Goal: Task Accomplishment & Management: Manage account settings

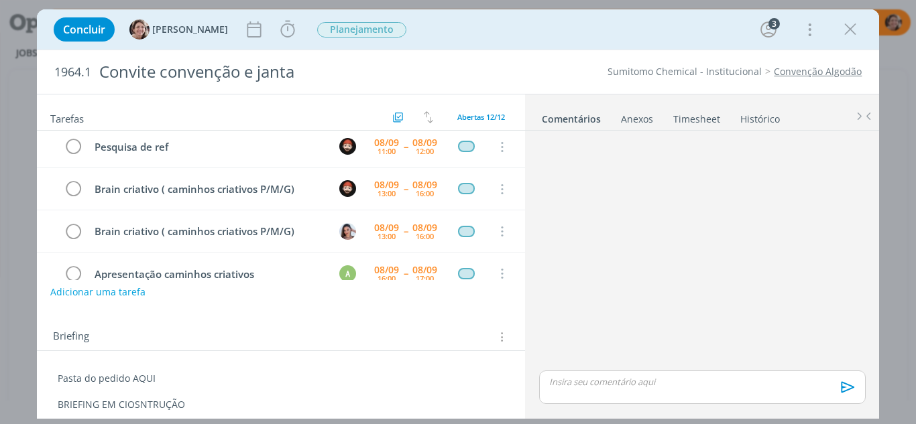
scroll to position [25, 0]
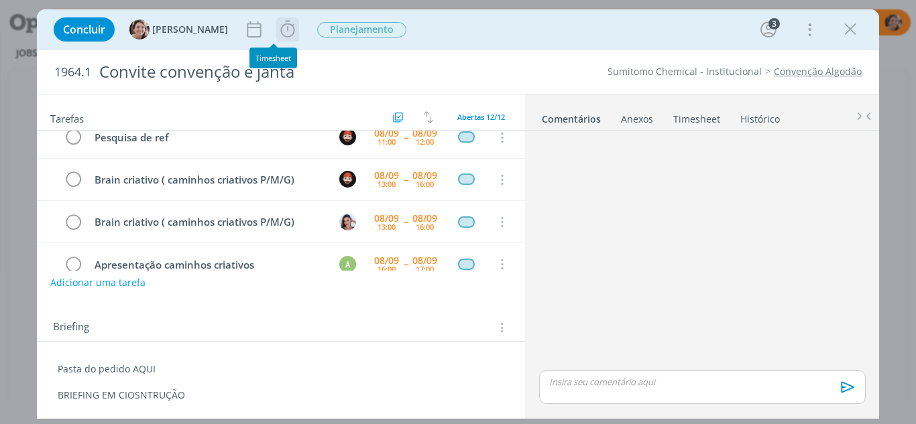
click at [280, 28] on icon "dialog" at bounding box center [287, 29] width 14 height 17
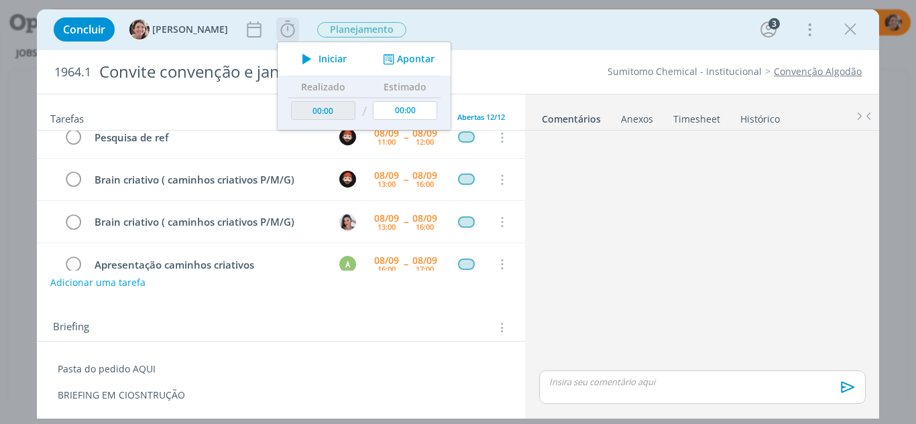
click at [319, 57] on span "Iniciar" at bounding box center [333, 58] width 28 height 9
drag, startPoint x: 757, startPoint y: 252, endPoint x: 834, endPoint y: 207, distance: 89.3
click at [764, 247] on div "dialog" at bounding box center [702, 252] width 337 height 232
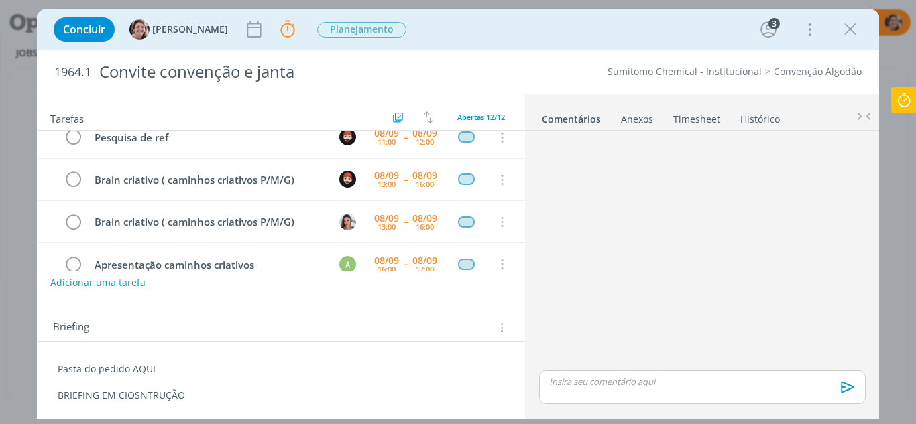
click at [904, 109] on icon at bounding box center [904, 100] width 24 height 26
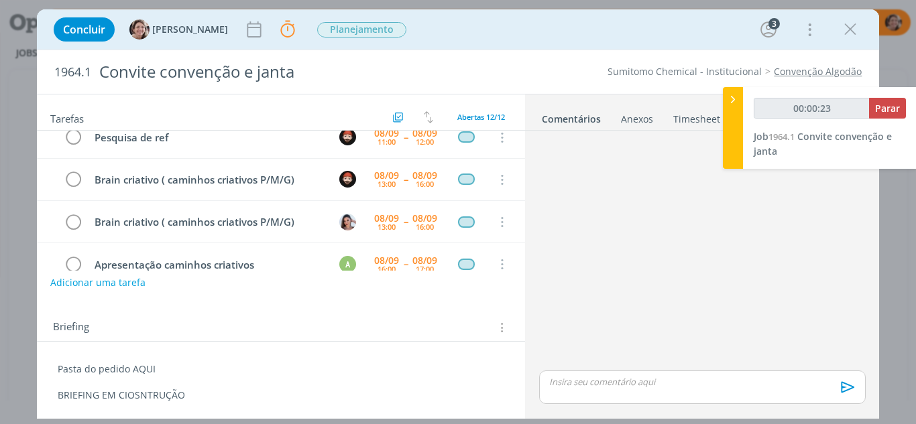
type input "00:00:24"
click at [730, 95] on icon at bounding box center [732, 100] width 13 height 14
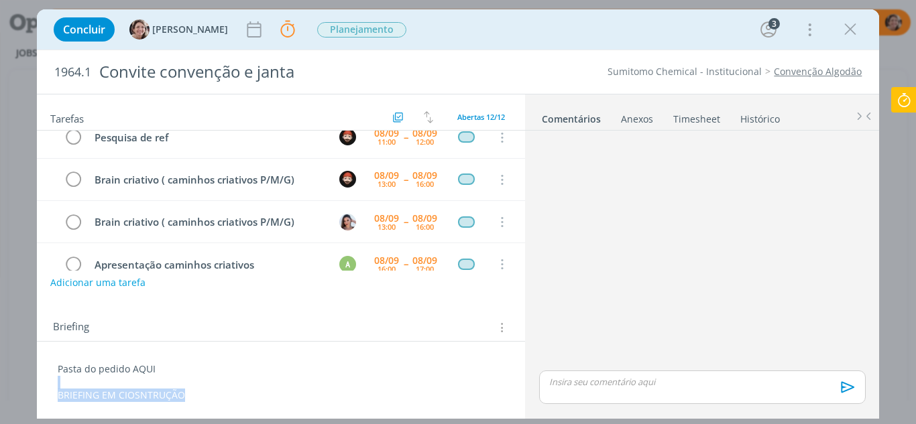
drag, startPoint x: 188, startPoint y: 399, endPoint x: 27, endPoint y: 384, distance: 161.0
click at [27, 384] on div "Concluir Aline Jackisch Parar Apontar Data * 08/09/2025 Horas * 00:00 Tarefa Se…" at bounding box center [458, 212] width 916 height 424
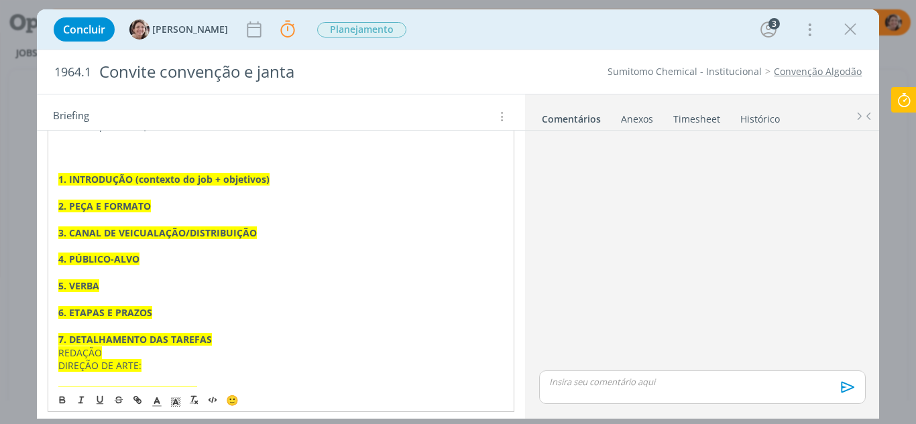
scroll to position [135, 0]
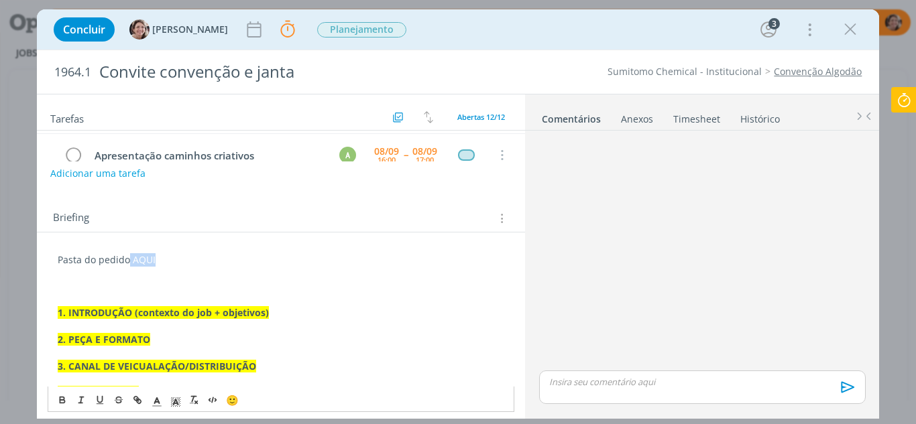
drag, startPoint x: 161, startPoint y: 266, endPoint x: 129, endPoint y: 259, distance: 32.9
click at [129, 259] on p "Pasta do pedido AQUI" at bounding box center [281, 259] width 447 height 13
drag, startPoint x: 139, startPoint y: 400, endPoint x: 150, endPoint y: 399, distance: 10.8
click at [139, 400] on icon "dialog" at bounding box center [139, 402] width 4 height 4
type input "AQUI"
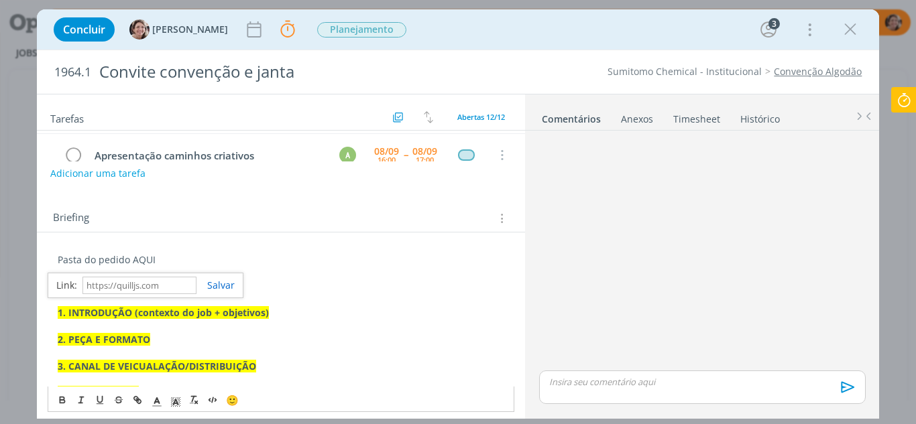
paste input "https://sobeae.sharepoint.com/:f:/s/SOBEAE/Etko2_irai1PvQ2KUqwARyIBPpARcFC6CUoc…"
type input "https://sobeae.sharepoint.com/:f:/s/SOBEAE/Etko2_irai1PvQ2KUqwARyIBPpARcFC6CUoc…"
click at [222, 282] on link "dialog" at bounding box center [215, 285] width 38 height 13
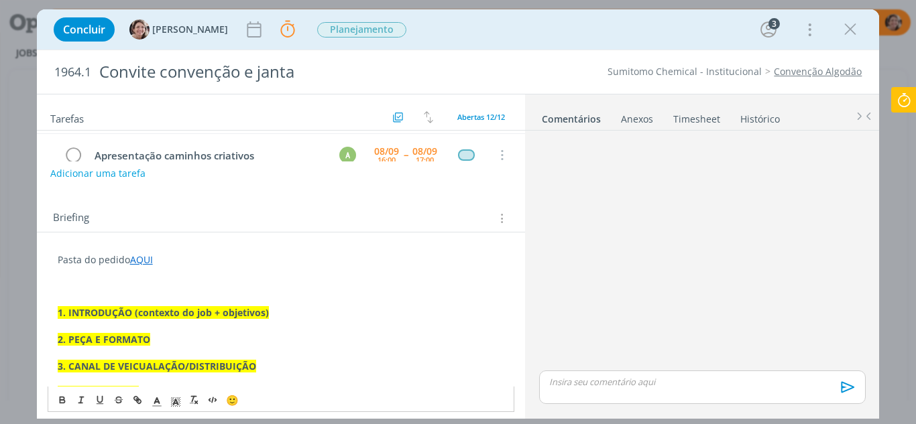
click at [290, 315] on p "1. INTRODUÇÃO (contexto do job + objetivos)" at bounding box center [281, 312] width 447 height 13
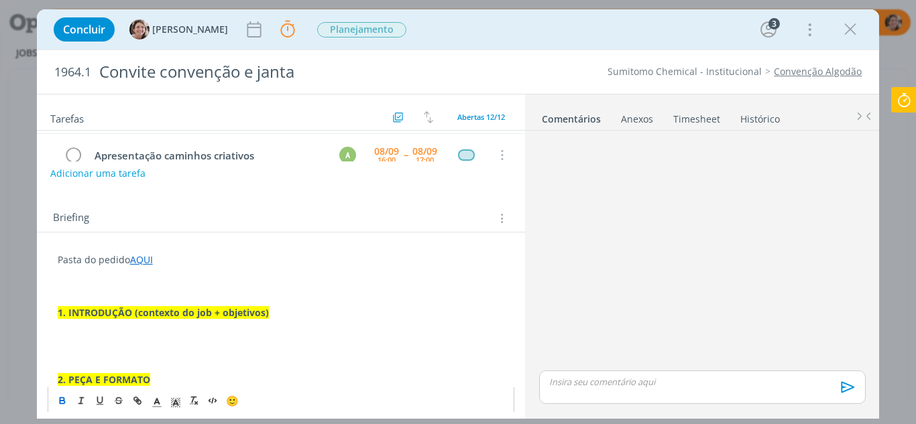
click at [162, 328] on p "dialog" at bounding box center [281, 326] width 447 height 13
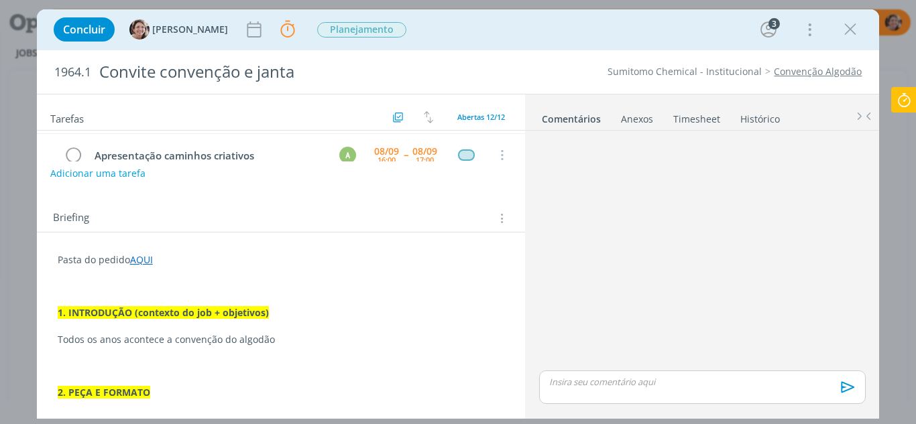
click at [298, 339] on p "Todos os anos acontece a convenção do algodão" at bounding box center [281, 339] width 447 height 13
drag, startPoint x: 276, startPoint y: 342, endPoint x: 26, endPoint y: 333, distance: 249.6
click at [26, 333] on div "Concluir Aline Jackisch Parar Apontar Data * 08/09/2025 Horas * 00:00 Tarefa Se…" at bounding box center [458, 212] width 916 height 424
click at [188, 359] on p "dialog" at bounding box center [281, 353] width 447 height 13
drag, startPoint x: 275, startPoint y: 345, endPoint x: 34, endPoint y: 328, distance: 242.0
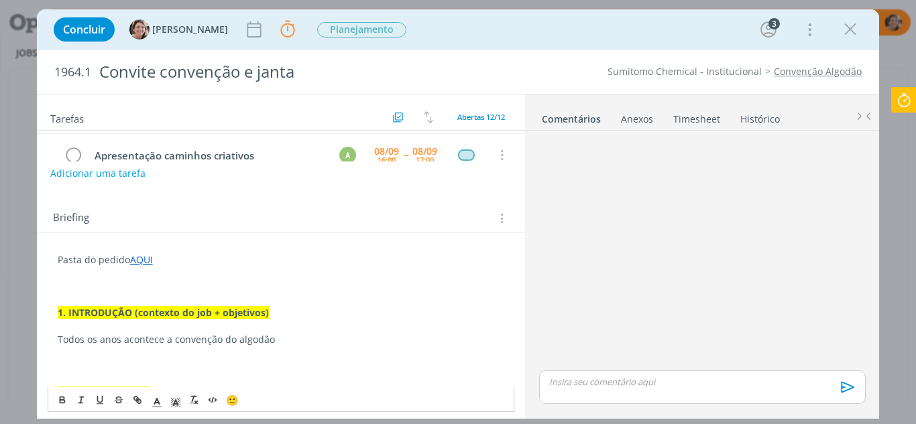
click at [34, 328] on div "Concluir Aline Jackisch Parar Apontar Data * 08/09/2025 Horas * 00:00 Tarefa Se…" at bounding box center [458, 212] width 916 height 424
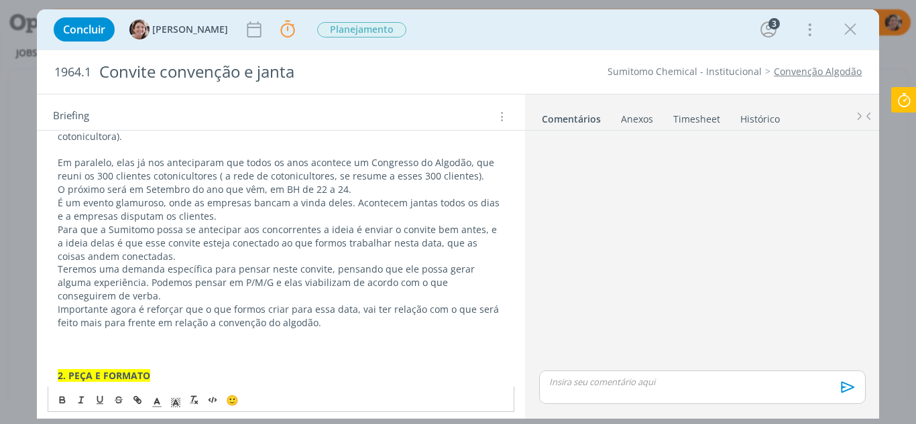
scroll to position [707, 0]
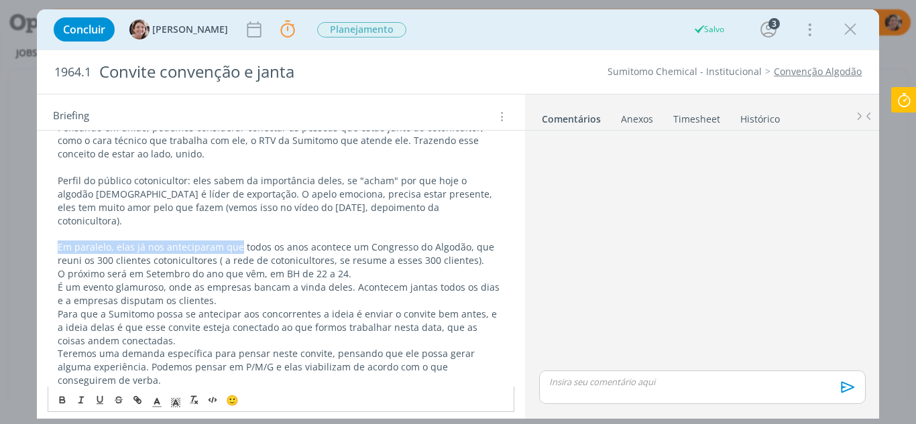
drag, startPoint x: 235, startPoint y: 235, endPoint x: 52, endPoint y: 237, distance: 183.1
click at [52, 237] on div "Pasta do pedido AQUI 1. INTRODUÇÃO (contexto do job + objetivos) Tivemos um mom…" at bounding box center [281, 175] width 467 height 996
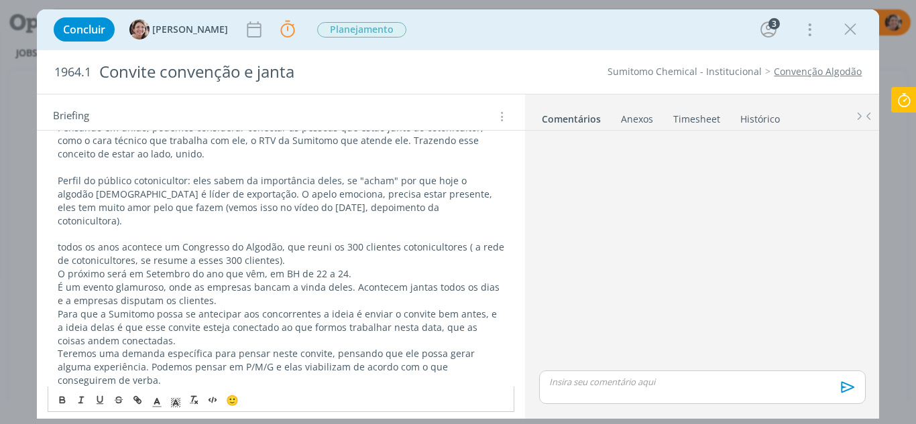
click at [63, 241] on p "todos os anos acontece um Congresso do Algodão, que reuni os 300 clientes coton…" at bounding box center [281, 254] width 447 height 27
click at [176, 241] on p "Todos os anos acontece um Congresso do Algodão, que reuni os 300 clientes coton…" at bounding box center [281, 254] width 447 height 27
click at [346, 268] on p "O próximo será em Setembro do ano que vêm, em BH de 22 a 24." at bounding box center [281, 274] width 447 height 13
click at [351, 281] on p "É um evento glamuroso, onde as empresas bancam a vinda deles. Acontecem jantas …" at bounding box center [281, 294] width 447 height 27
click at [477, 308] on p "Para que a Sumitomo possa se antecipar aos concorrentes a ideia é enviar o conv…" at bounding box center [281, 328] width 447 height 40
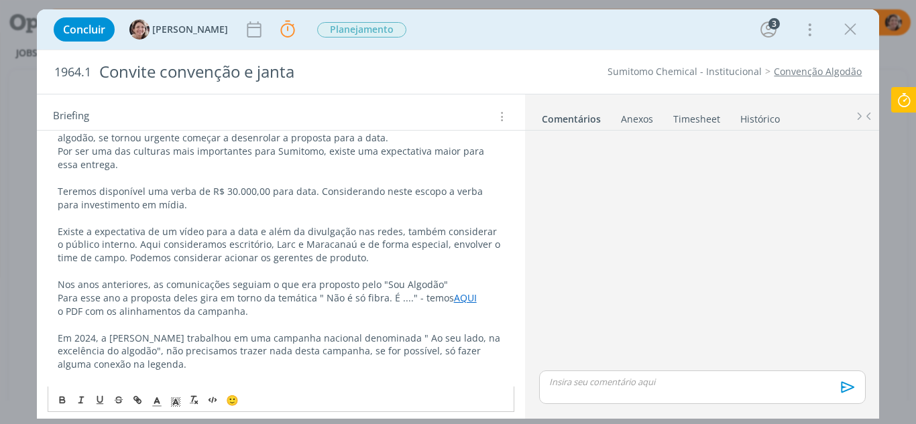
scroll to position [242, 0]
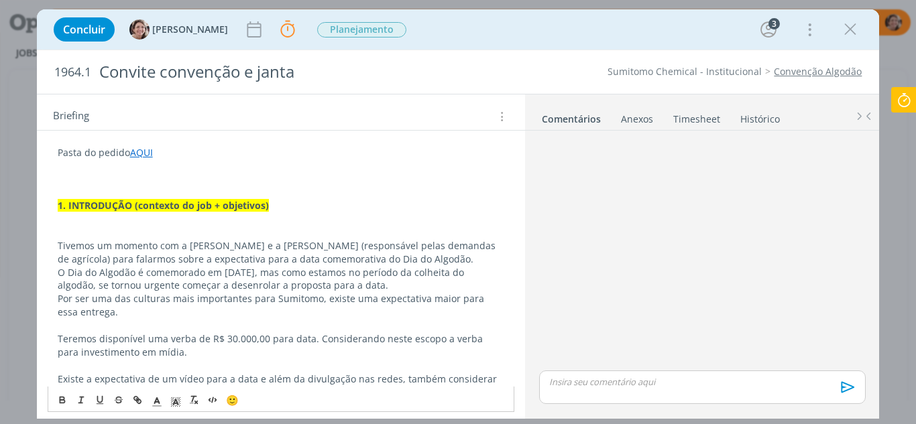
drag, startPoint x: 249, startPoint y: 251, endPoint x: 44, endPoint y: 224, distance: 206.9
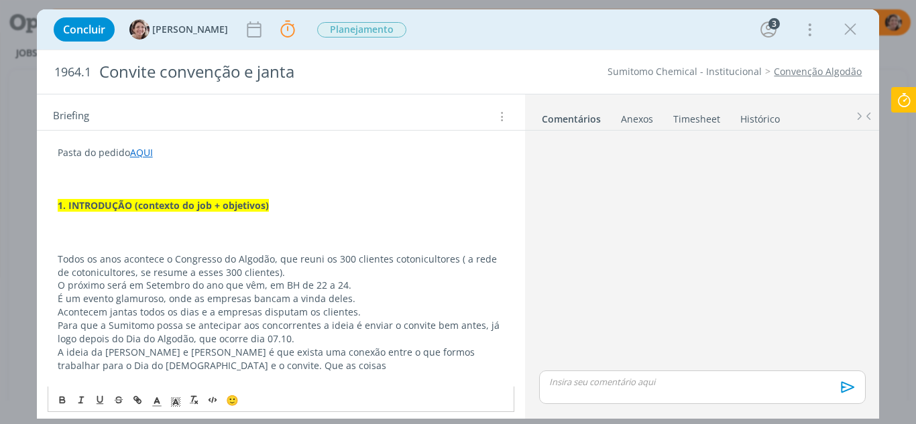
click at [196, 361] on p "A ideia da Kelly e Camila é que exista uma conexão entre o que formos trabalhar…" at bounding box center [281, 359] width 447 height 27
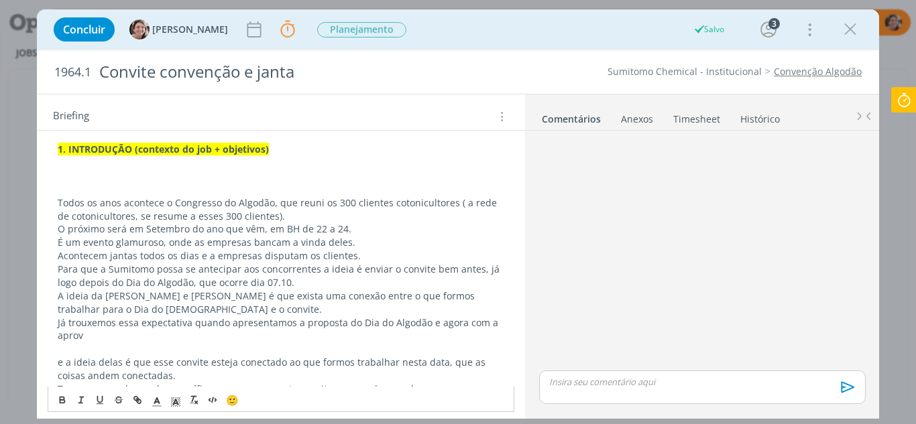
scroll to position [376, 0]
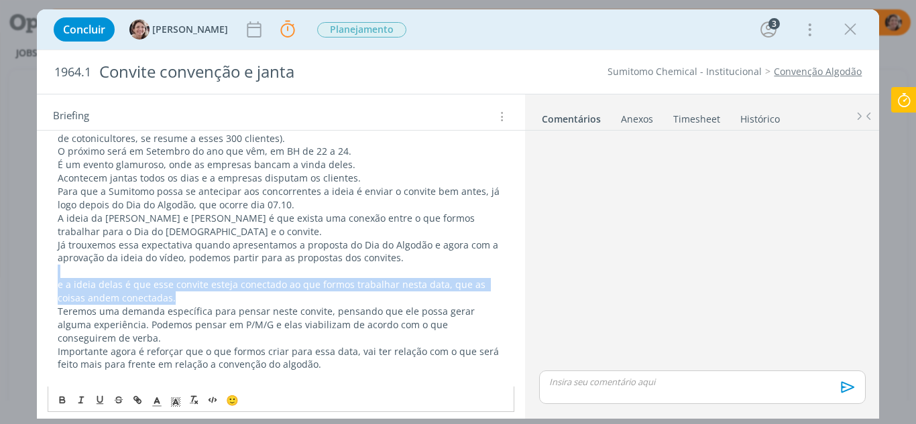
drag, startPoint x: 171, startPoint y: 294, endPoint x: 41, endPoint y: 273, distance: 131.9
click at [41, 273] on div "Pasta do pedido AQUI 1. INTRODUÇÃO (contexto do job + objetivos) Todos os anos …" at bounding box center [281, 325] width 489 height 669
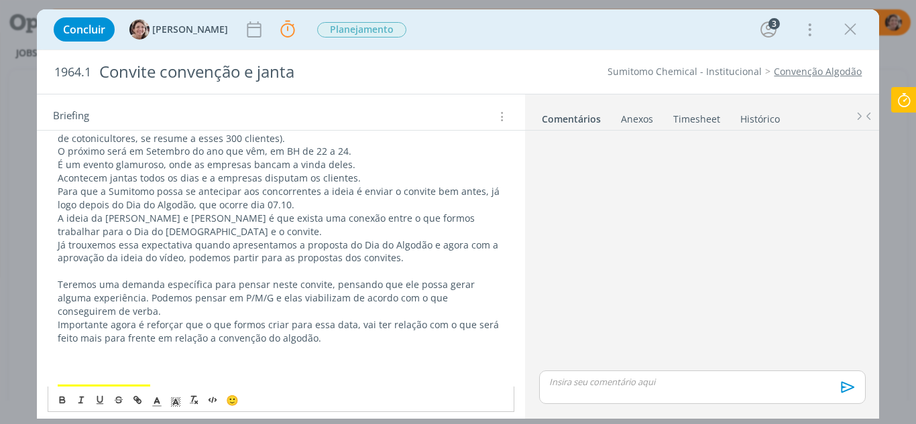
scroll to position [443, 0]
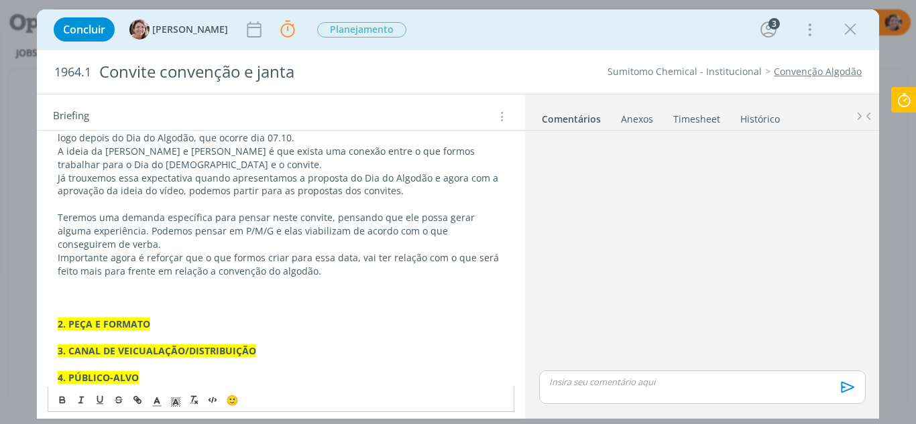
click at [170, 319] on p "2. PEÇA E FORMATO" at bounding box center [281, 324] width 447 height 13
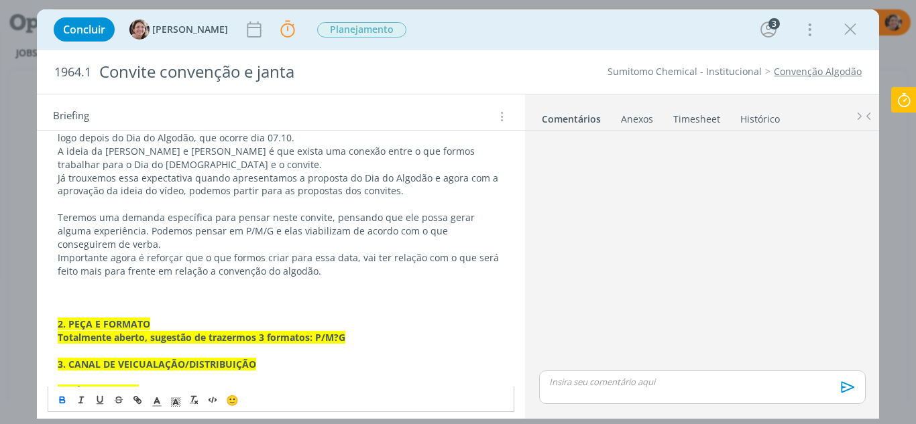
click at [362, 338] on p "Totalmente aberto, sugestão de trazermos 3 formatos: P/M?G" at bounding box center [281, 337] width 447 height 13
click at [162, 321] on p "2. PEÇA E FORMATO" at bounding box center [281, 324] width 447 height 13
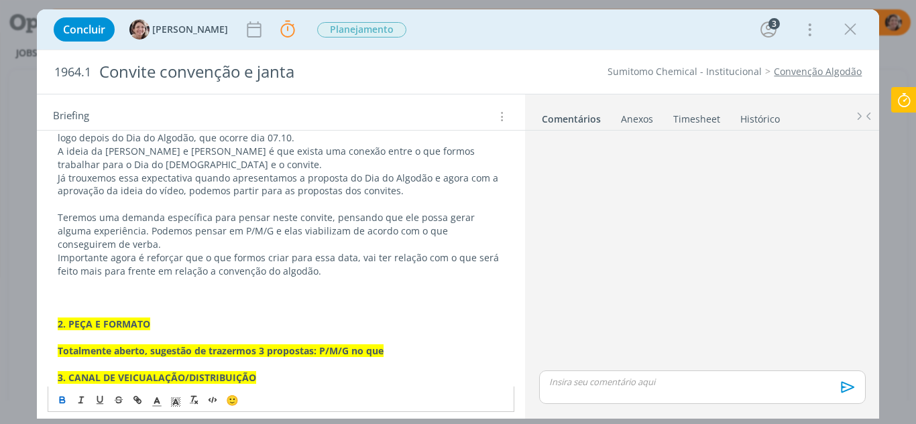
click at [396, 348] on p "Totalmente aberto, sugestão de trazermos 3 propostas: P/M/G no que" at bounding box center [281, 351] width 447 height 13
drag, startPoint x: 370, startPoint y: 353, endPoint x: 46, endPoint y: 354, distance: 323.9
click at [46, 354] on div "Pasta do pedido AQUI 1. INTRODUÇÃO (contexto do job + objetivos) Todos os anos …" at bounding box center [281, 258] width 489 height 669
drag, startPoint x: 60, startPoint y: 403, endPoint x: 69, endPoint y: 400, distance: 9.1
click at [61, 403] on icon "dialog" at bounding box center [62, 401] width 5 height 3
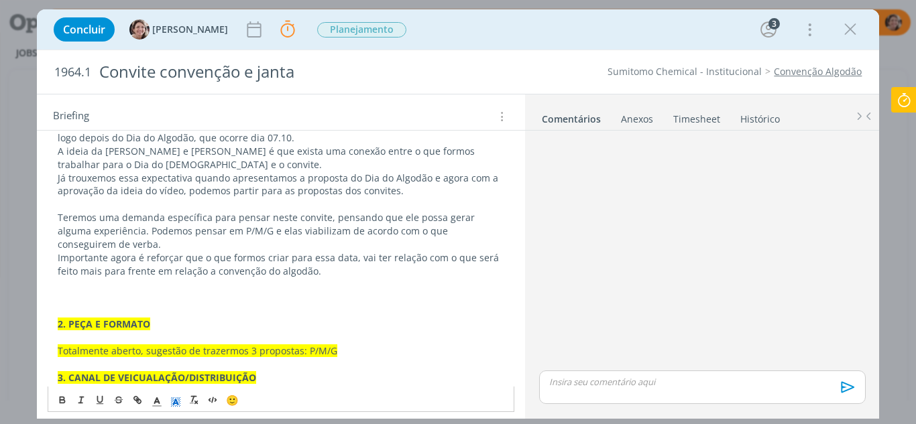
click at [178, 403] on icon "dialog" at bounding box center [176, 402] width 12 height 12
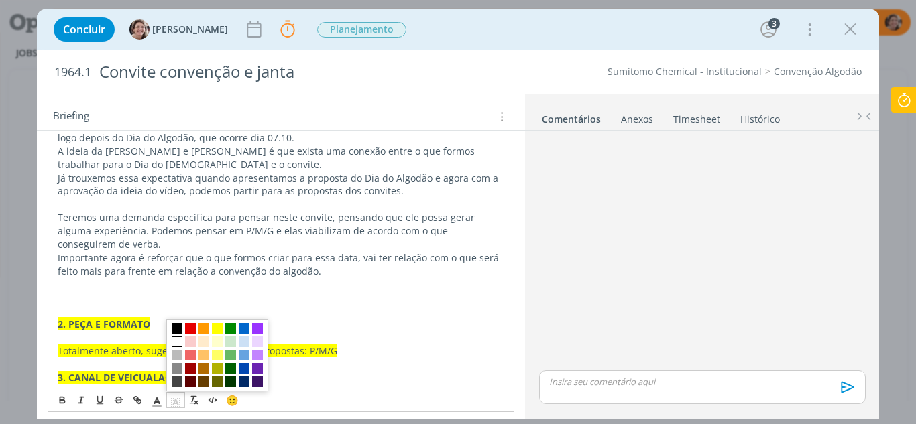
click at [179, 346] on span "dialog" at bounding box center [177, 342] width 11 height 11
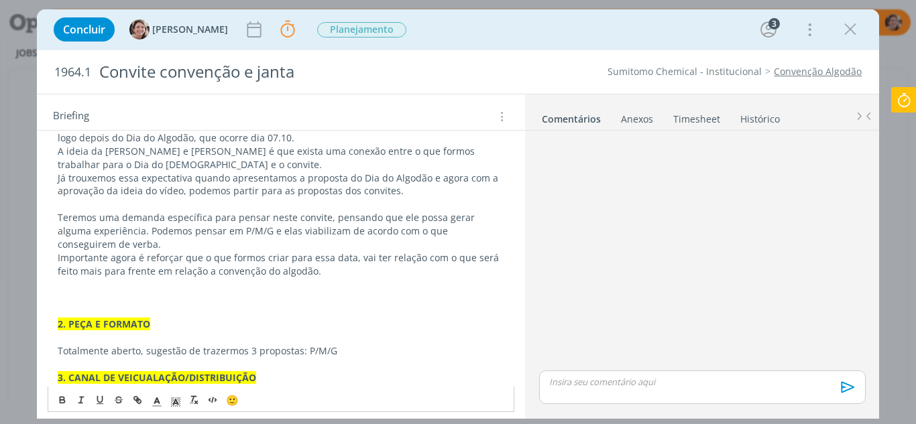
click at [224, 358] on p "dialog" at bounding box center [281, 364] width 447 height 13
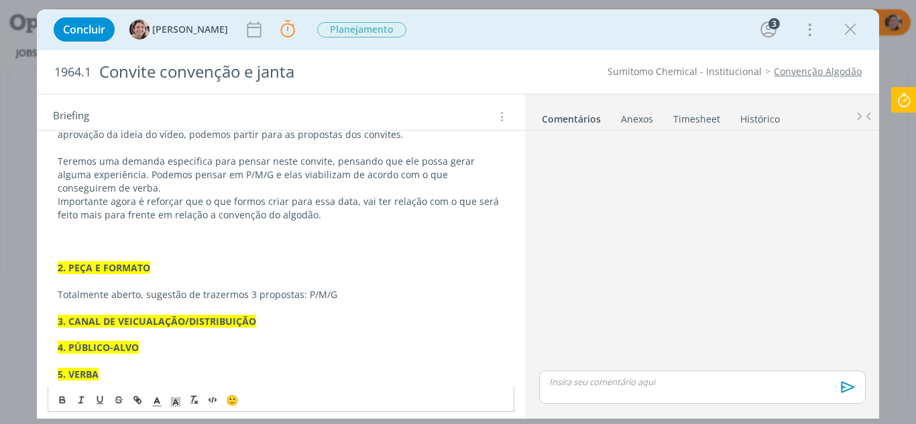
scroll to position [577, 0]
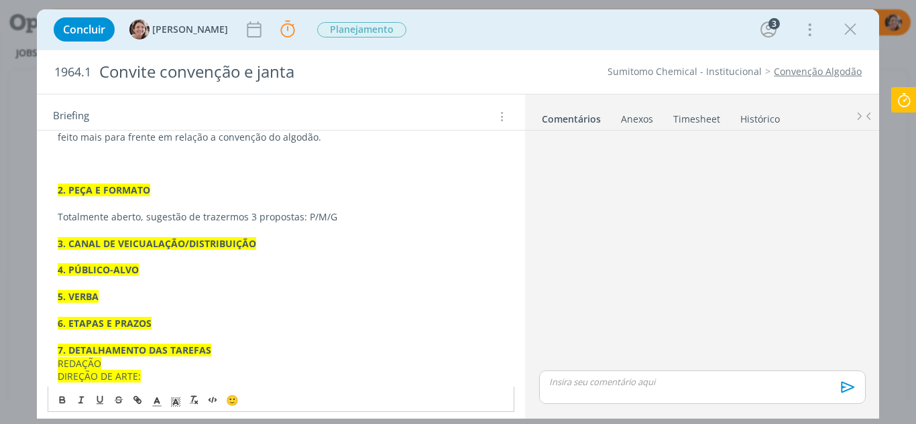
click at [153, 243] on strong "3. CANAL DE VEICUALAÇÃO/DISTRIBUIÇÃO" at bounding box center [157, 243] width 198 height 13
click at [267, 245] on p "3. CANAL DE VEICULAÇÃO/DISTRIBUIÇÃO" at bounding box center [281, 243] width 447 height 13
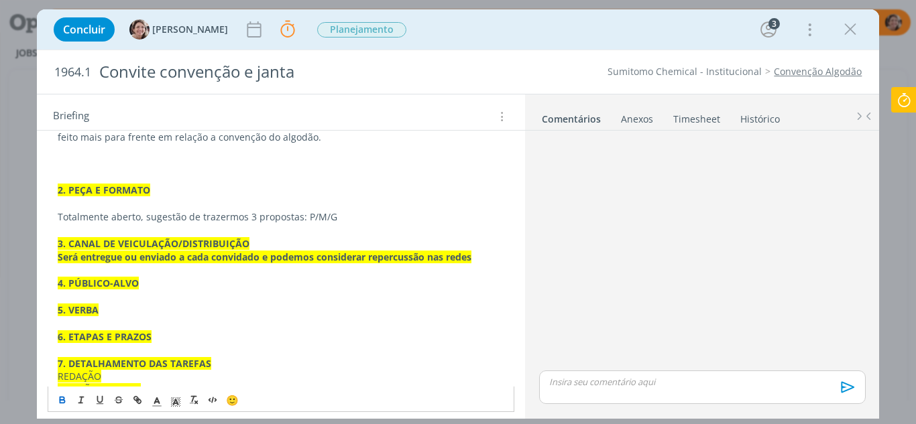
click at [258, 237] on p "3. CANAL DE VEICULAÇÃO/DISTRIBUIÇÃO" at bounding box center [281, 243] width 447 height 13
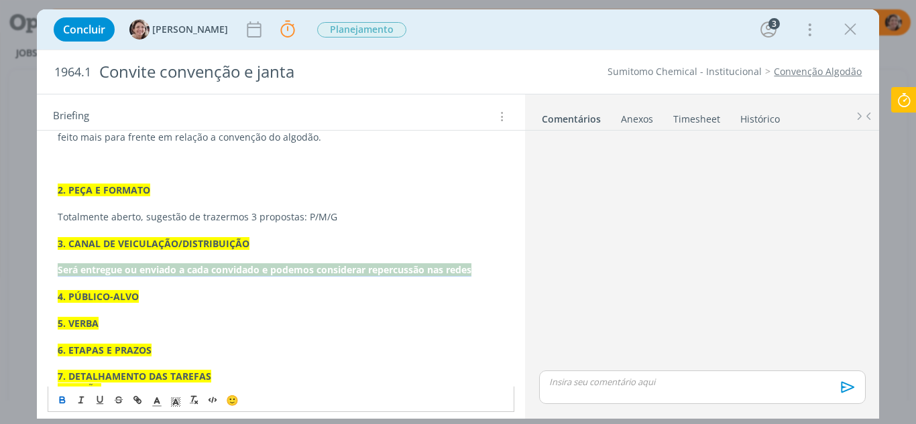
drag, startPoint x: 479, startPoint y: 276, endPoint x: 50, endPoint y: 309, distance: 431.2
click at [46, 264] on div "Pasta do pedido AQUI 1. INTRODUÇÃO (contexto do job + objetivos) Todos os anos …" at bounding box center [281, 138] width 489 height 696
click at [64, 400] on icon "dialog" at bounding box center [62, 399] width 4 height 3
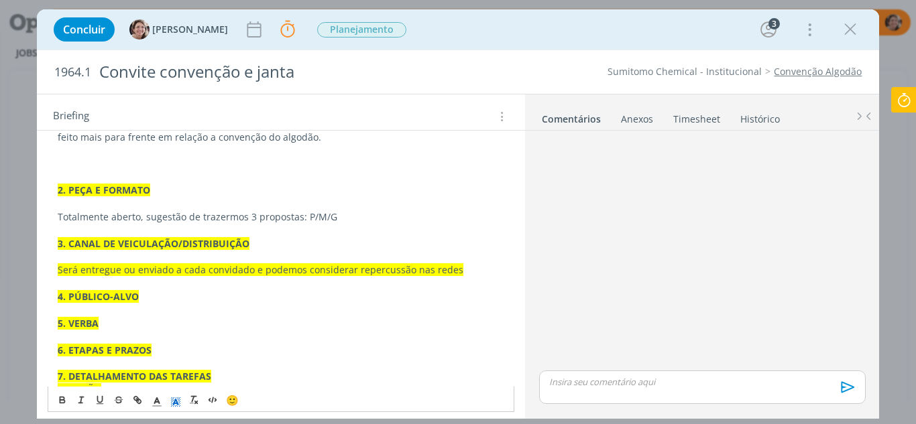
click at [177, 404] on line "dialog" at bounding box center [175, 404] width 3 height 0
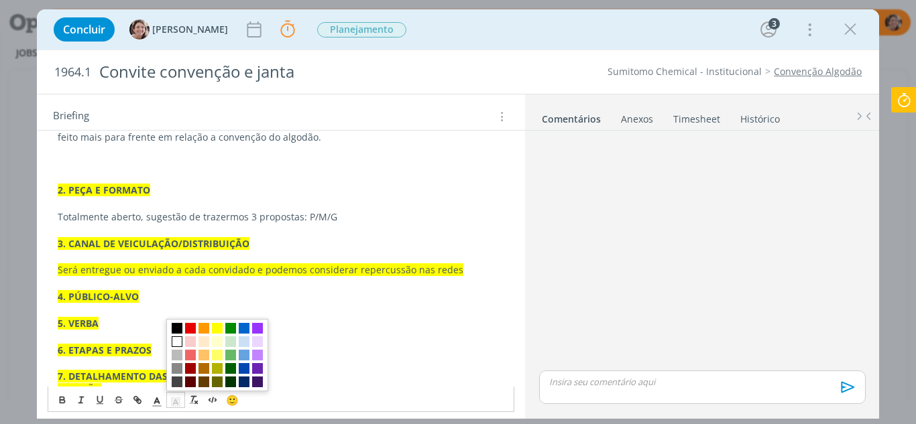
click at [179, 346] on span "dialog" at bounding box center [177, 342] width 11 height 11
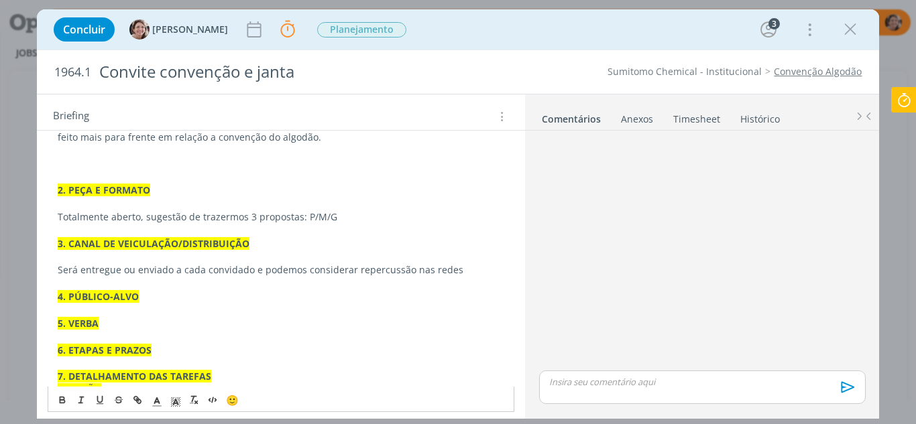
click at [170, 302] on p "4. PÚBLICO-ALVO" at bounding box center [281, 296] width 447 height 13
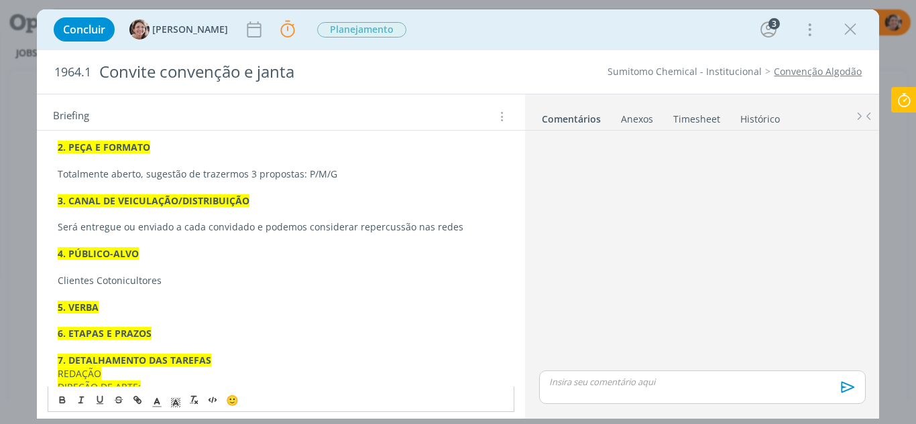
scroll to position [644, 0]
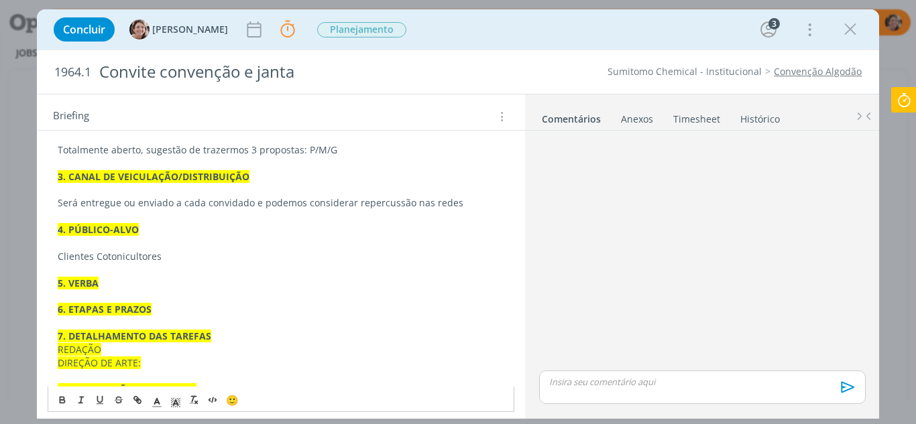
click at [111, 278] on p "5. VERBA" at bounding box center [281, 283] width 447 height 13
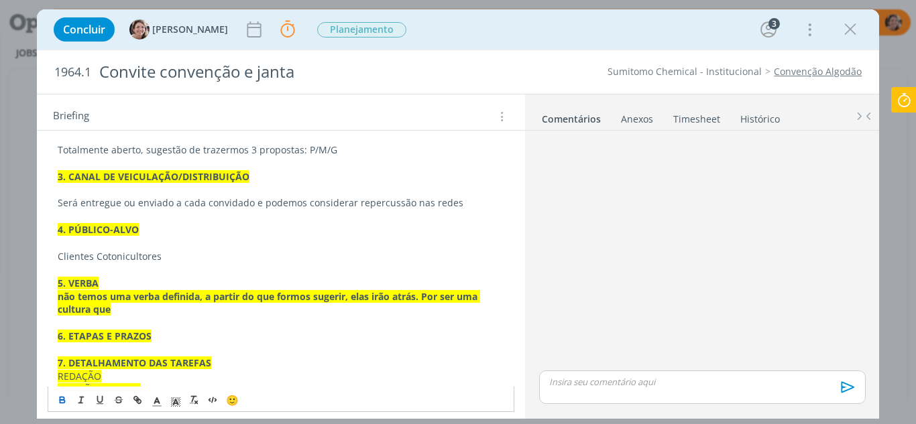
click at [138, 308] on p "não temos uma verba definida, a partir do que formos sugerir, elas irão atrás. …" at bounding box center [281, 303] width 447 height 27
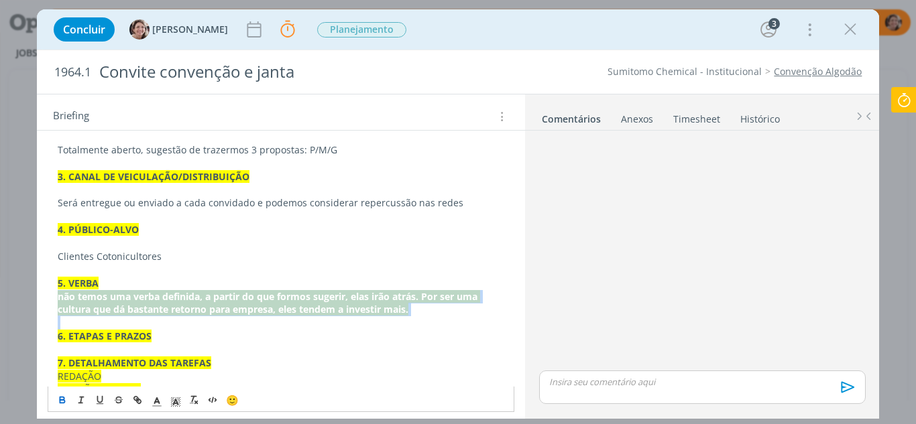
drag, startPoint x: 329, startPoint y: 313, endPoint x: 36, endPoint y: 294, distance: 293.6
click at [37, 294] on div "Pasta do pedido AQUI 1. INTRODUÇÃO (contexto do job + objetivos) Todos os anos …" at bounding box center [281, 98] width 489 height 750
click at [60, 398] on icon "dialog" at bounding box center [62, 399] width 4 height 3
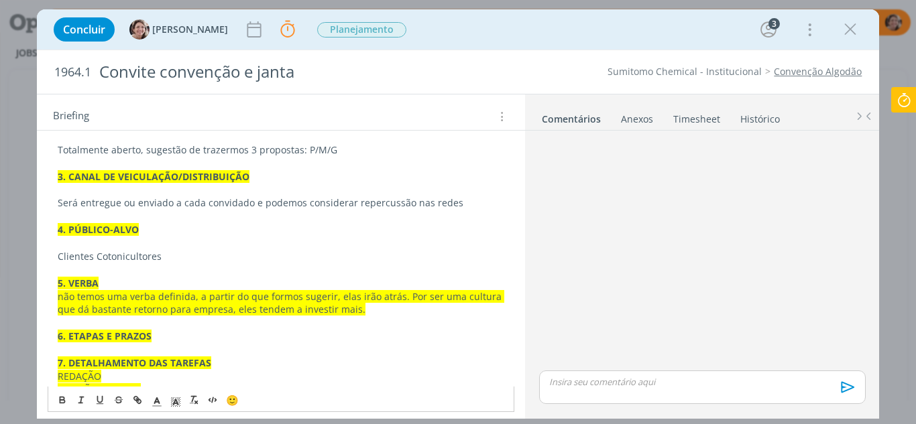
click at [205, 365] on strong "7. DETALHAMENTO DAS TAREFAS" at bounding box center [135, 363] width 154 height 13
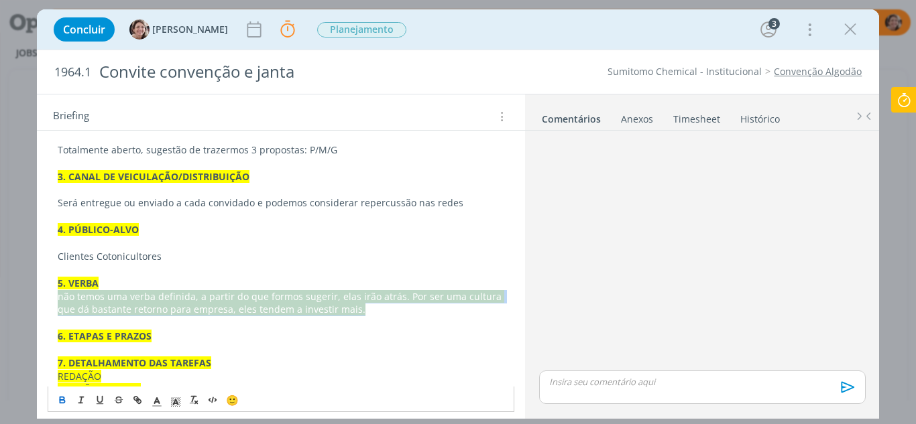
drag, startPoint x: 362, startPoint y: 315, endPoint x: 64, endPoint y: 297, distance: 299.0
click at [56, 299] on div "Pasta do pedido AQUI 1. INTRODUÇÃO (contexto do job + objetivos) Todos os anos …" at bounding box center [281, 90] width 467 height 703
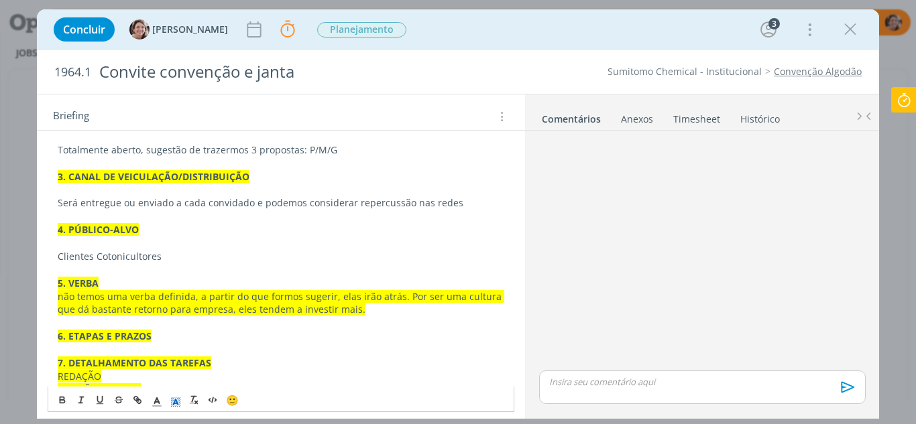
click at [177, 400] on icon "dialog" at bounding box center [176, 402] width 12 height 12
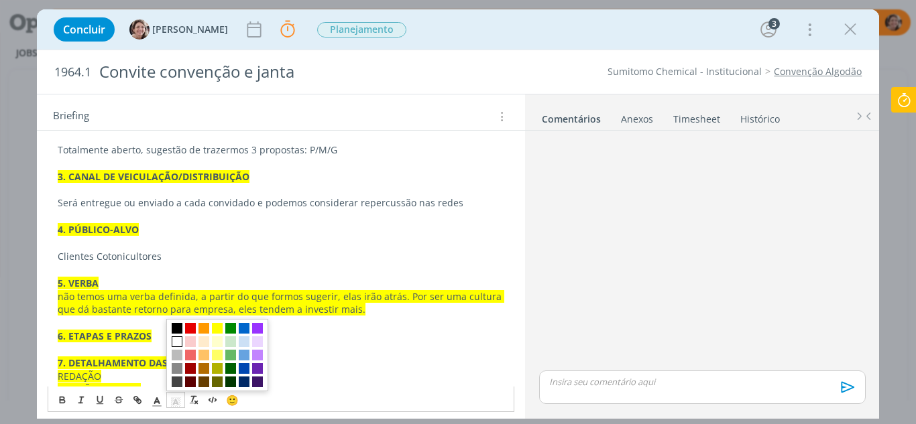
click at [176, 341] on span "dialog" at bounding box center [177, 342] width 11 height 11
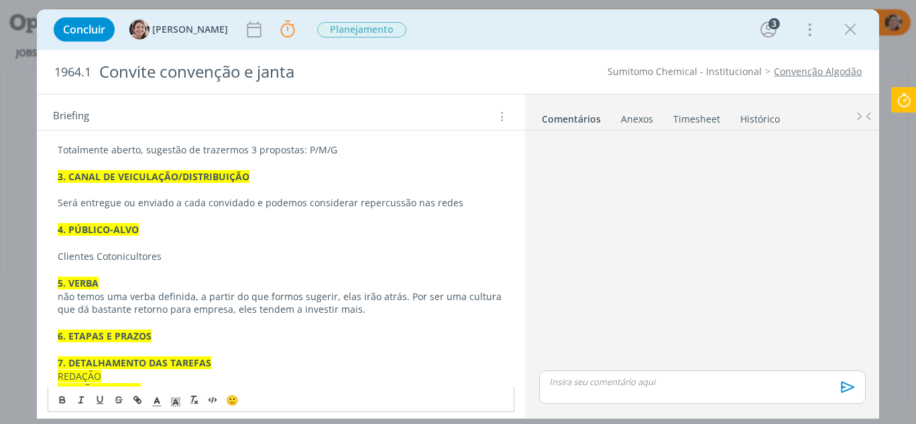
click at [170, 346] on p "dialog" at bounding box center [281, 349] width 447 height 13
click at [167, 336] on p "6. ETAPAS E PRAZOS" at bounding box center [281, 336] width 447 height 13
click at [113, 289] on p "5. VERBA" at bounding box center [281, 283] width 447 height 13
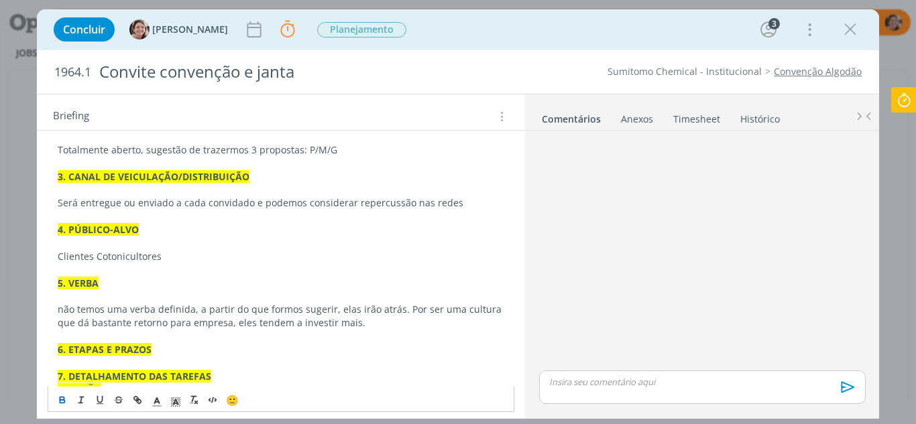
click at [159, 346] on p "6. ETAPAS E PRAZOS" at bounding box center [281, 349] width 447 height 13
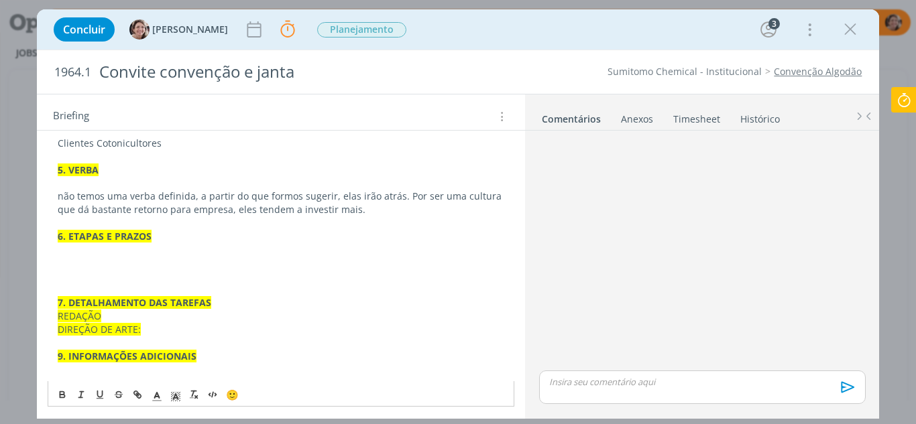
click at [80, 252] on p "dialog" at bounding box center [281, 249] width 447 height 13
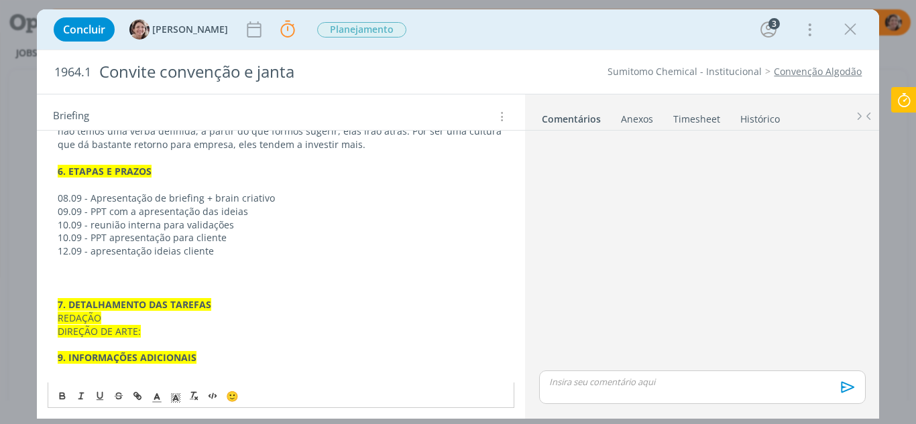
scroll to position [824, 0]
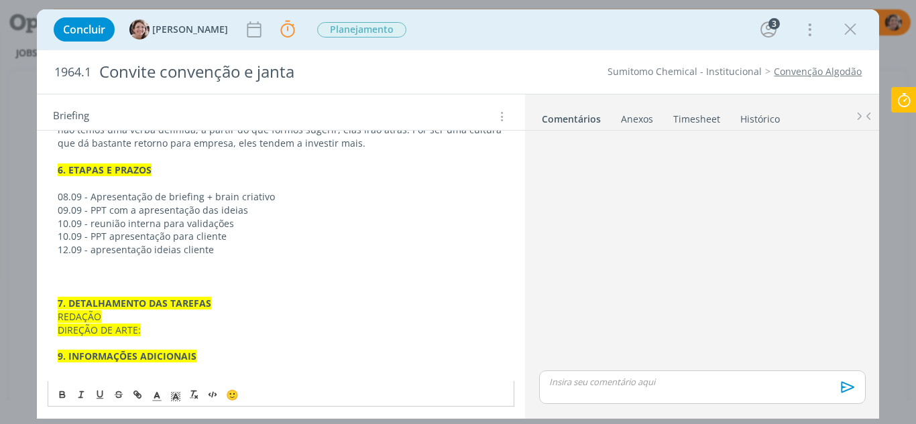
click at [93, 276] on p "dialog" at bounding box center [281, 276] width 447 height 13
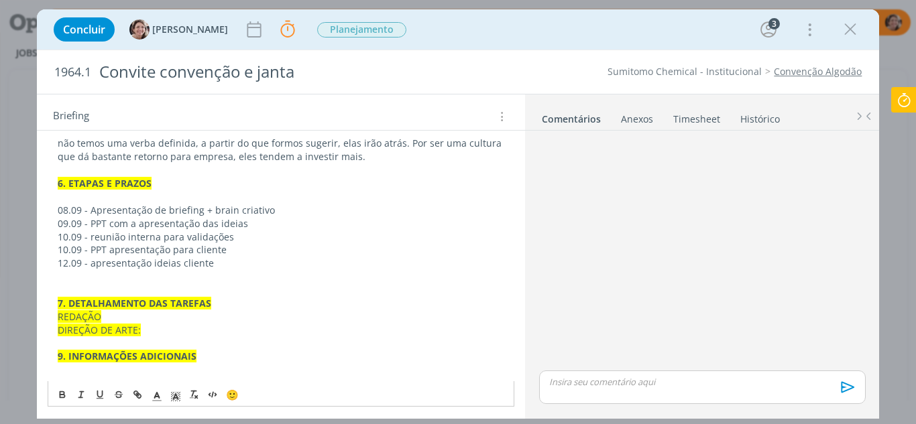
scroll to position [811, 0]
click at [217, 307] on p "7. DETALHAMENTO DAS TAREFAS" at bounding box center [281, 303] width 447 height 13
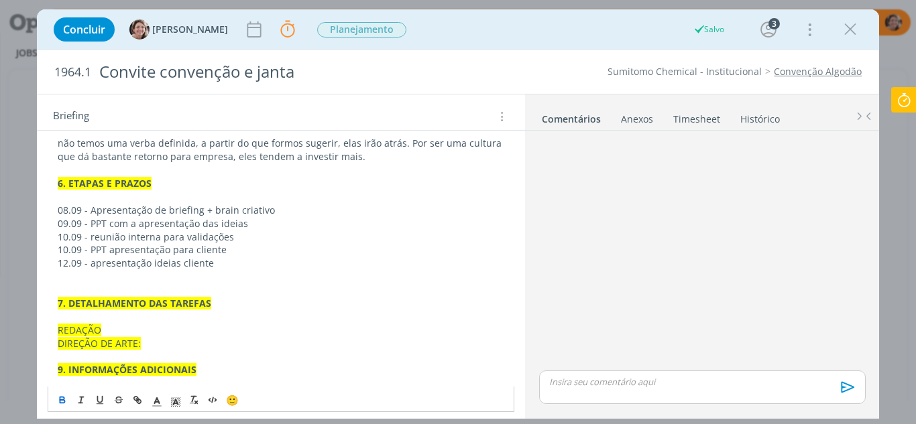
click at [118, 330] on p "REDAÇÃO" at bounding box center [281, 330] width 447 height 13
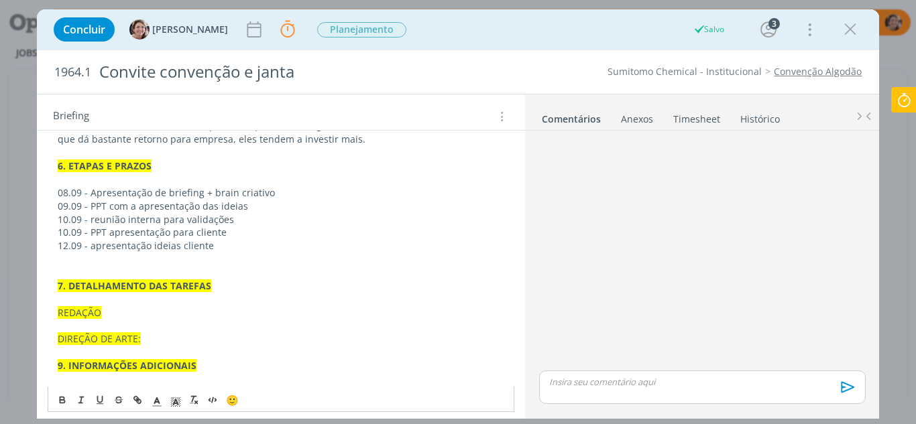
scroll to position [838, 0]
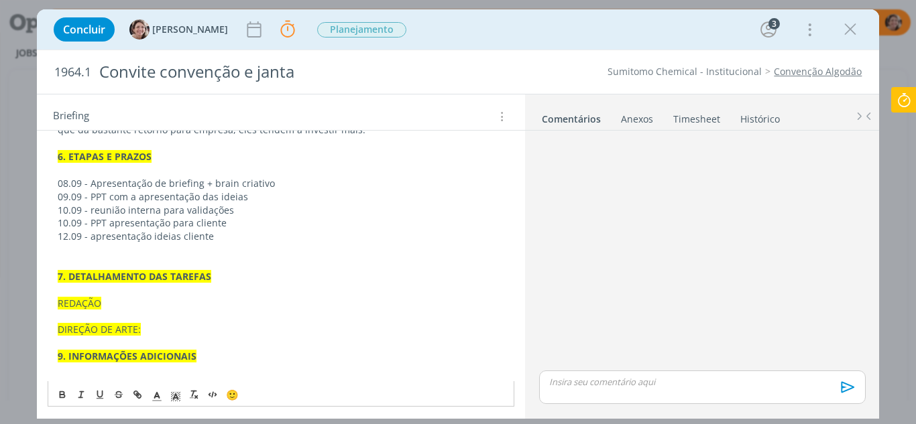
click at [115, 300] on p "REDAÇÃO" at bounding box center [281, 303] width 447 height 13
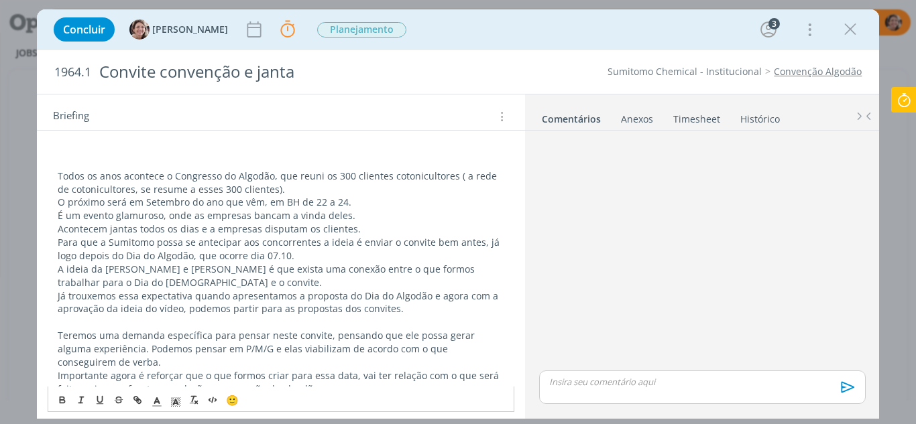
scroll to position [301, 0]
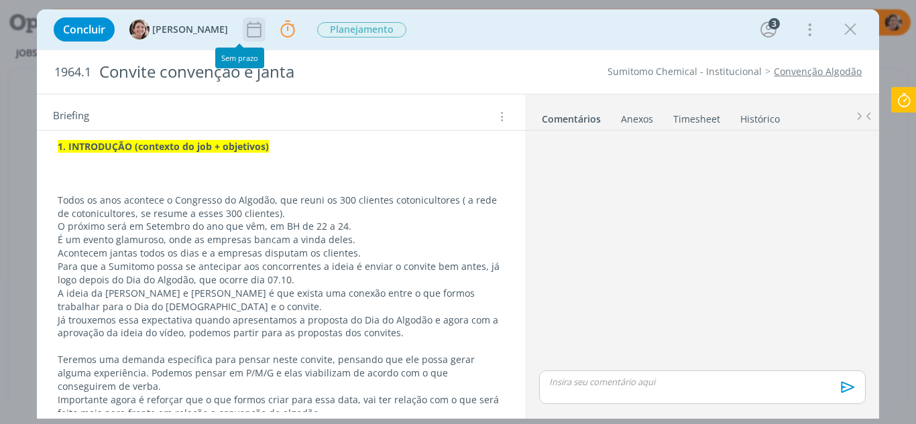
click at [244, 31] on icon "dialog" at bounding box center [254, 29] width 20 height 20
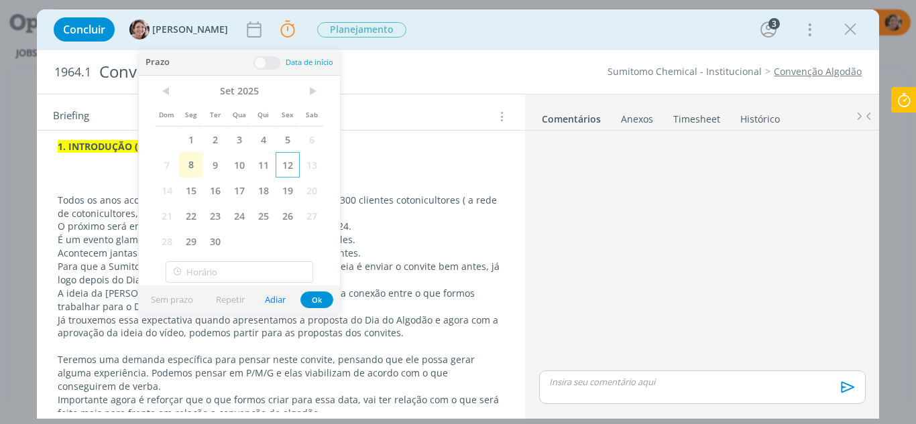
click at [289, 166] on span "12" at bounding box center [288, 164] width 24 height 25
click at [216, 239] on span "30" at bounding box center [215, 241] width 24 height 25
click at [377, 30] on span "Planejamento" at bounding box center [389, 29] width 89 height 15
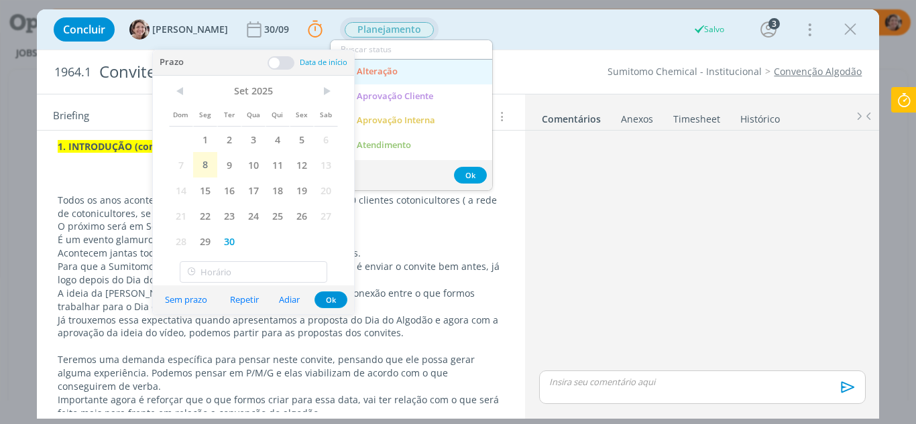
scroll to position [67, 0]
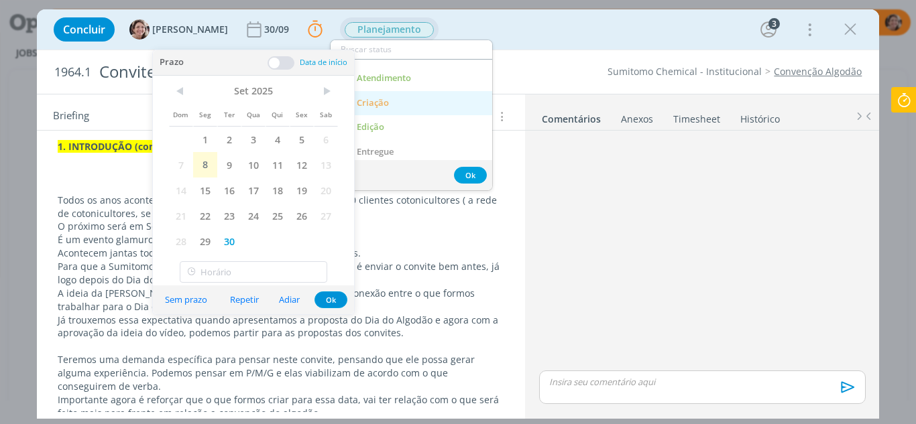
click at [379, 103] on span "Criação" at bounding box center [373, 103] width 32 height 11
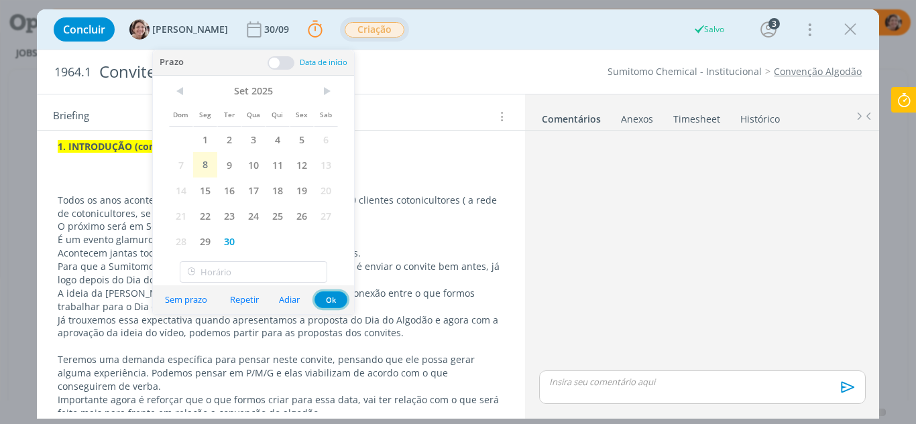
click at [325, 298] on button "Ok" at bounding box center [331, 300] width 33 height 17
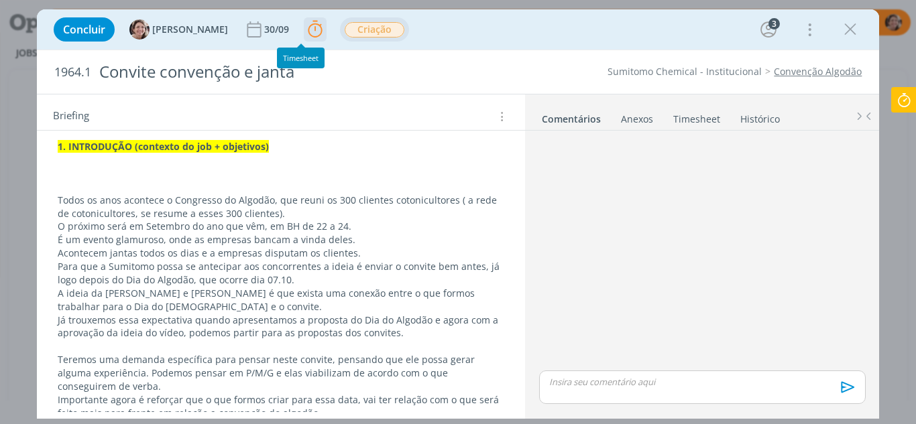
click at [305, 33] on icon "dialog" at bounding box center [315, 29] width 20 height 20
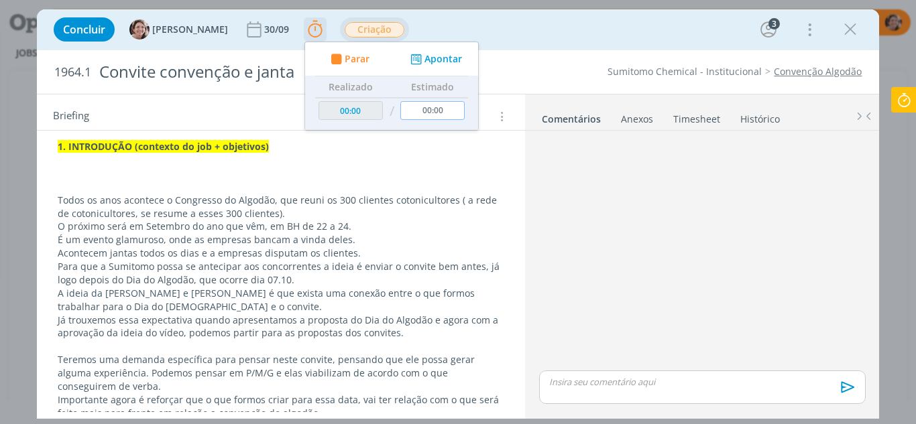
click at [429, 113] on input "00:00" at bounding box center [432, 110] width 64 height 19
type input "40:00"
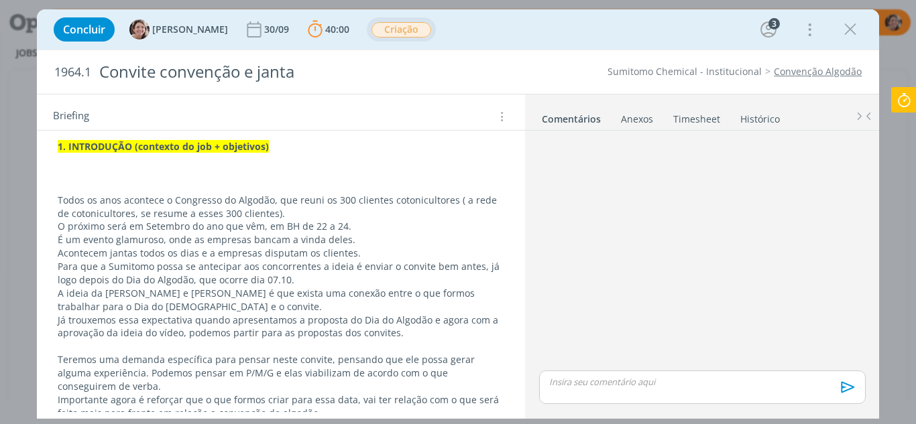
click at [103, 188] on p "dialog" at bounding box center [281, 186] width 447 height 13
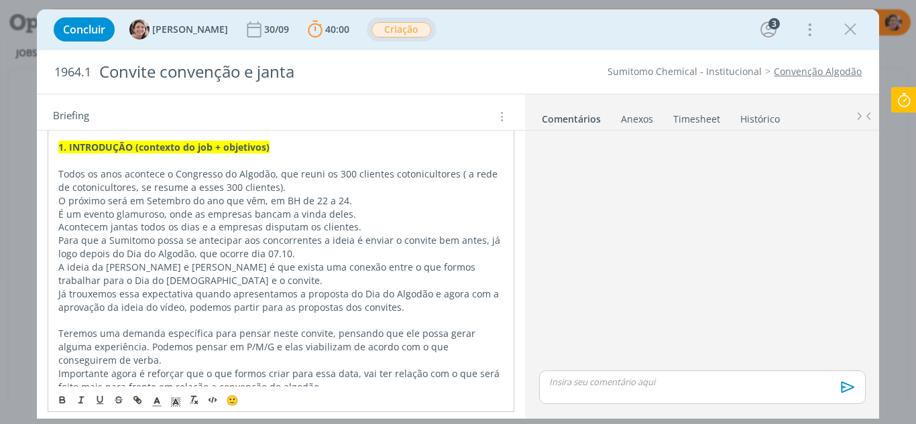
scroll to position [368, 0]
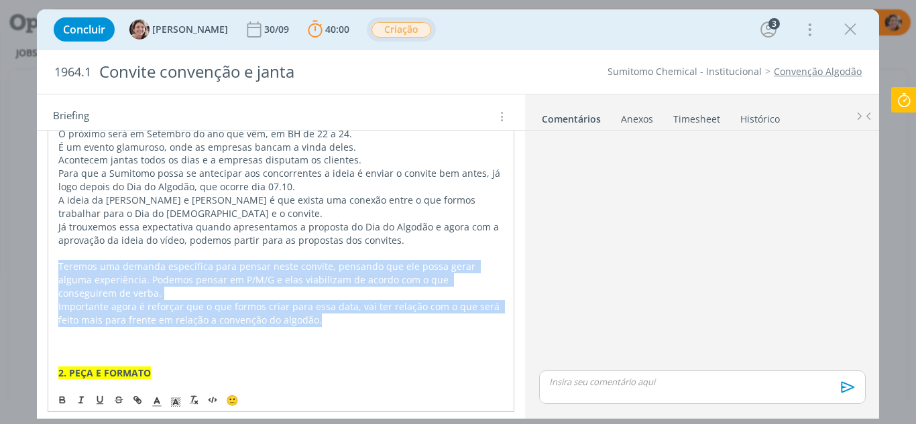
drag, startPoint x: 315, startPoint y: 317, endPoint x: 41, endPoint y: 273, distance: 277.8
click at [41, 273] on div "Pasta do pedido AQUI 1. INTRODUÇÃO (contexto do job + objetivos) Todos os anos …" at bounding box center [281, 427] width 489 height 857
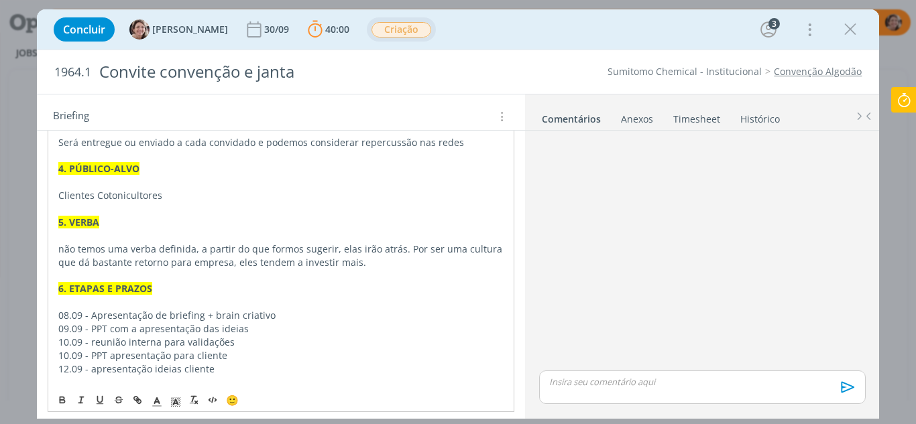
scroll to position [811, 0]
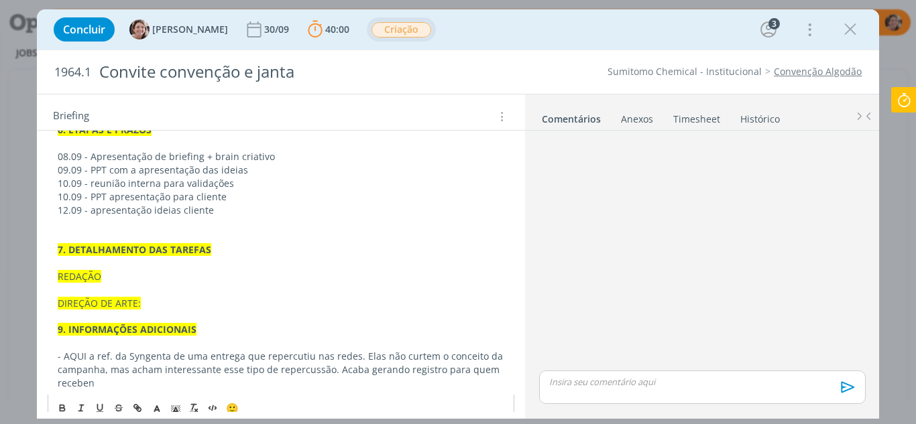
scroll to position [851, 0]
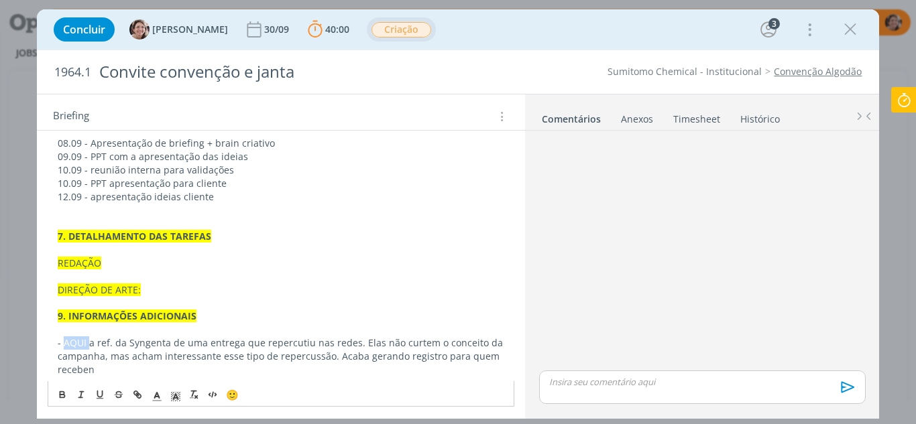
drag, startPoint x: 88, startPoint y: 345, endPoint x: 64, endPoint y: 345, distance: 23.5
click at [64, 345] on p "- AQUI a ref. da Syngenta de uma entrega que repercutiu nas redes. Elas não cur…" at bounding box center [281, 357] width 447 height 40
click at [141, 393] on icon "dialog" at bounding box center [137, 395] width 11 height 11
type input "AQUI"
paste input "https://sobeae.sharepoint.com/:f:/s/SOBEAE/EgPmWDH3ZulFj_uLGja2zDoBC0-aXAtUwqsv…"
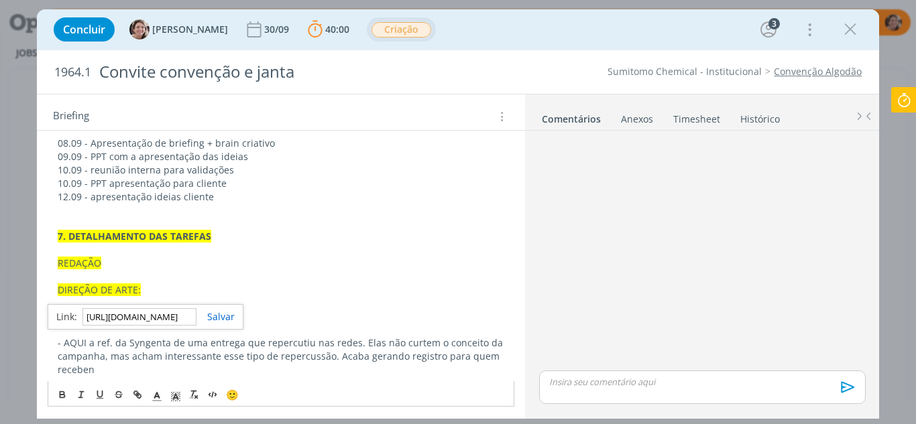
scroll to position [0, 0]
click at [215, 318] on link "dialog" at bounding box center [215, 316] width 38 height 13
click at [94, 374] on p "- AQUI a ref. da Syngenta de uma entrega que repercutiu nas redes. Elas não cur…" at bounding box center [281, 357] width 447 height 40
click at [100, 264] on span "REDAÇÃO" at bounding box center [80, 263] width 44 height 13
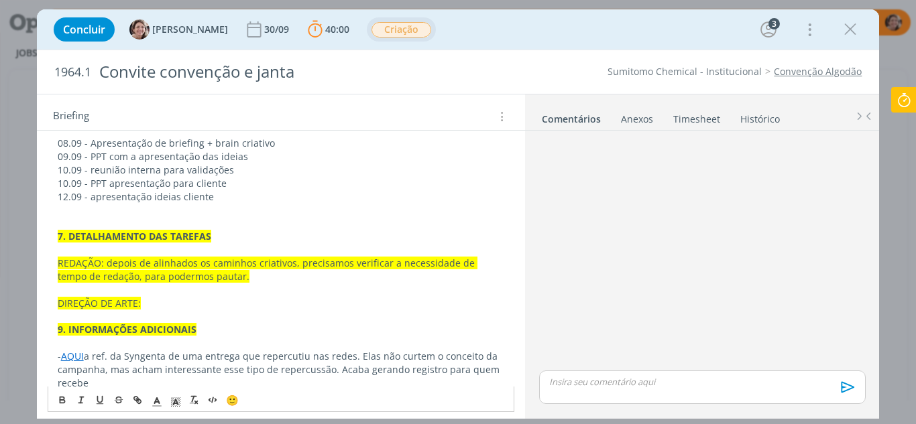
click at [104, 260] on span "REDAÇÃO: depois de alinhados os caminhos criativos, precisamos verificar a nece…" at bounding box center [268, 270] width 420 height 26
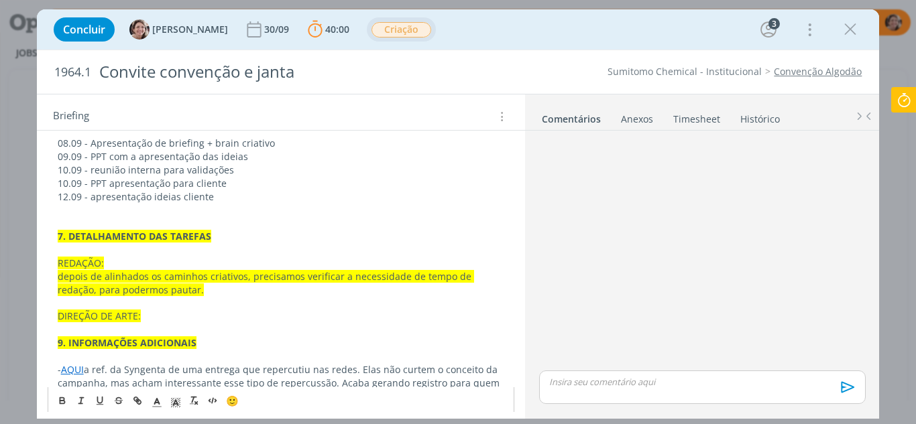
drag, startPoint x: 198, startPoint y: 295, endPoint x: 41, endPoint y: 275, distance: 158.9
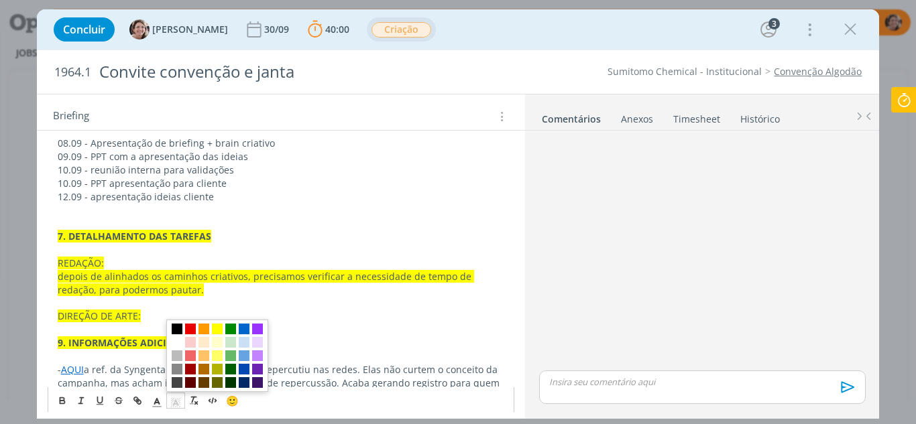
click at [178, 408] on icon "dialog" at bounding box center [176, 402] width 12 height 12
click at [176, 341] on span "dialog" at bounding box center [177, 342] width 11 height 11
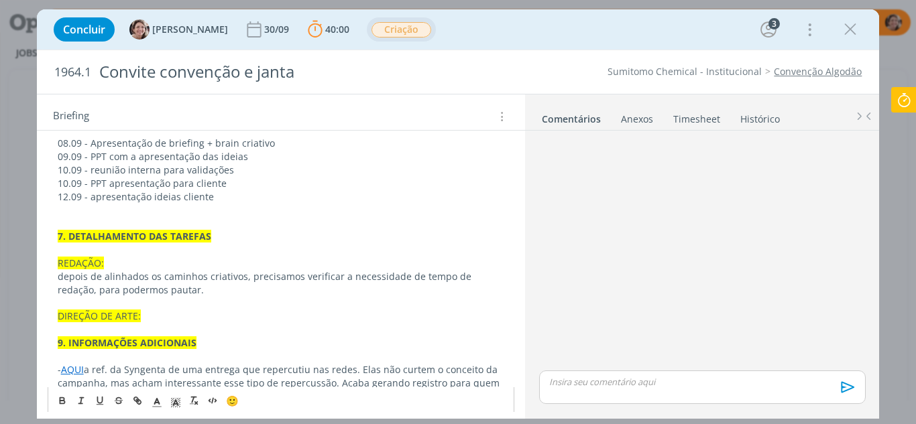
click at [190, 310] on p "DIREÇÃO DE ARTE:" at bounding box center [281, 316] width 447 height 13
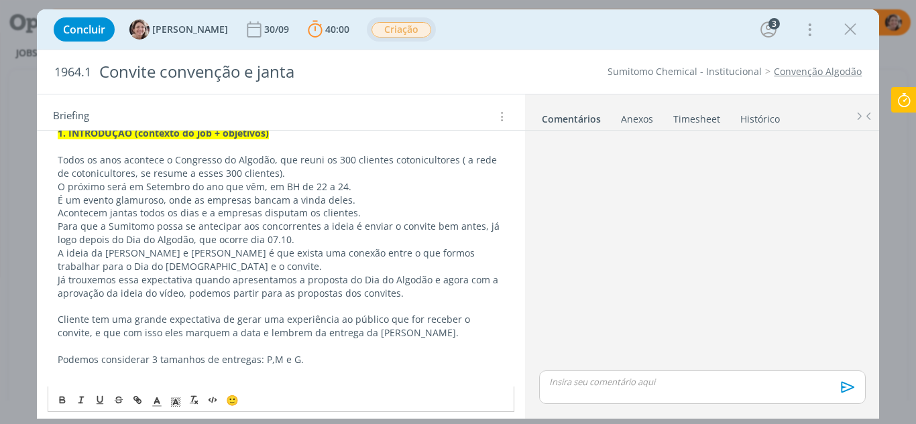
scroll to position [382, 0]
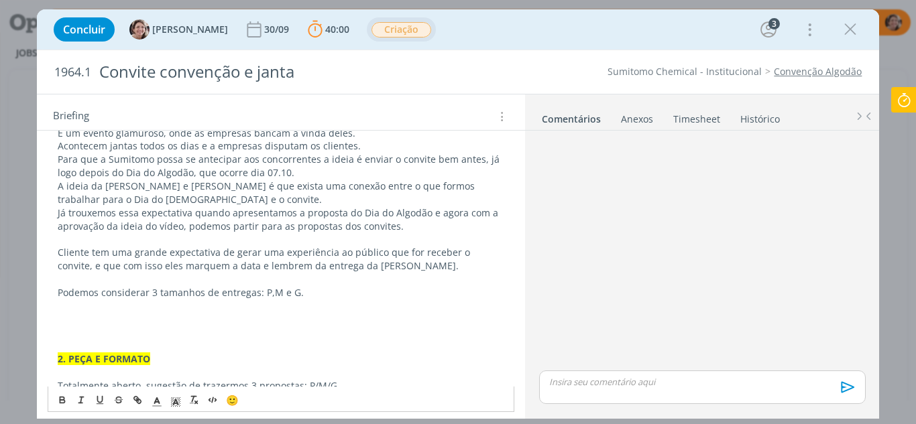
click at [109, 323] on p "dialog" at bounding box center [281, 319] width 447 height 13
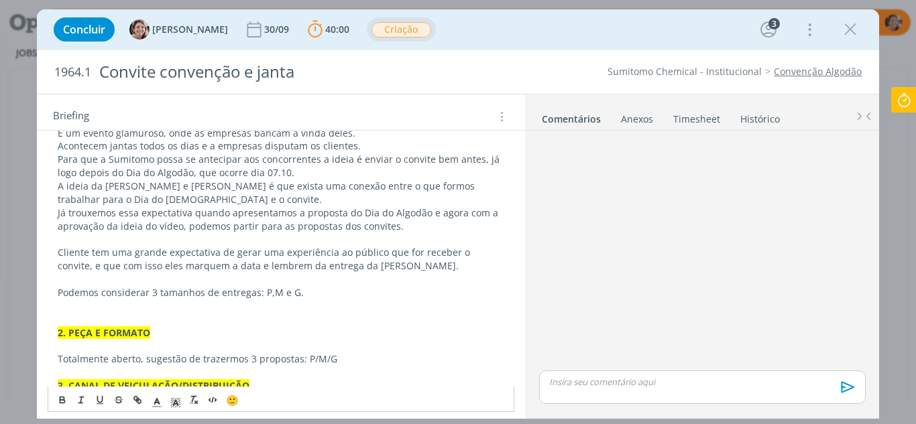
click at [309, 293] on p "Podemos considerar 3 tamanhos de entregas: P,M e G." at bounding box center [281, 292] width 447 height 13
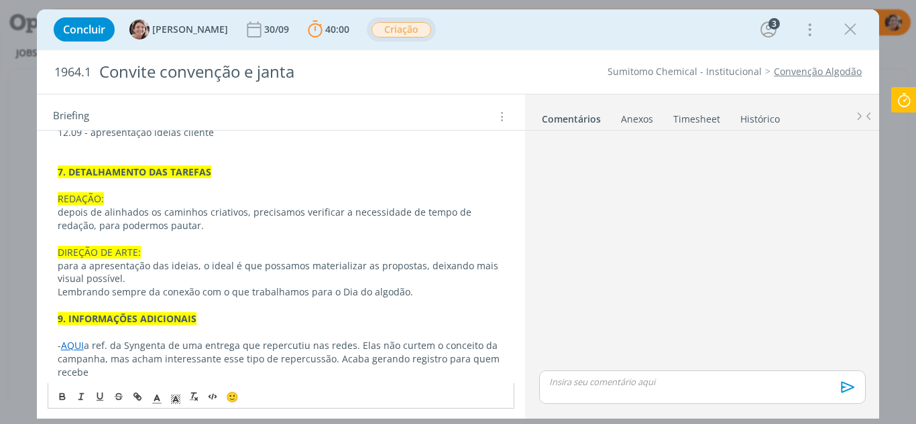
scroll to position [891, 0]
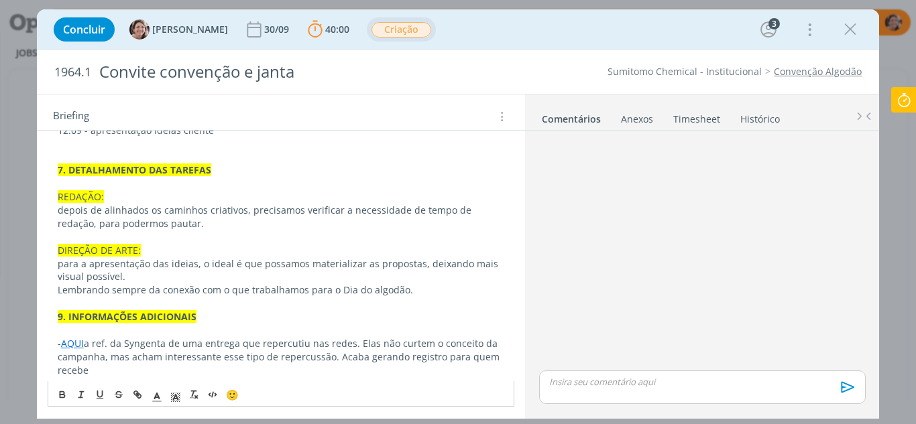
click at [110, 370] on p "- AQUI a ref. da Syngenta de uma entrega que repercutiu nas redes. Elas não cur…" at bounding box center [281, 357] width 447 height 40
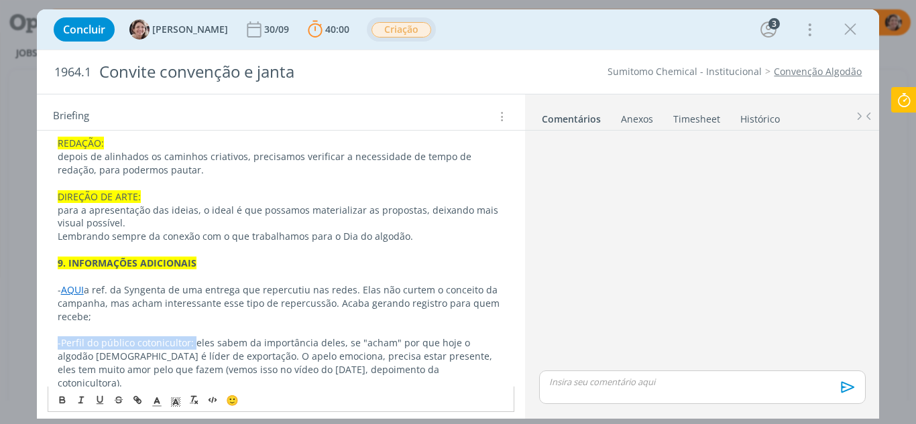
drag, startPoint x: 190, startPoint y: 344, endPoint x: 70, endPoint y: 343, distance: 120.0
click at [58, 340] on p "- Perfil do público cotonicultor: eles sabem da importância deles, se "acham" p…" at bounding box center [281, 364] width 447 height 54
drag, startPoint x: 60, startPoint y: 392, endPoint x: 133, endPoint y: 378, distance: 74.3
click at [61, 395] on icon "dialog" at bounding box center [62, 400] width 11 height 11
click at [184, 353] on span "eles sabem da importância deles, se "acham" por que hoje o algodão brasileiro é…" at bounding box center [276, 363] width 437 height 53
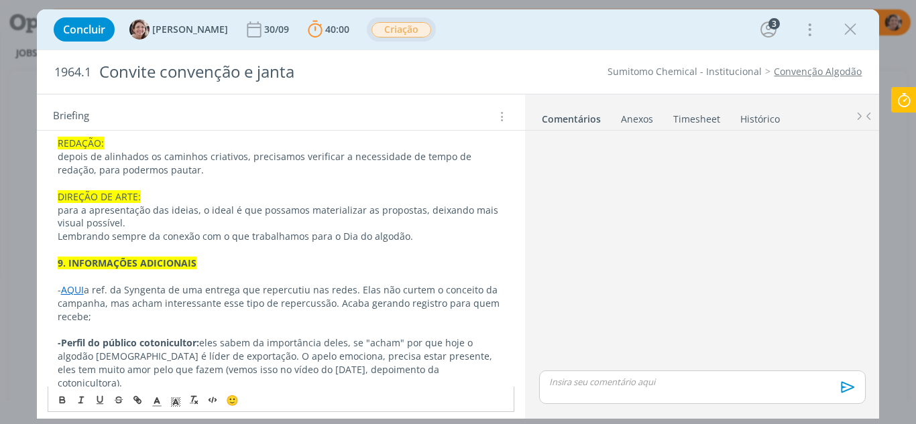
click at [295, 359] on span "eles sabem da importância deles, se "acham" por que hoje o algodão brasileiro é…" at bounding box center [276, 363] width 437 height 53
click at [437, 369] on span "eles sabem da importância deles, se "acham" por que hoje o algodão brasileiro é…" at bounding box center [278, 363] width 440 height 53
click at [441, 372] on span "eles sabem da importância deles, se "acham" por que hoje o algodão brasileiro é…" at bounding box center [278, 363] width 440 height 53
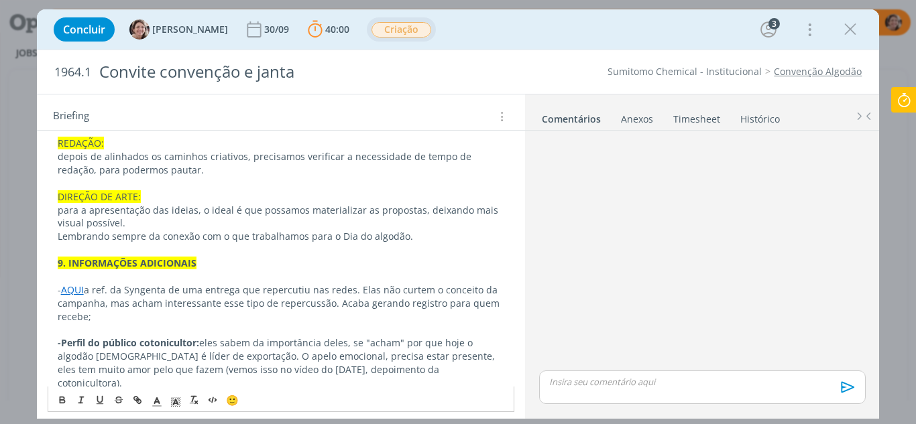
click at [430, 370] on span "eles sabem da importância deles, se "acham" por que hoje o algodão brasileiro é…" at bounding box center [278, 363] width 440 height 53
click at [440, 372] on span "eles sabem da importância deles, se "acham" por que hoje o algodão brasileiro é…" at bounding box center [278, 363] width 440 height 53
drag, startPoint x: 441, startPoint y: 370, endPoint x: 459, endPoint y: 371, distance: 18.1
click at [459, 371] on span "eles sabem da importância deles, se "acham" por que hoje o algodão brasileiro é…" at bounding box center [281, 363] width 447 height 53
drag, startPoint x: 463, startPoint y: 373, endPoint x: 444, endPoint y: 373, distance: 19.4
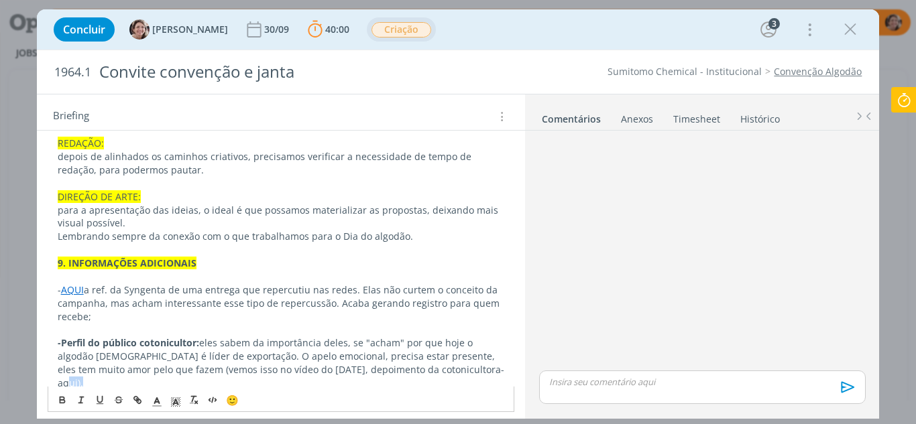
click at [444, 373] on span "eles sabem da importância deles, se "acham" por que hoje o algodão brasileiro é…" at bounding box center [281, 363] width 447 height 53
click at [144, 394] on button "dialog" at bounding box center [138, 400] width 19 height 16
type input "aqui"
paste input "https://www.instagram.com/reel/DMpflMdxqwe/?igsh=NnAxZnAzNjV0Zjlq"
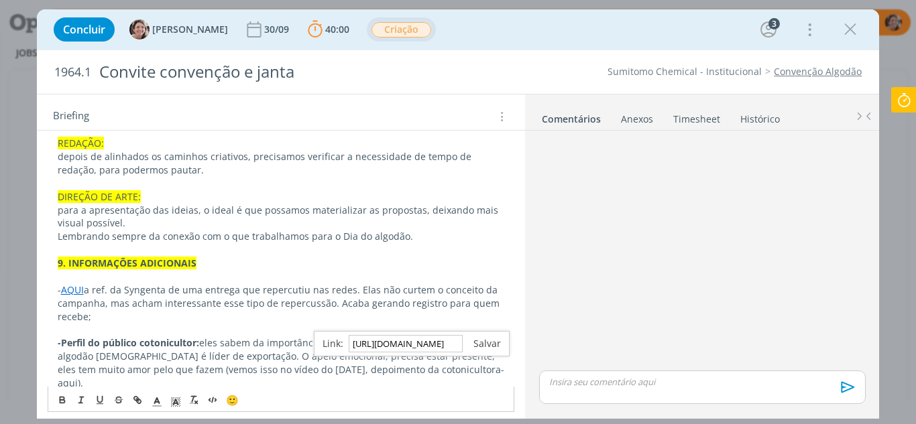
type input "https://www.instagram.com/reel/DMpflMdxqwe/?igsh=NnAxZnAzNjV0Zjlq"
click at [485, 347] on link "dialog" at bounding box center [482, 343] width 38 height 13
click at [680, 341] on div "dialog" at bounding box center [702, 252] width 337 height 232
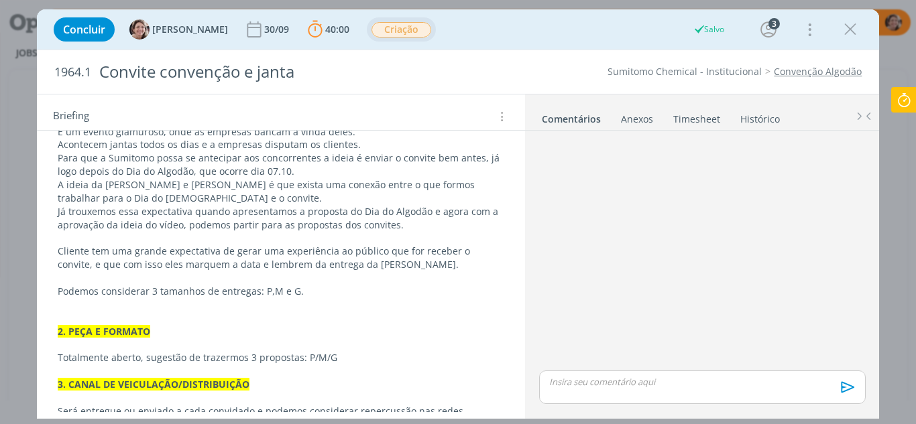
scroll to position [382, 0]
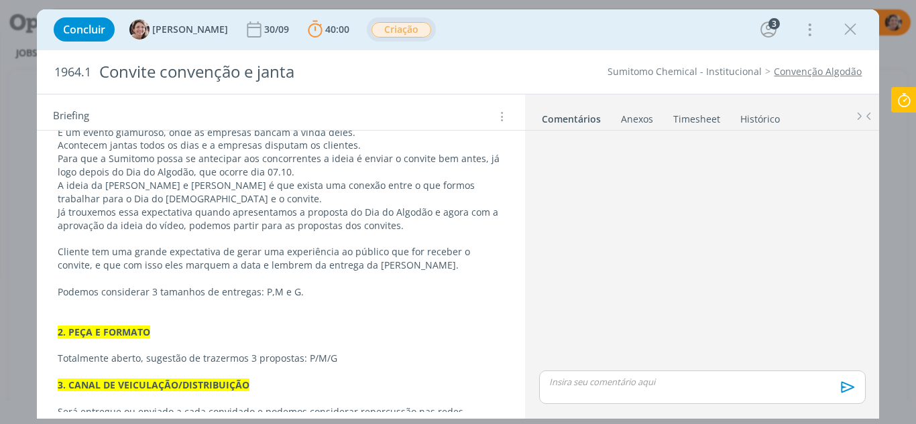
click at [308, 287] on p "Podemos considerar 3 tamanhos de entregas: P,M e G." at bounding box center [281, 292] width 447 height 13
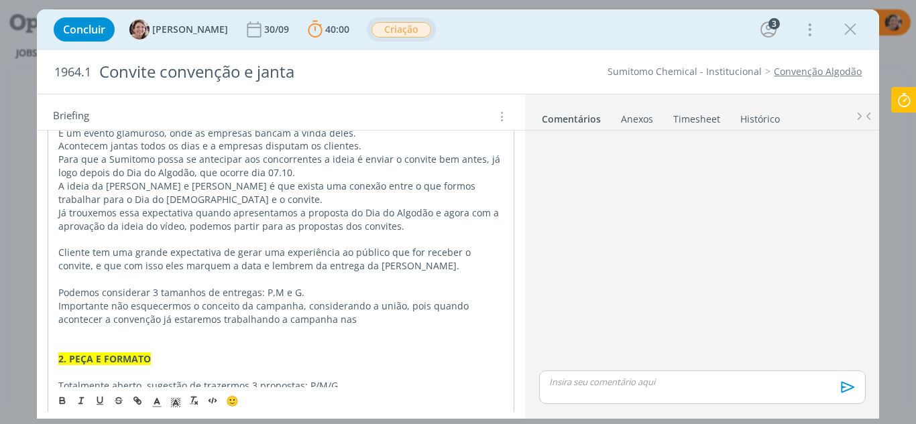
click at [323, 320] on p "Importante não esquecermos o conceito da campanha, considerando a união, pois q…" at bounding box center [281, 313] width 446 height 27
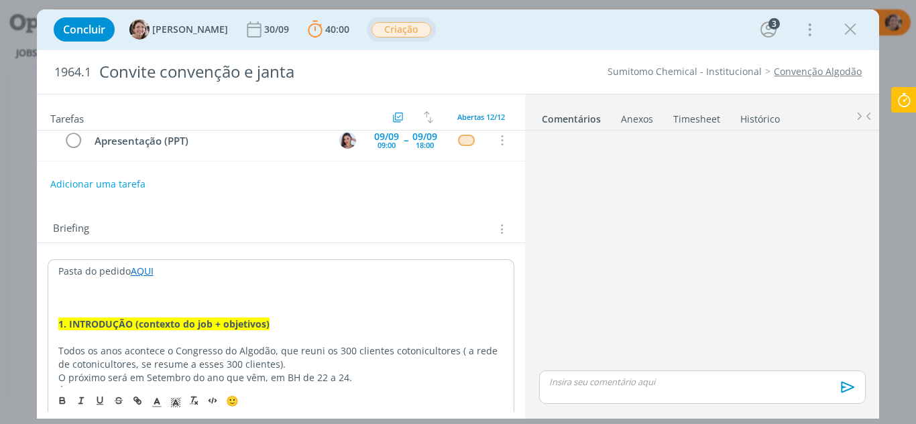
scroll to position [100, 0]
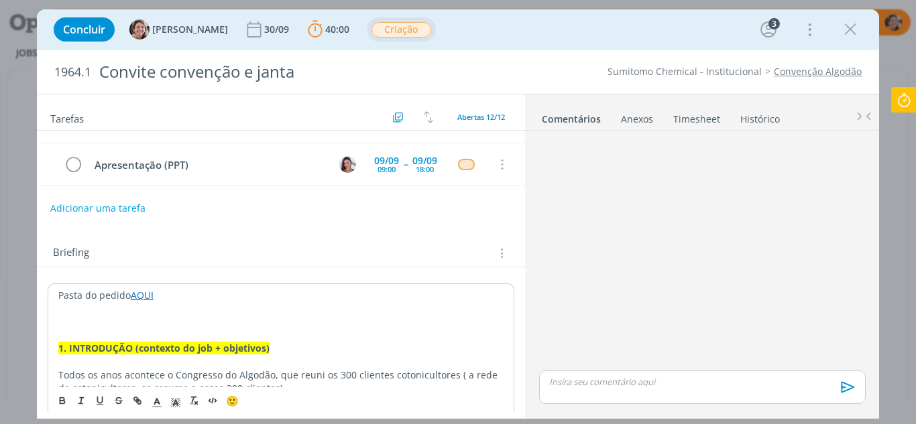
click at [202, 322] on p "dialog" at bounding box center [281, 321] width 446 height 13
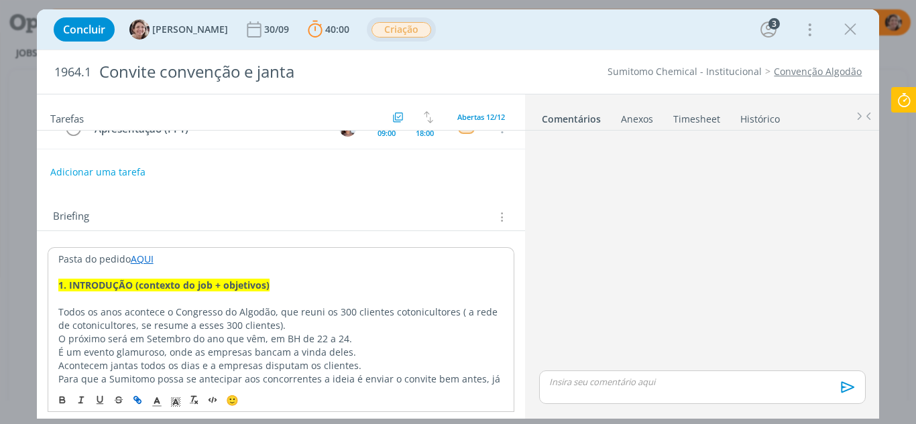
scroll to position [0, 0]
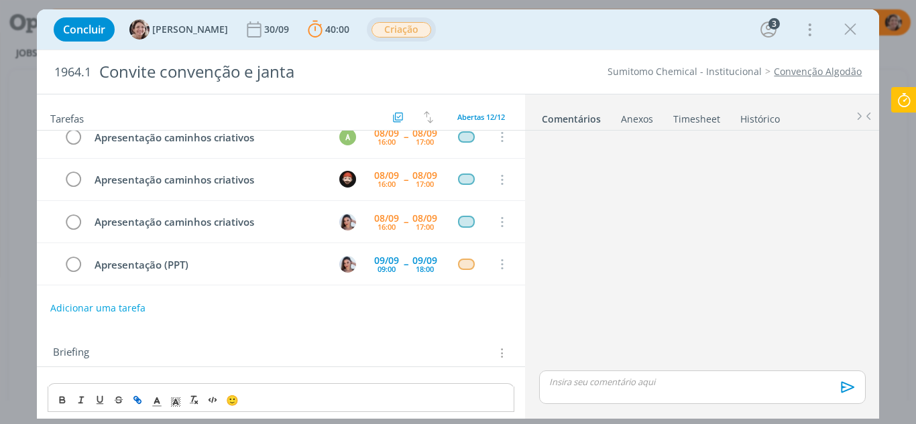
click at [908, 111] on icon at bounding box center [904, 100] width 24 height 26
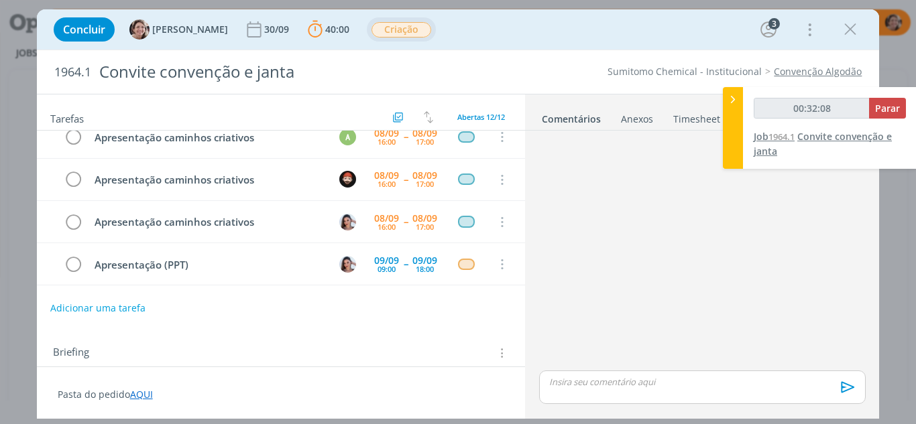
type input "00:32:09"
click at [882, 103] on span "Parar" at bounding box center [887, 108] width 25 height 13
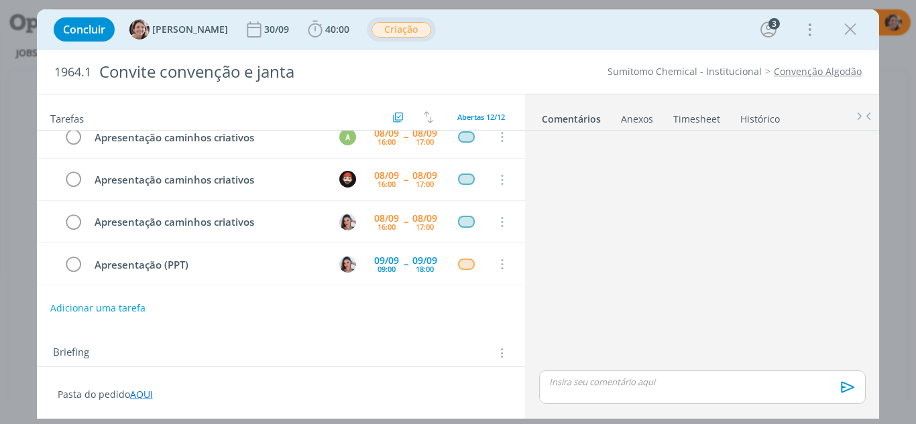
click at [683, 118] on link "Timesheet" at bounding box center [697, 116] width 48 height 19
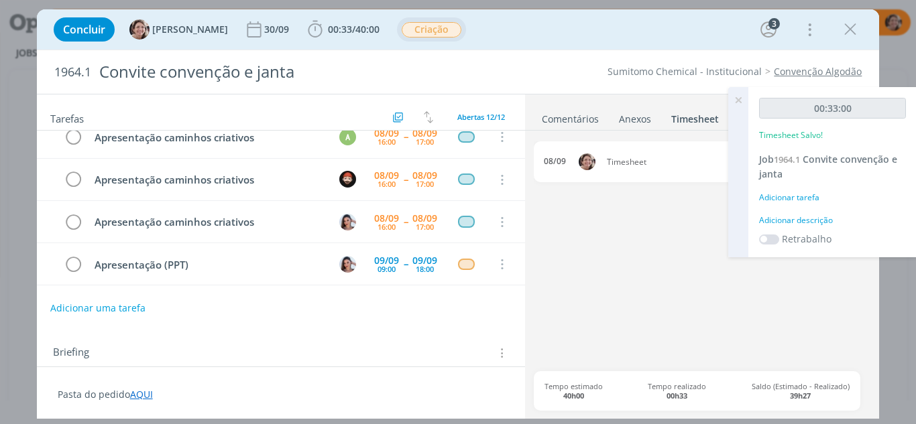
click at [740, 101] on icon at bounding box center [738, 100] width 24 height 26
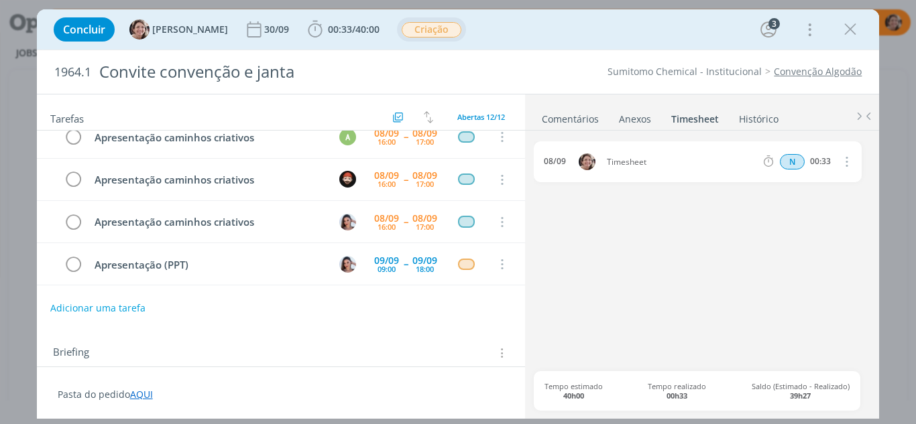
click at [654, 160] on span "Timesheet" at bounding box center [682, 162] width 160 height 8
click at [644, 164] on span "Timesheet" at bounding box center [682, 162] width 160 height 8
click at [842, 161] on icon "dialog" at bounding box center [846, 162] width 15 height 16
click at [795, 209] on link "Editar" at bounding box center [809, 206] width 106 height 21
drag, startPoint x: 657, startPoint y: 166, endPoint x: 573, endPoint y: 146, distance: 86.0
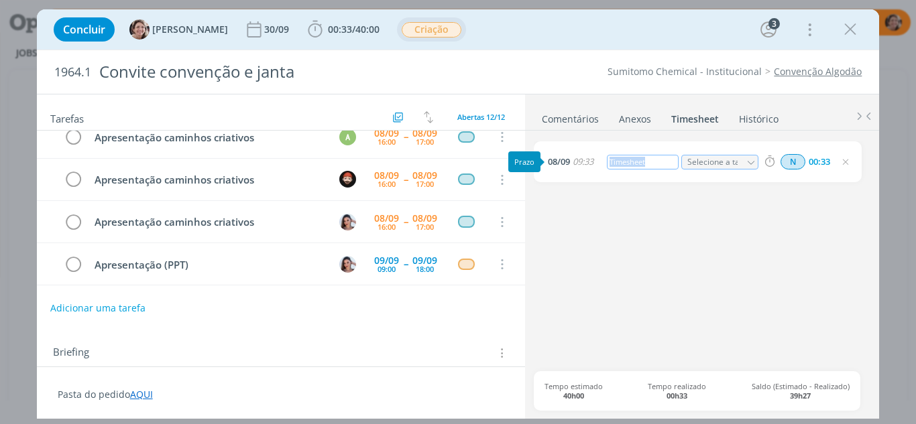
click at [564, 150] on div "08/09 09:33 Timesheet Selecione a tarefa N 00:33" at bounding box center [697, 161] width 327 height 41
click at [846, 165] on icon "dialog" at bounding box center [845, 162] width 11 height 11
drag, startPoint x: 850, startPoint y: 31, endPoint x: 779, endPoint y: 56, distance: 75.3
click at [850, 31] on icon "dialog" at bounding box center [850, 29] width 20 height 20
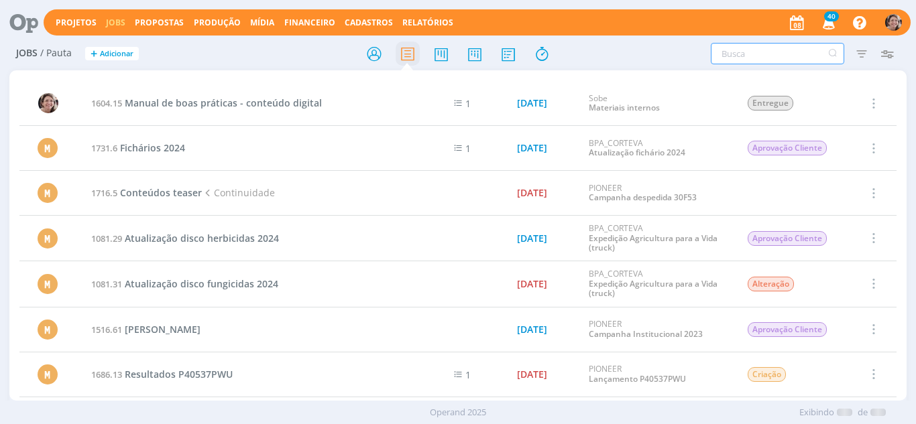
click at [759, 60] on input "text" at bounding box center [777, 53] width 133 height 21
click at [471, 56] on icon at bounding box center [475, 54] width 24 height 26
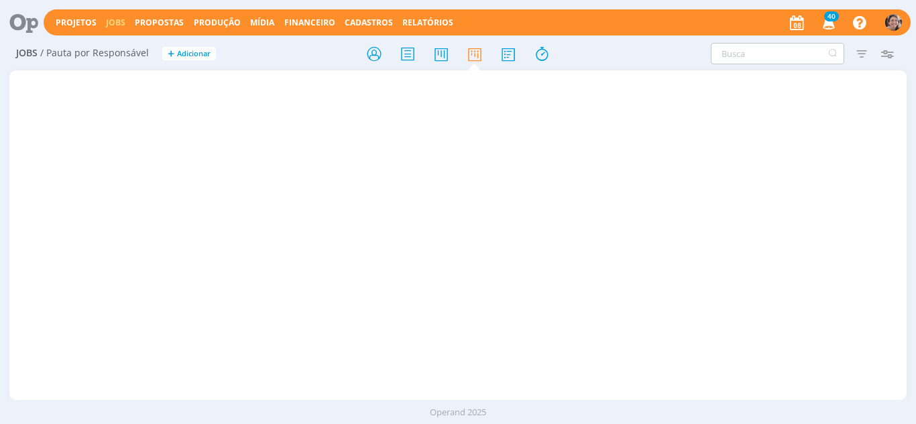
drag, startPoint x: 762, startPoint y: 65, endPoint x: 753, endPoint y: 56, distance: 12.8
click at [763, 65] on div "Jobs / Pauta por Responsável + Adicionar" at bounding box center [458, 55] width 898 height 34
click at [753, 56] on input "text" at bounding box center [777, 53] width 133 height 21
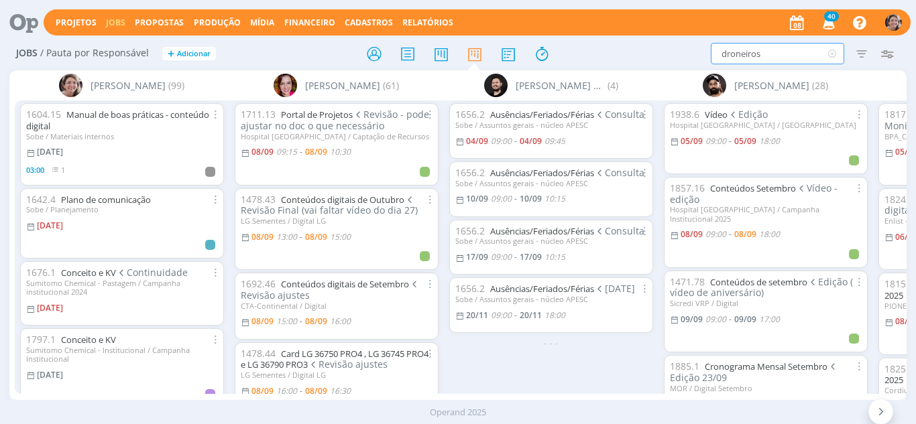
type input "droneiros"
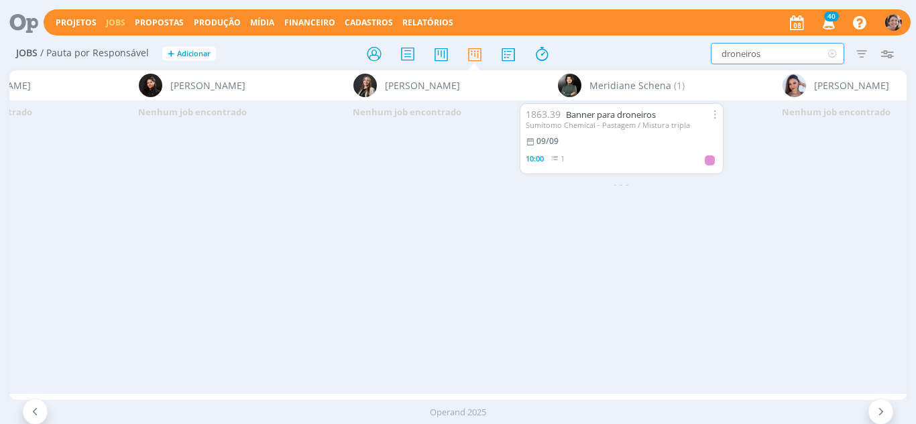
scroll to position [0, 2072]
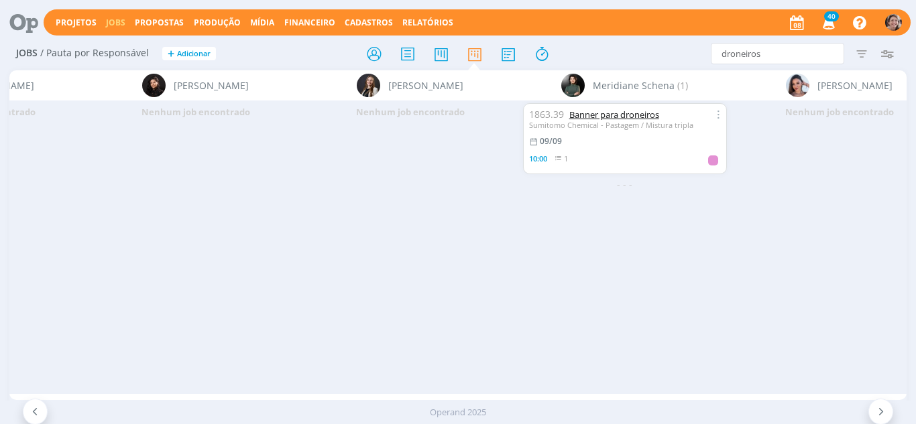
click at [600, 118] on link "Banner para droneiros" at bounding box center [614, 115] width 90 height 12
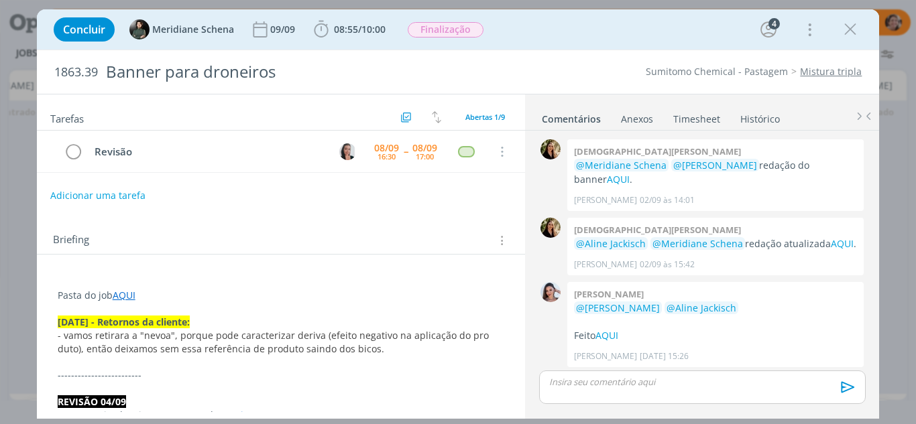
scroll to position [384, 0]
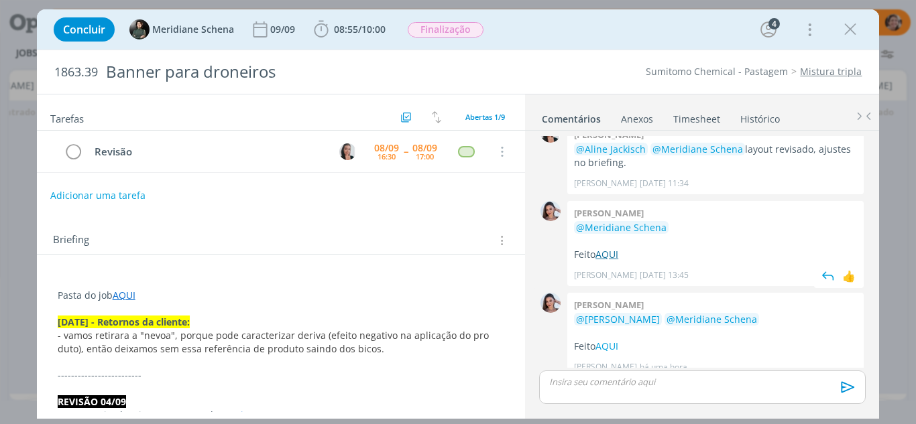
click at [615, 248] on link "AQUI" at bounding box center [606, 254] width 23 height 13
drag, startPoint x: 849, startPoint y: 32, endPoint x: 704, endPoint y: 100, distance: 160.2
click at [850, 32] on icon "dialog" at bounding box center [850, 29] width 20 height 20
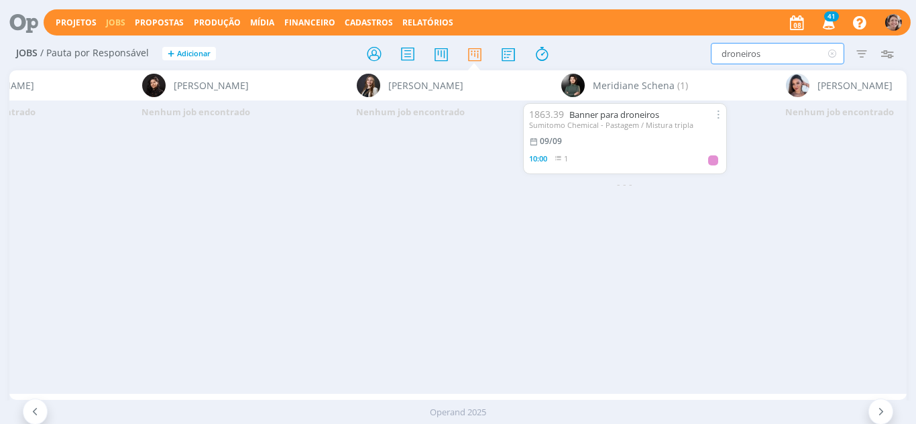
drag, startPoint x: 693, startPoint y: 50, endPoint x: 579, endPoint y: 36, distance: 115.5
click at [579, 36] on div "Projetos Jobs Propostas Produção Mídia Financeiro Cadastros Relatórios 41 Notif…" at bounding box center [458, 212] width 916 height 424
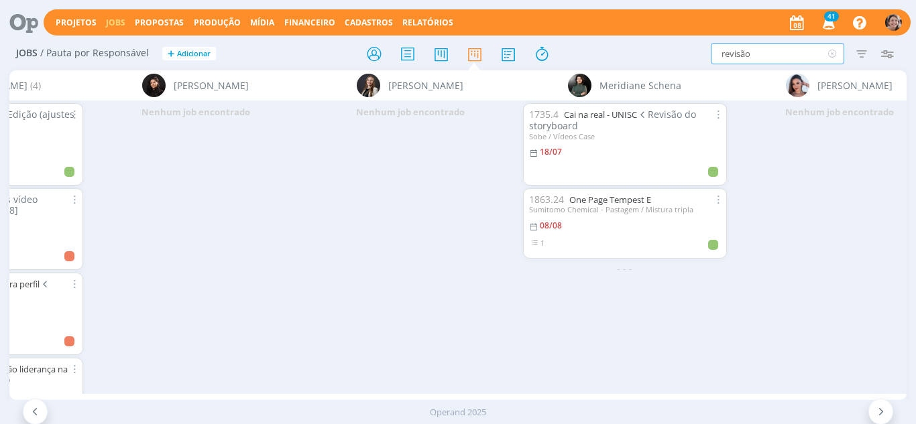
type input "revisão"
drag, startPoint x: 759, startPoint y: 47, endPoint x: 823, endPoint y: 50, distance: 63.8
click at [659, 40] on div "Jobs / Pauta por Responsável + Adicionar revisão Filtrar Filtrar Limpar revisão…" at bounding box center [458, 55] width 898 height 34
drag, startPoint x: 768, startPoint y: 56, endPoint x: 626, endPoint y: 60, distance: 142.2
click at [626, 60] on div "revisão Filtrar Filtrar Limpar revisão Tipo Jobs e Tarefas Data Personalizado a…" at bounding box center [757, 53] width 286 height 21
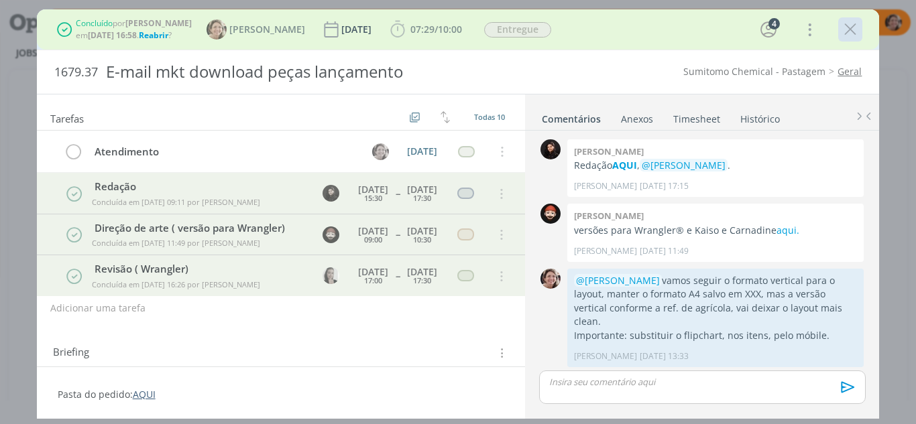
scroll to position [600, 0]
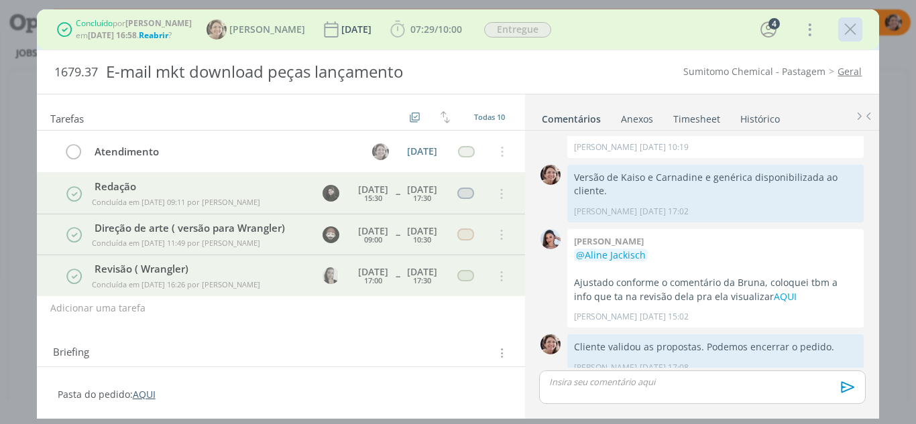
click at [856, 29] on icon "dialog" at bounding box center [850, 29] width 20 height 20
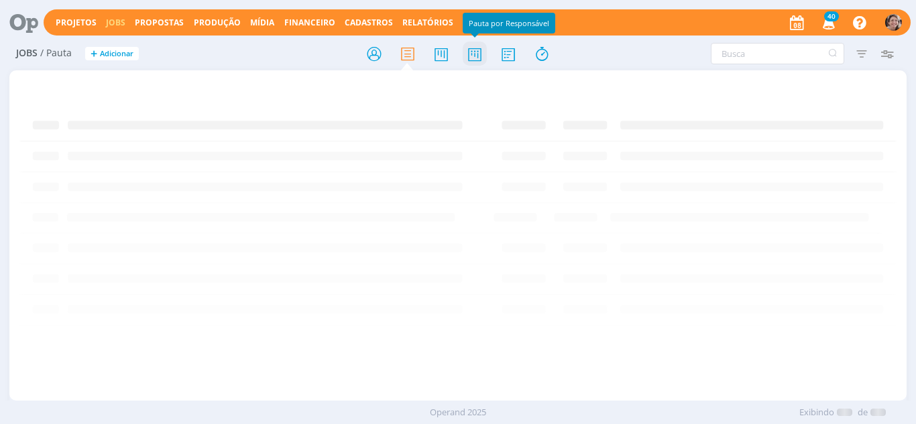
click at [478, 56] on icon at bounding box center [475, 54] width 24 height 26
click at [734, 46] on input "text" at bounding box center [777, 53] width 133 height 21
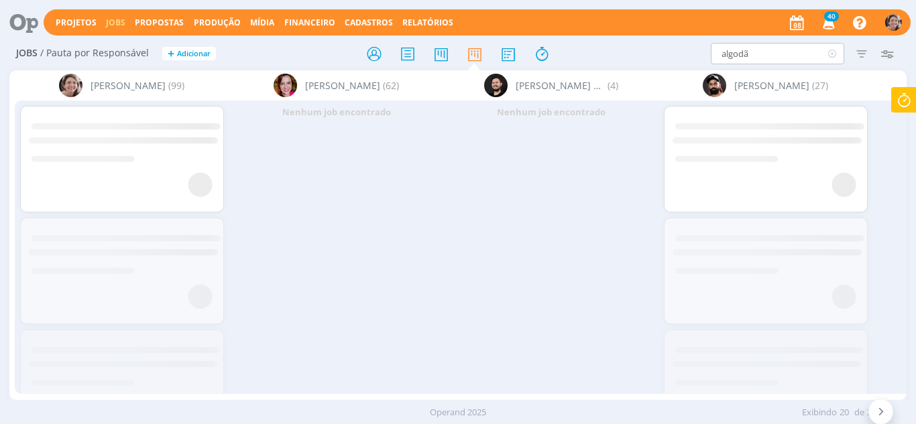
type input "algodão"
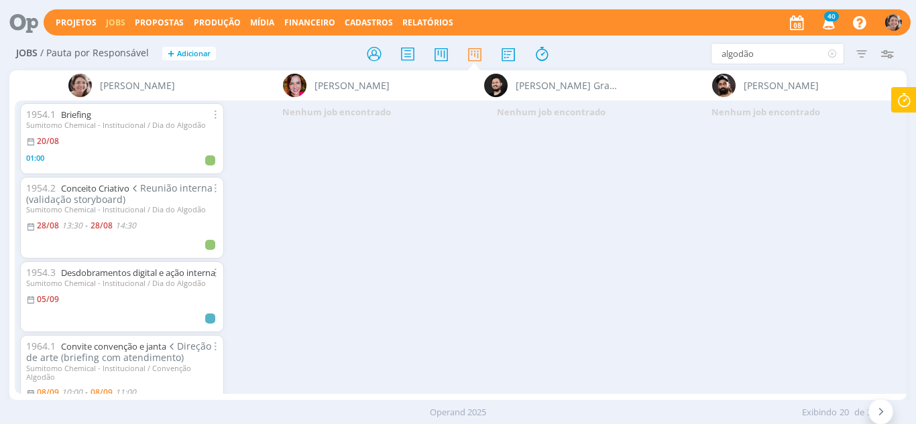
scroll to position [67, 0]
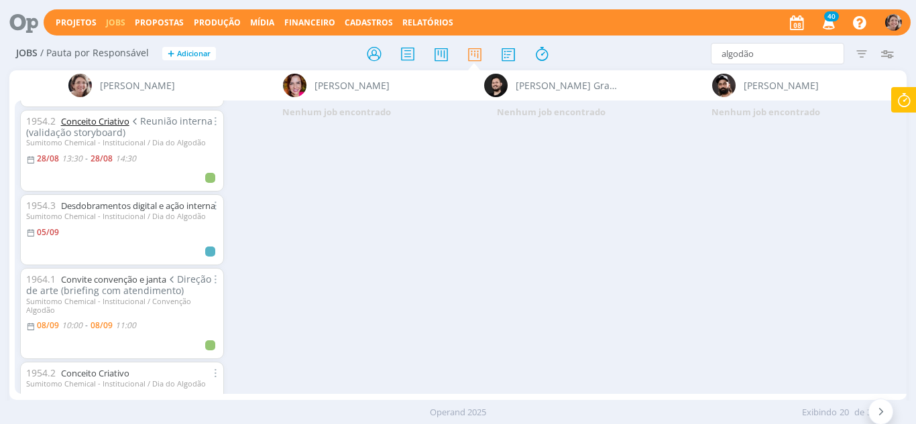
click at [101, 122] on link "Conceito Criativo" at bounding box center [95, 121] width 68 height 12
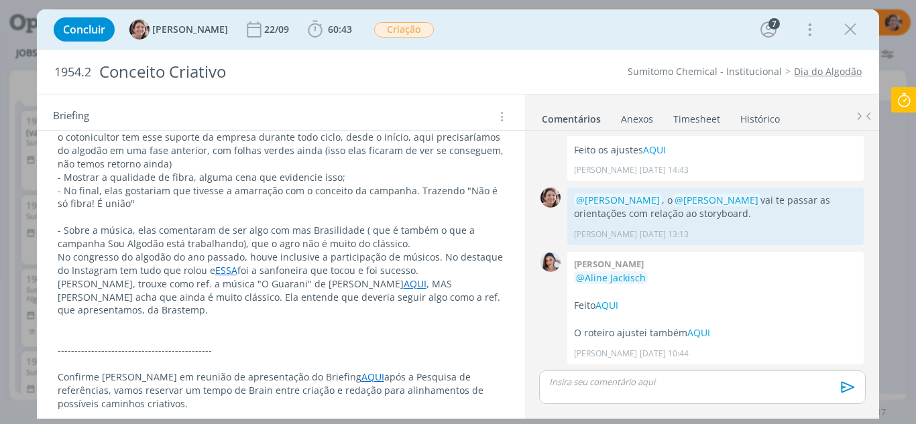
scroll to position [559, 0]
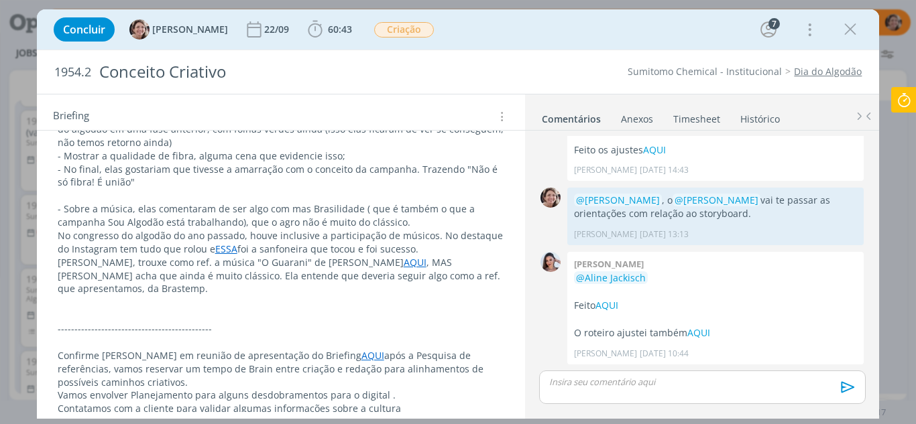
click at [361, 349] on link "AQUI" at bounding box center [372, 355] width 23 height 13
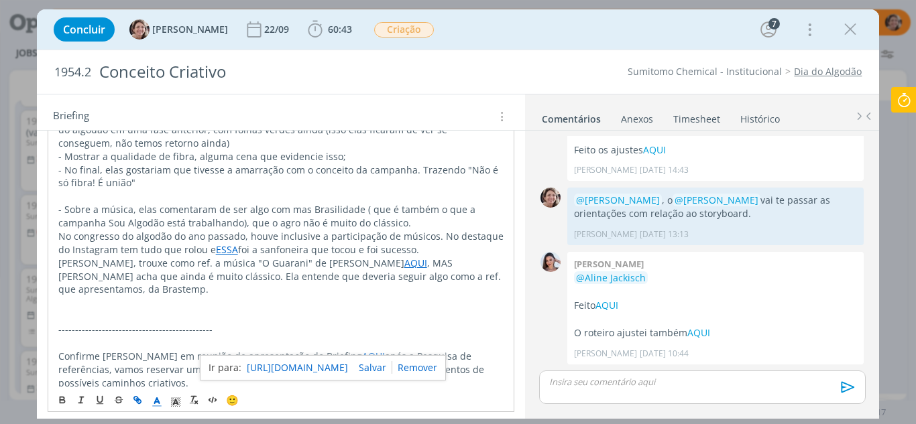
click at [337, 371] on link "[URL][DOMAIN_NAME]" at bounding box center [297, 367] width 101 height 17
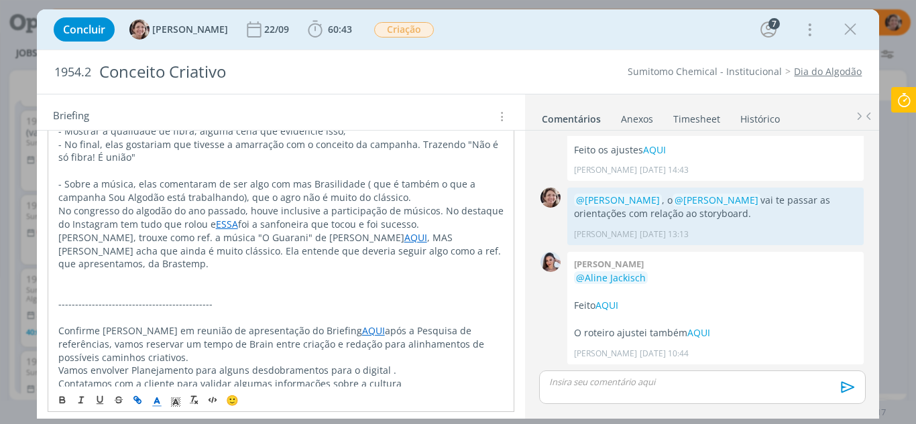
scroll to position [585, 0]
click at [854, 33] on icon "dialog" at bounding box center [850, 29] width 20 height 20
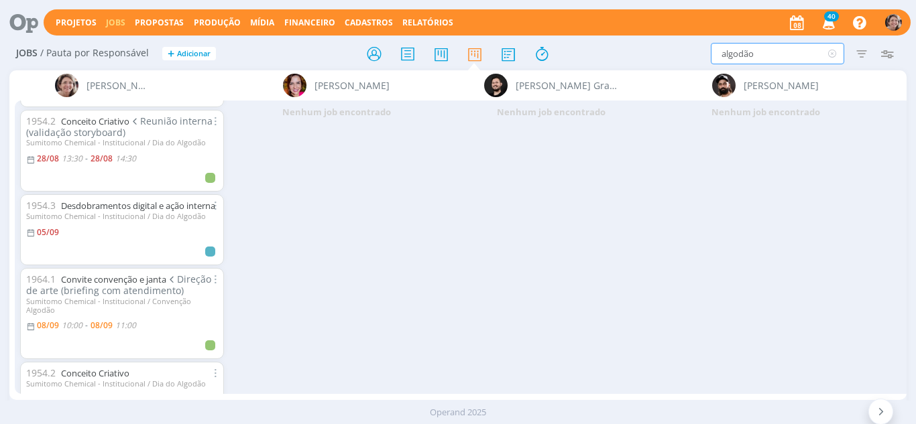
drag, startPoint x: 783, startPoint y: 58, endPoint x: 643, endPoint y: 34, distance: 142.2
click at [642, 34] on div "Projetos Jobs Propostas Produção Mídia Financeiro Cadastros Relatórios 40 Notif…" at bounding box center [458, 212] width 916 height 424
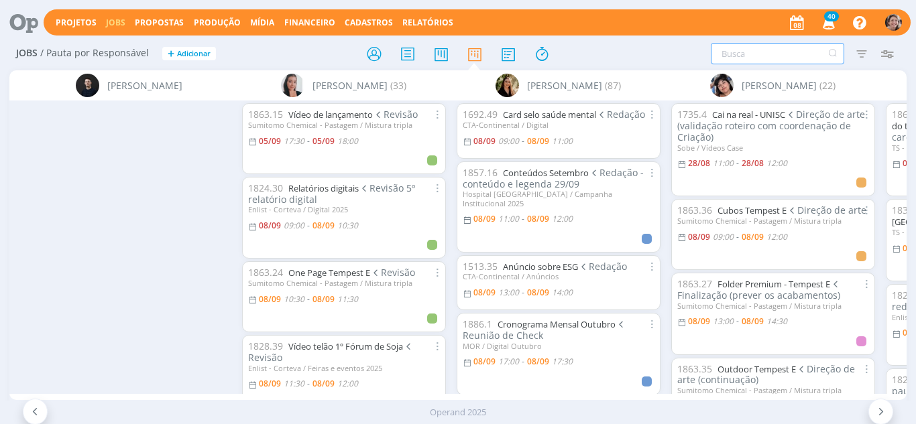
scroll to position [0, 1218]
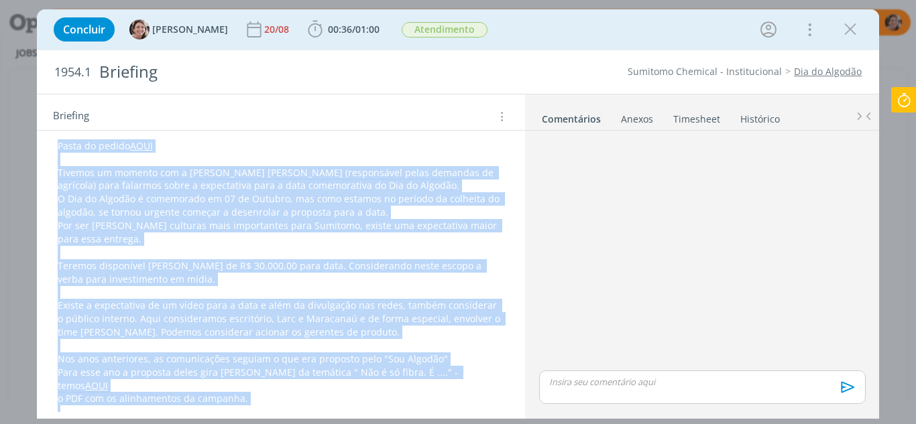
scroll to position [67, 0]
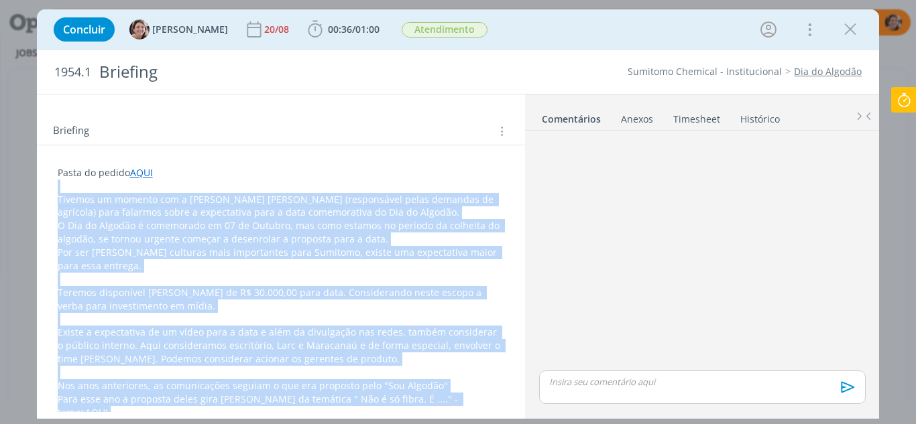
drag, startPoint x: 220, startPoint y: 346, endPoint x: 50, endPoint y: 191, distance: 229.7
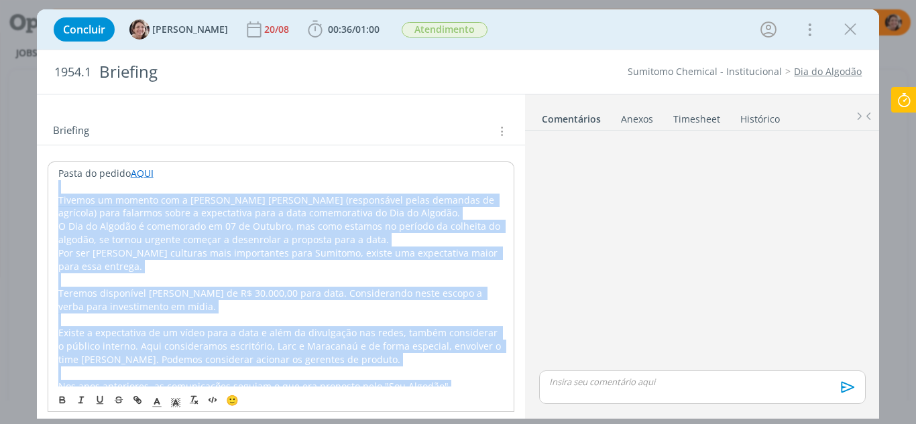
copy div "Loremip do sitamet con a Elits d e Tempor (incididuntu labor etdolore ma aliqua…"
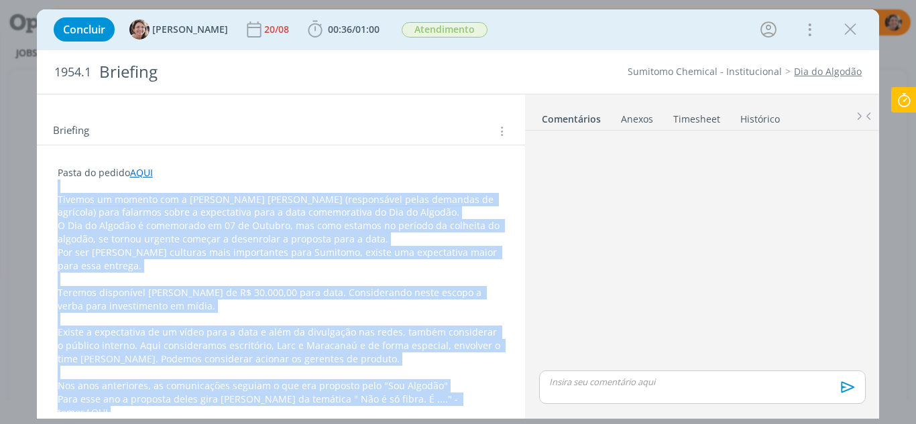
click at [278, 308] on p "Teremos disponível uma verba de R$ 30.000,00 para data. Considerando neste esco…" at bounding box center [281, 299] width 447 height 27
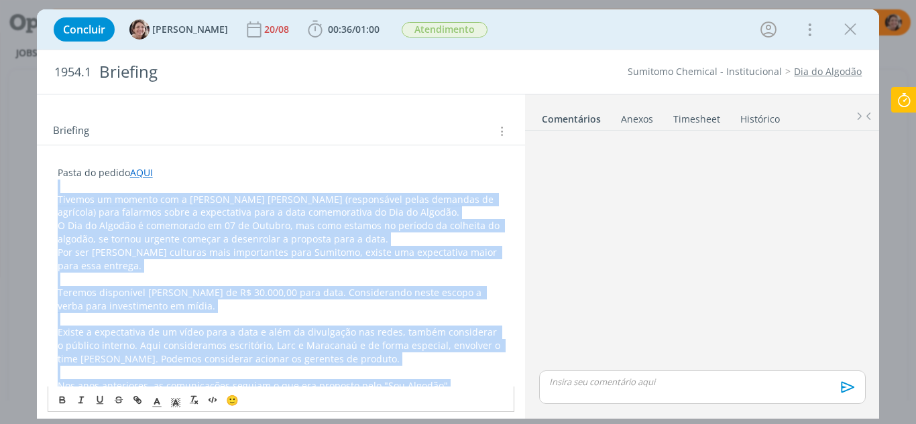
click at [274, 249] on p "Por ser uma das culturas mais importantes para Sumitomo, existe uma expectativa…" at bounding box center [281, 259] width 447 height 27
click at [415, 337] on p "Existe a expectativa de um vídeo para a data e além da divulgação nas redes, ta…" at bounding box center [281, 346] width 447 height 40
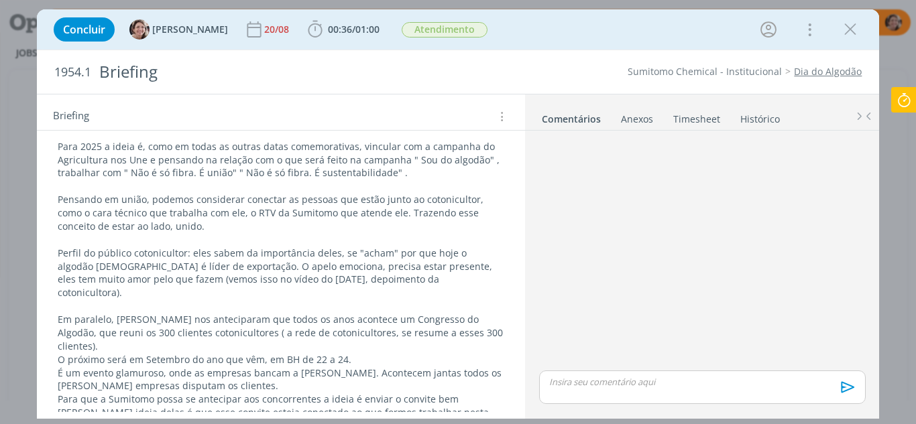
scroll to position [402, 0]
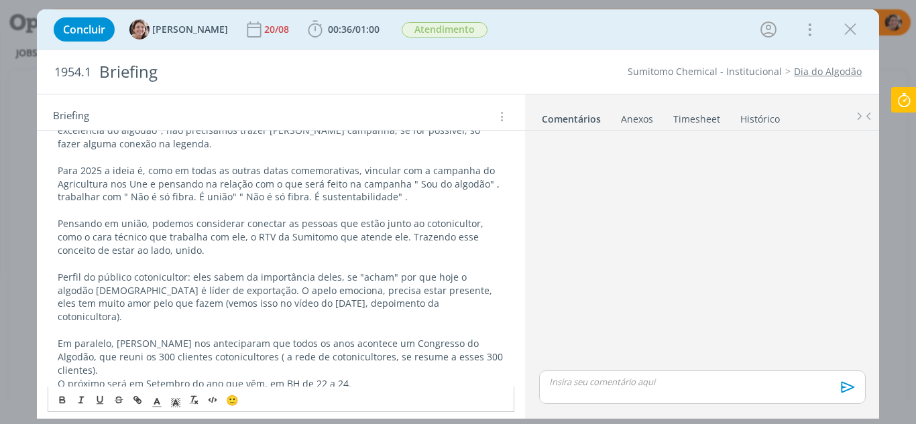
drag, startPoint x: 441, startPoint y: 288, endPoint x: 38, endPoint y: 262, distance: 403.8
click at [38, 262] on div "Pasta do pedido AQUI Tivemos um momento com a Kelly e a Camila (responsável pel…" at bounding box center [281, 185] width 489 height 750
copy p "Perfil do público cotonicultor: eles sabem da importância deles, se "acham" por…"
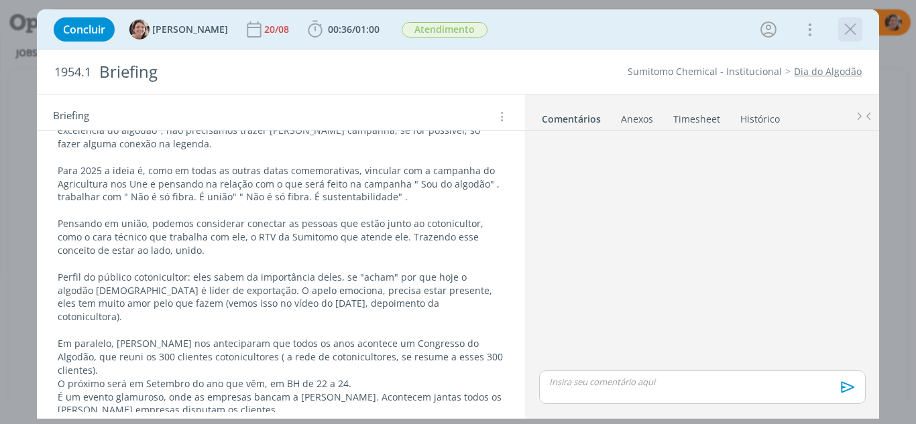
click at [850, 25] on icon "dialog" at bounding box center [850, 29] width 20 height 20
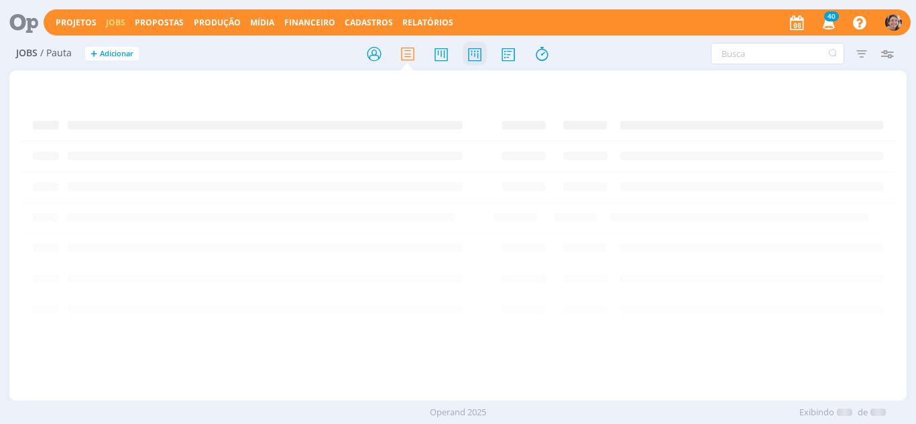
click at [471, 58] on icon at bounding box center [475, 54] width 24 height 26
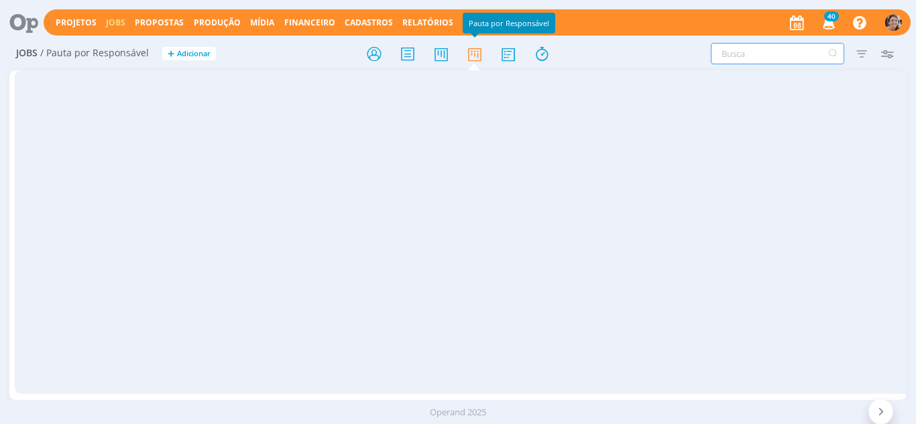
click at [793, 54] on input "text" at bounding box center [777, 53] width 133 height 21
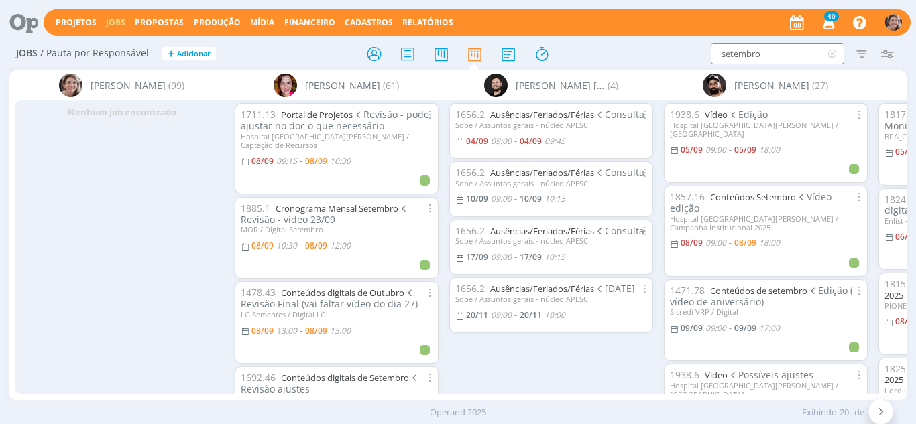
type input "setembro"
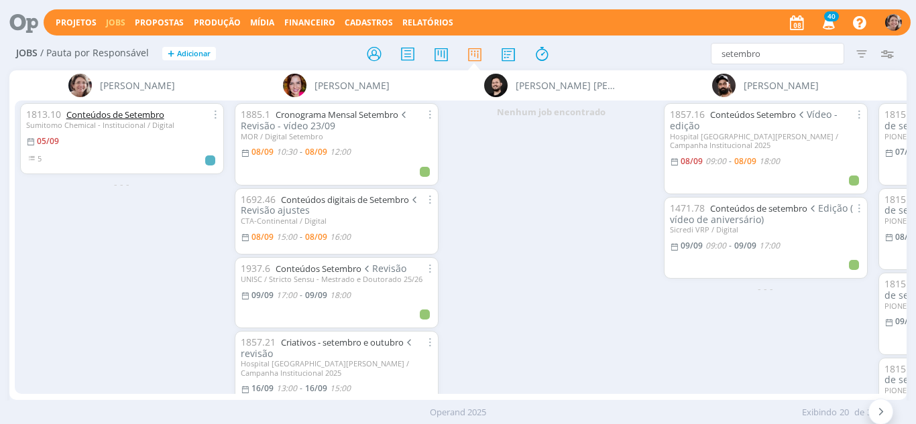
click at [99, 115] on link "Conteúdos de Setembro" at bounding box center [115, 115] width 98 height 12
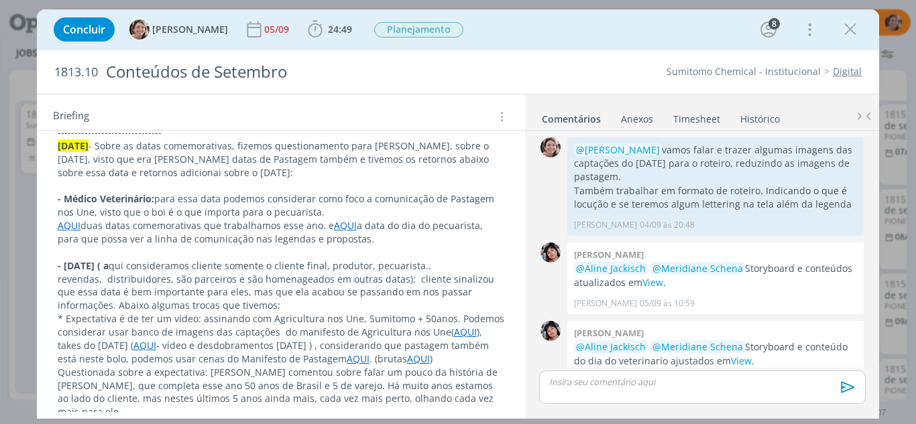
scroll to position [1021, 0]
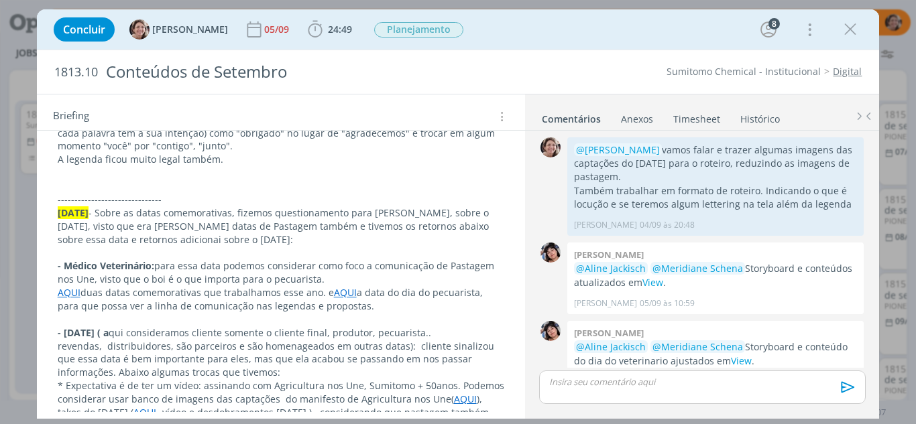
click at [71, 286] on link "AQUI" at bounding box center [69, 292] width 23 height 13
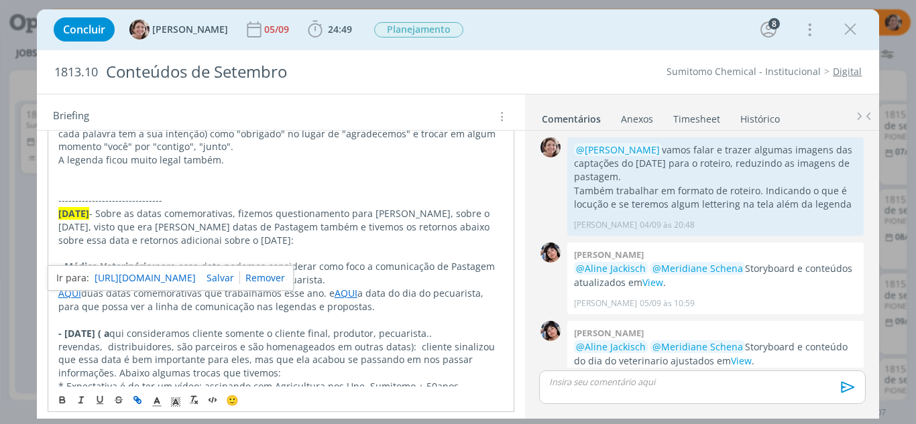
click at [121, 283] on link "https://sobeae.sharepoint.com/:f:/s/SOBEAE/ElRu9uWwPvZImqZsH1RVjmsB1XAc6ZztCZJN…" at bounding box center [145, 278] width 101 height 17
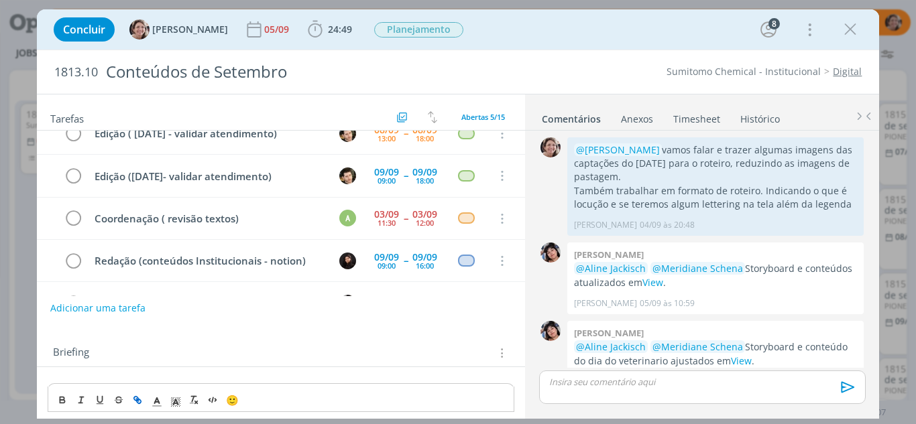
scroll to position [0, 0]
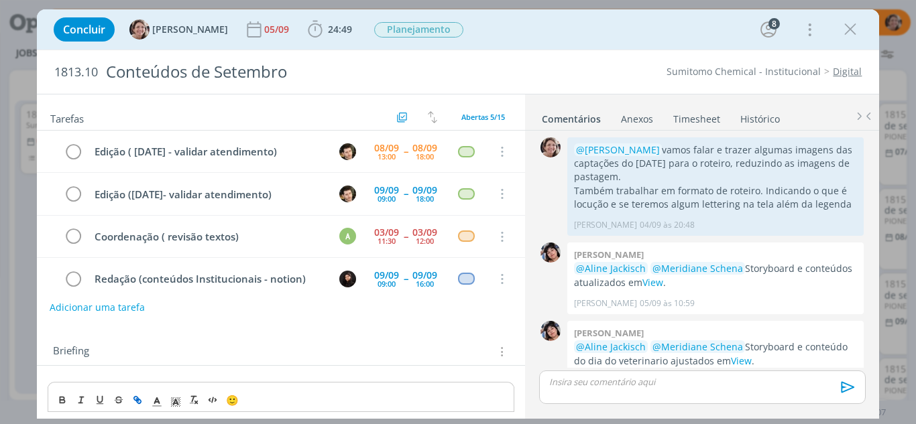
click at [102, 300] on button "Adicionar uma tarefa" at bounding box center [97, 307] width 95 height 23
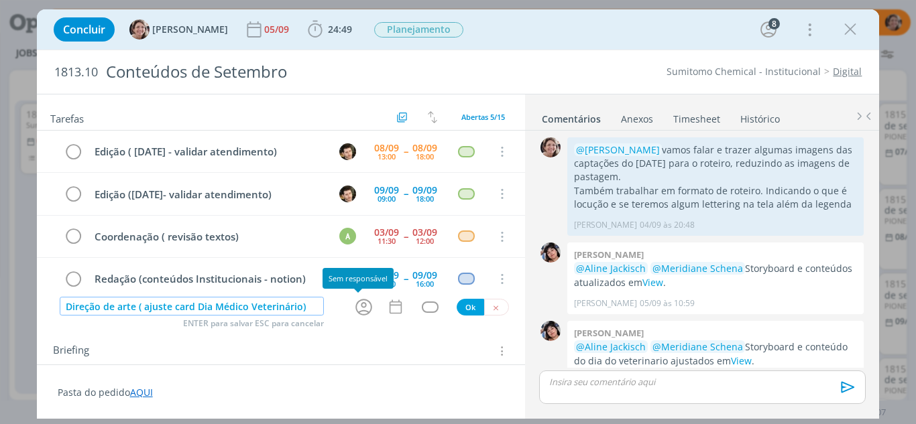
click at [357, 308] on icon "dialog" at bounding box center [363, 307] width 17 height 17
type input "Direção de arte ( ajuste card Dia Médico Veterinário)"
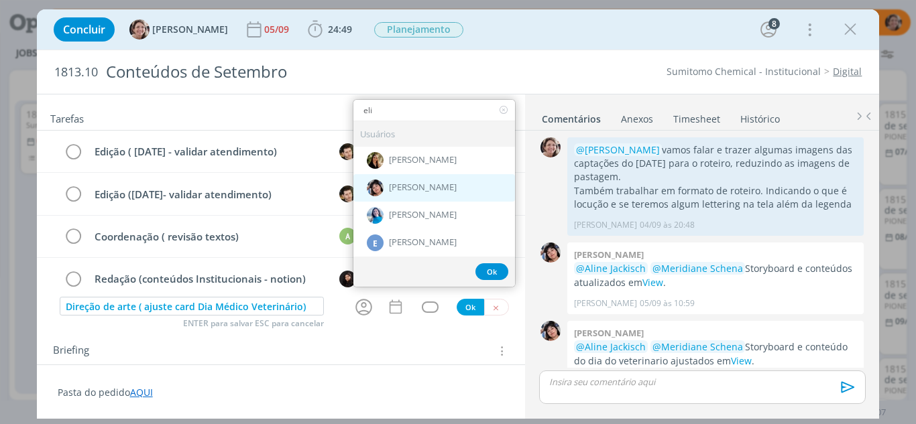
type input "eli"
click at [454, 189] on span "[PERSON_NAME]" at bounding box center [423, 187] width 68 height 11
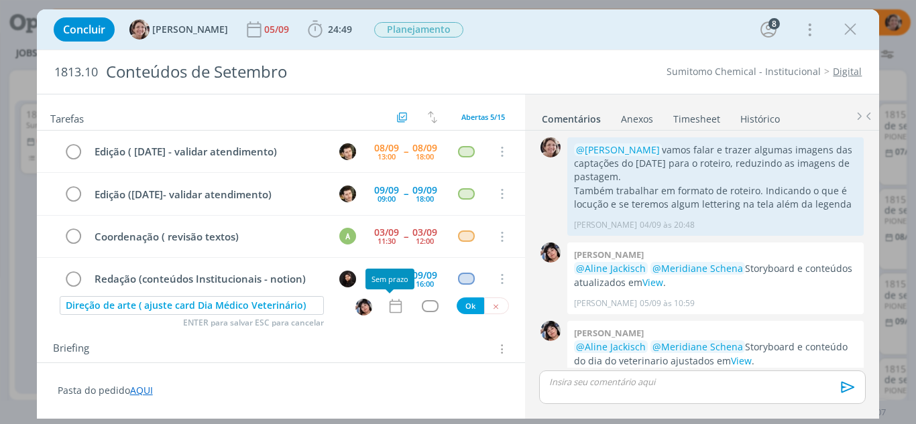
click at [387, 311] on icon "dialog" at bounding box center [395, 306] width 17 height 17
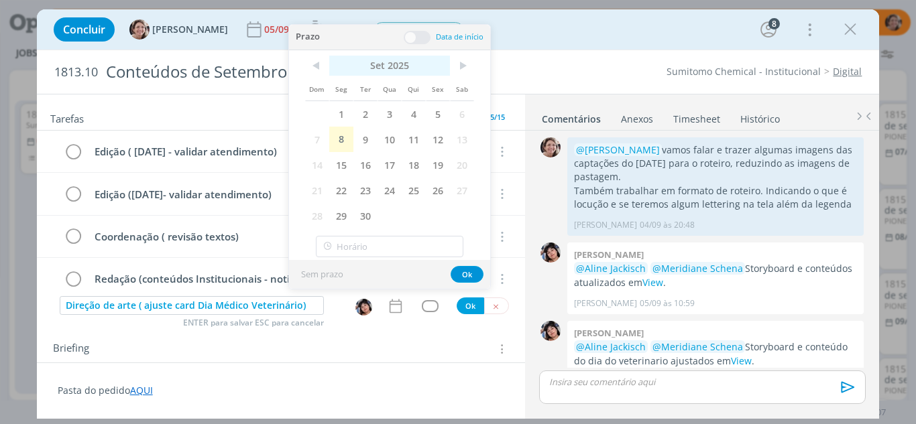
drag, startPoint x: 343, startPoint y: 133, endPoint x: 409, endPoint y: 58, distance: 99.8
click at [346, 127] on span "8" at bounding box center [341, 139] width 24 height 25
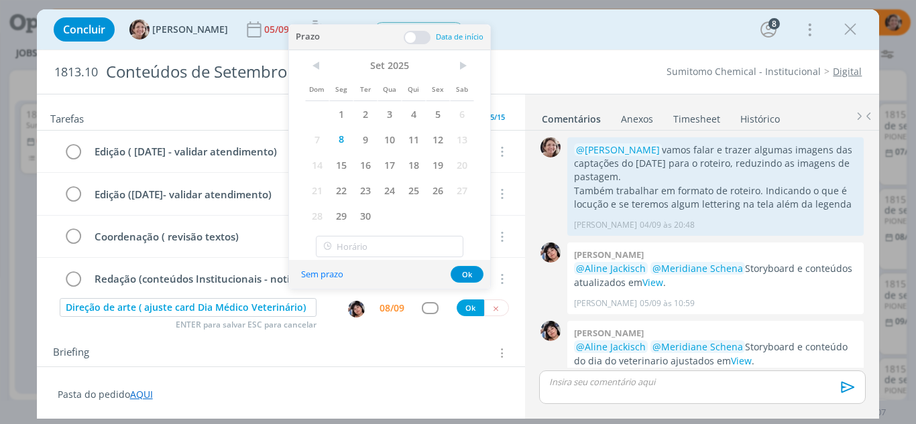
click at [416, 38] on span at bounding box center [417, 37] width 27 height 13
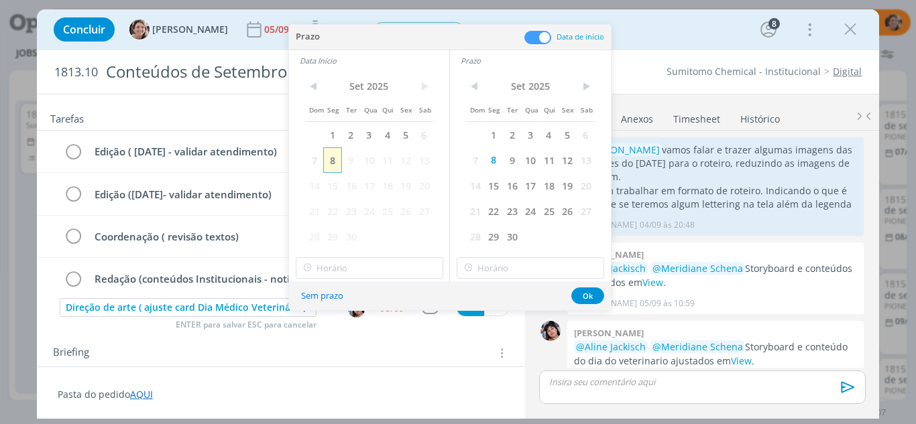
click at [327, 160] on span "8" at bounding box center [332, 160] width 18 height 25
type input "10:00"
click at [351, 270] on input "10:00" at bounding box center [370, 268] width 148 height 21
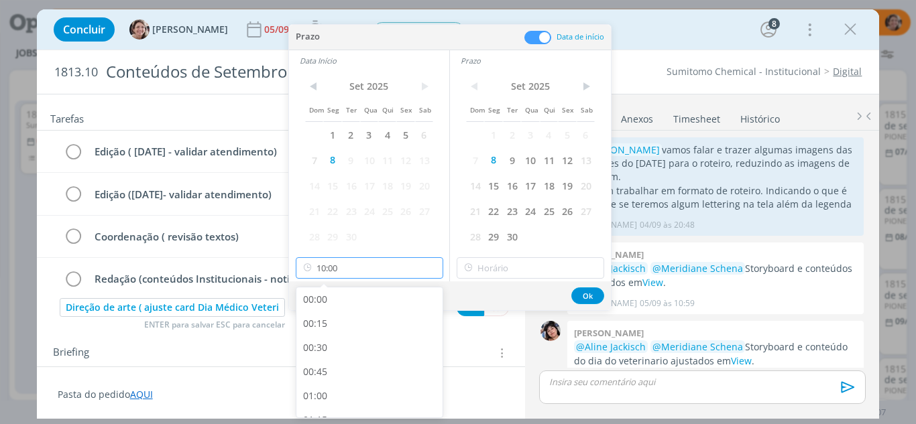
scroll to position [864, 0]
click at [568, 272] on input "10:00" at bounding box center [531, 268] width 148 height 21
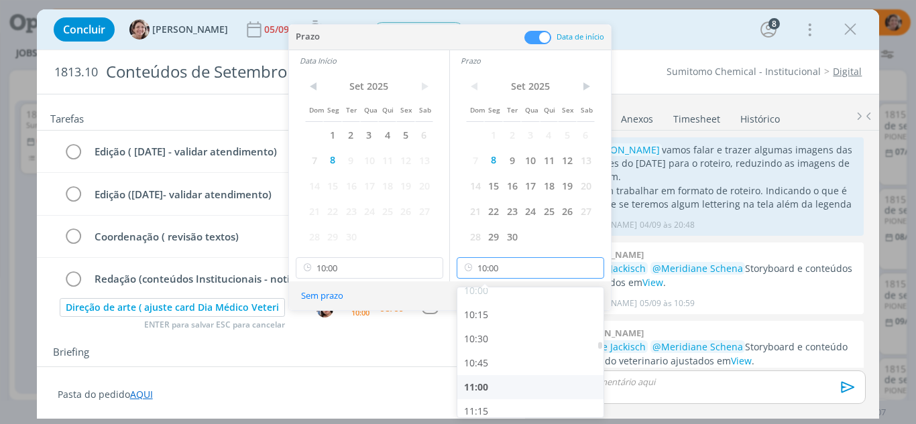
scroll to position [998, 0]
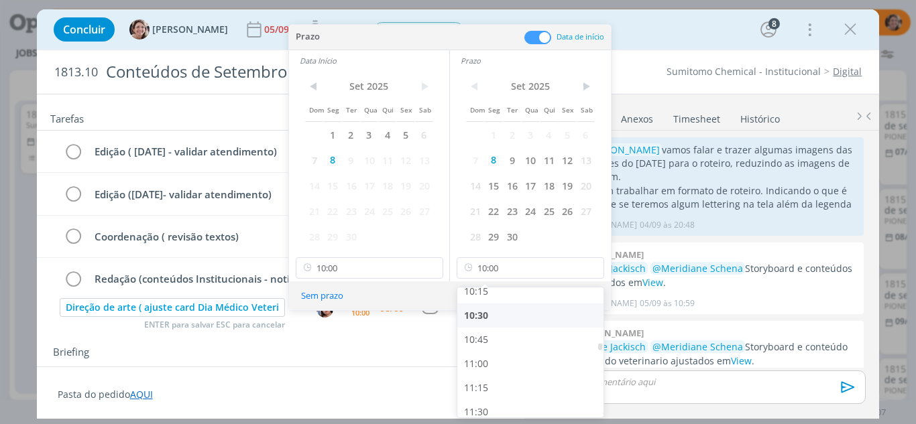
click at [493, 313] on div "10:30" at bounding box center [532, 316] width 150 height 24
type input "10:30"
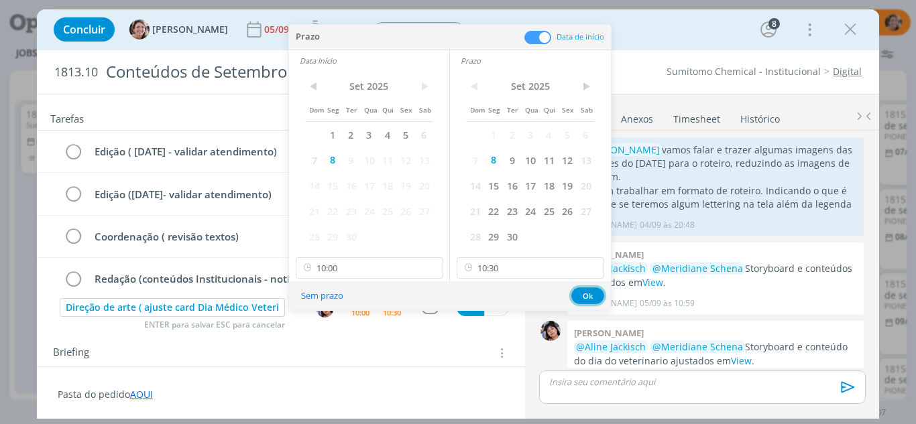
click at [591, 298] on button "Ok" at bounding box center [587, 296] width 33 height 17
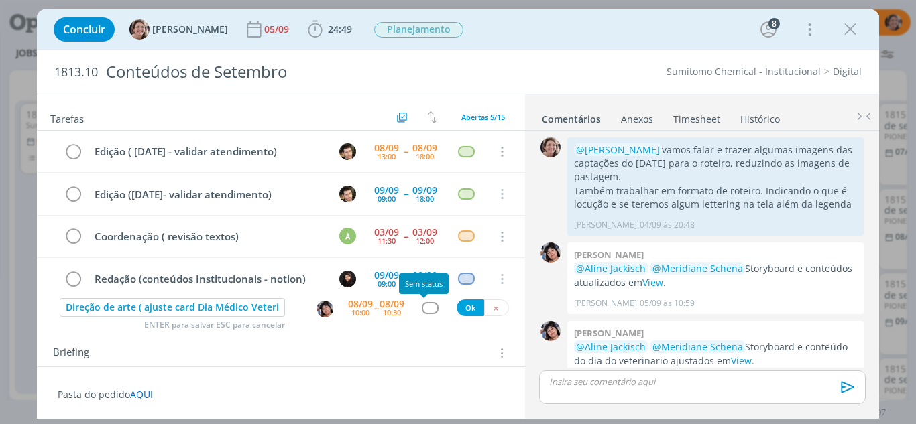
click at [426, 304] on div "dialog" at bounding box center [430, 307] width 17 height 11
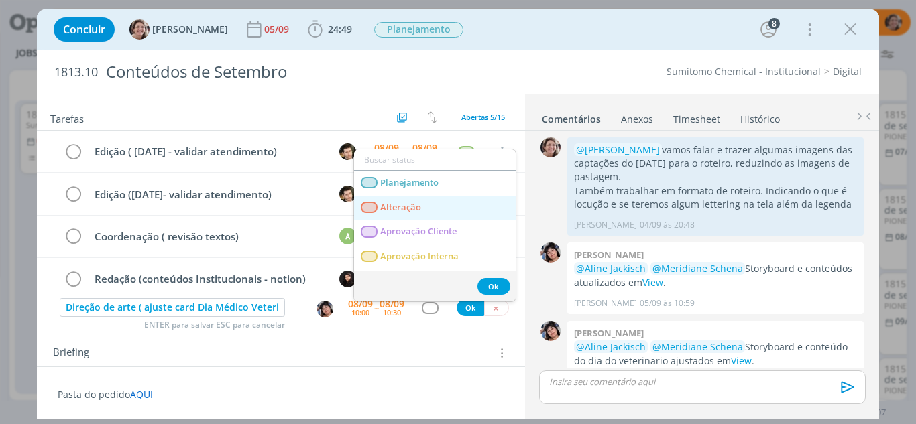
scroll to position [67, 0]
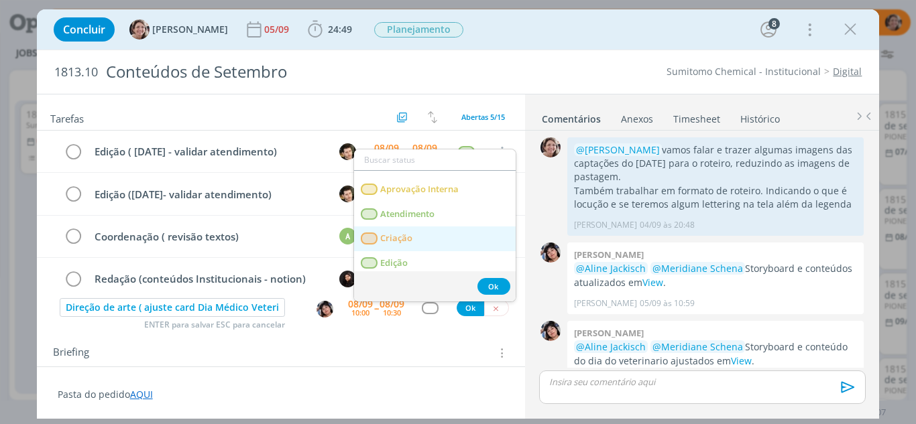
click at [410, 233] on span "Criação" at bounding box center [396, 238] width 32 height 11
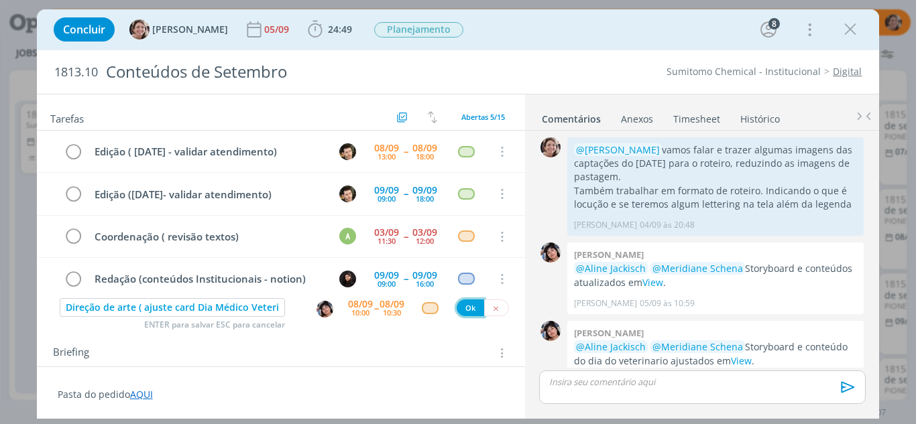
click at [462, 308] on button "Ok" at bounding box center [470, 308] width 27 height 17
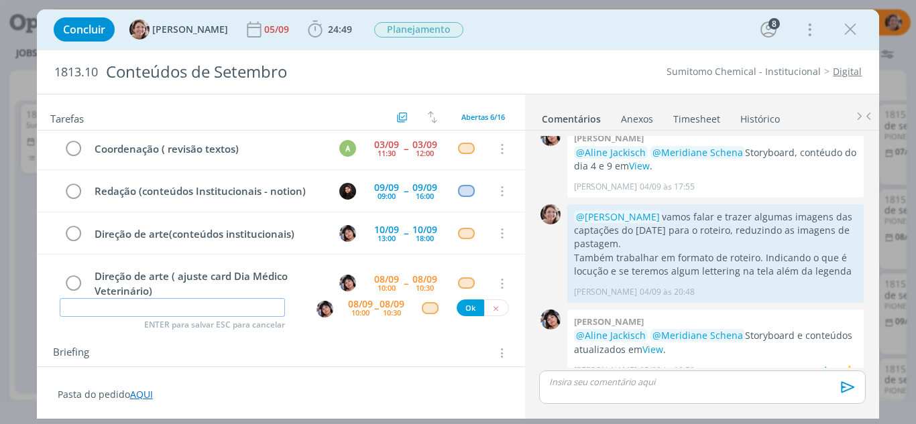
scroll to position [434, 0]
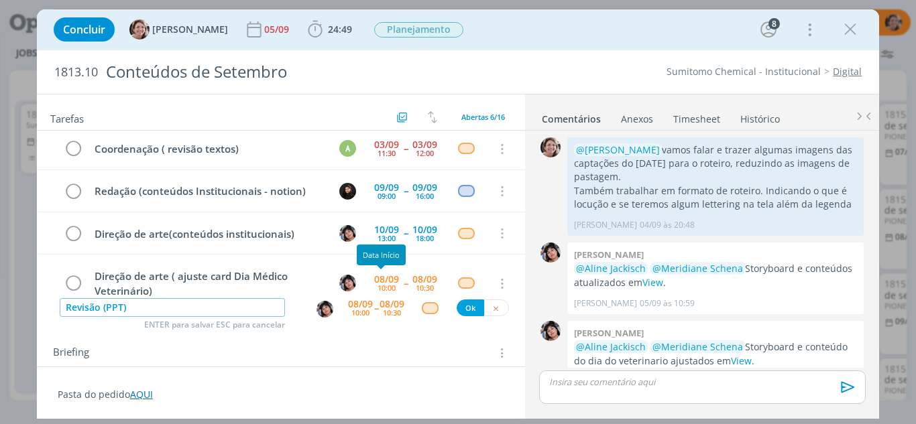
type input "Revisão (PPT)"
click at [353, 310] on div "10:00" at bounding box center [360, 312] width 18 height 7
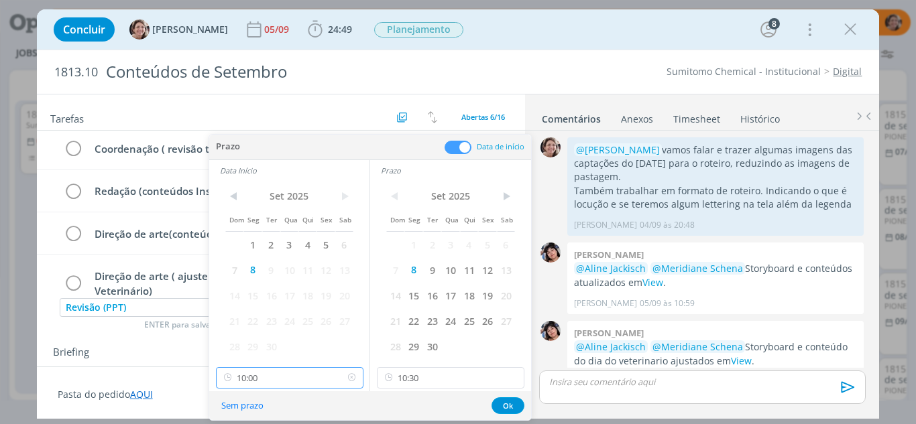
click at [312, 378] on input "10:00" at bounding box center [290, 377] width 148 height 21
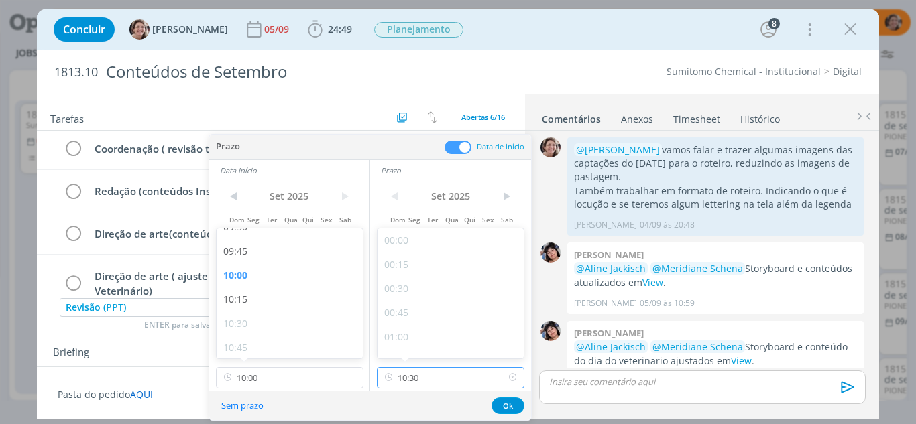
click at [441, 382] on input "10:30" at bounding box center [451, 377] width 148 height 21
click at [414, 300] on div "11:30" at bounding box center [453, 305] width 150 height 24
type input "11:30"
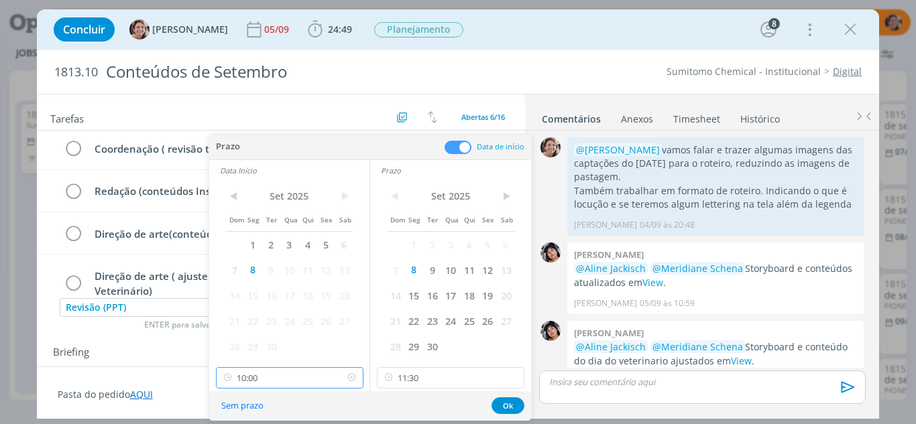
click at [302, 374] on input "10:00" at bounding box center [290, 377] width 148 height 21
click at [251, 321] on div "10:30" at bounding box center [292, 324] width 150 height 24
type input "10:30"
click at [509, 401] on button "Ok" at bounding box center [508, 406] width 33 height 17
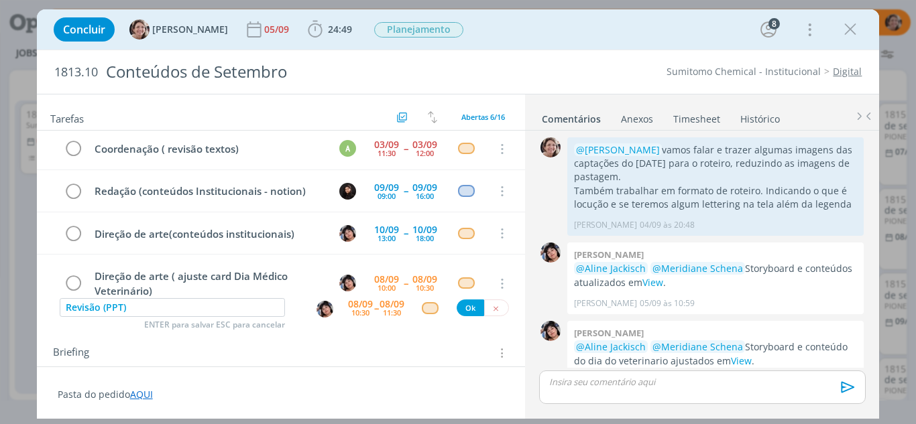
click at [322, 312] on img "dialog" at bounding box center [325, 309] width 17 height 17
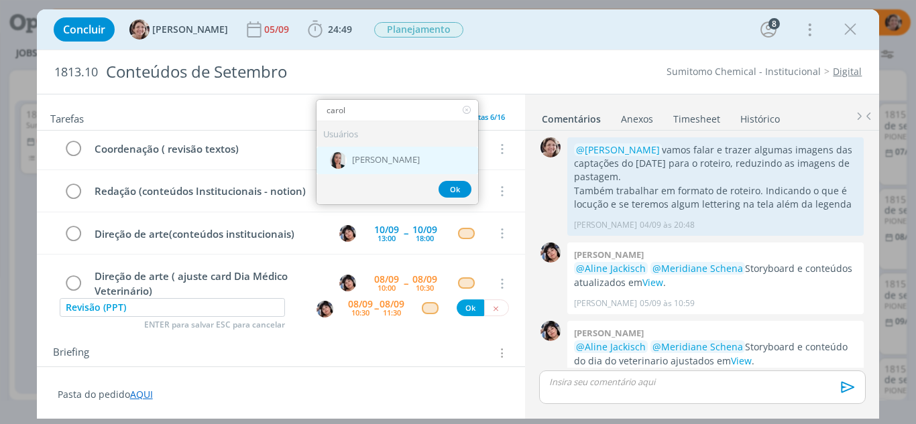
type input "carol"
click at [365, 160] on span "[PERSON_NAME]" at bounding box center [386, 160] width 68 height 11
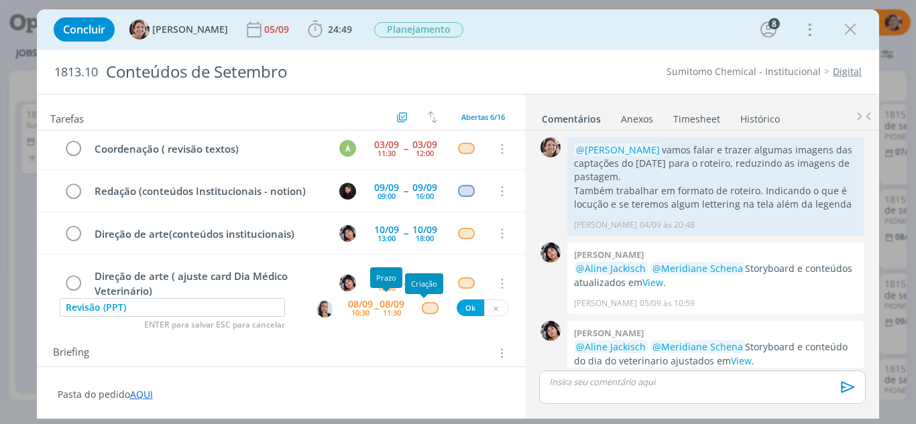
click at [422, 308] on div "dialog" at bounding box center [430, 307] width 17 height 11
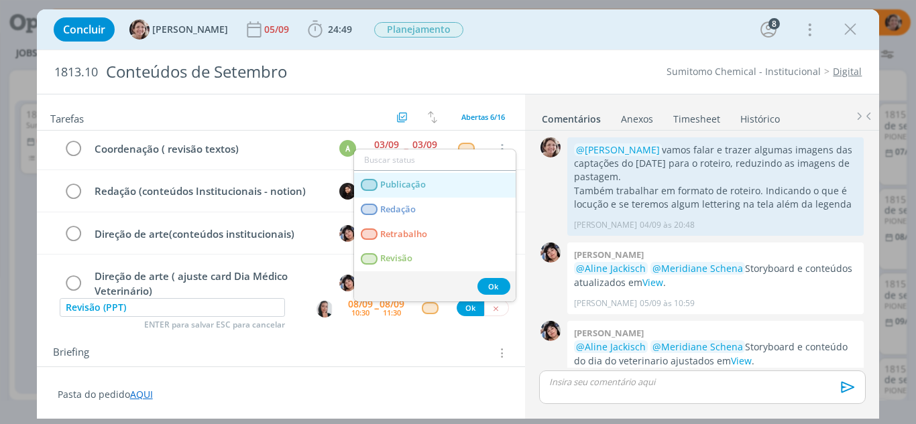
scroll to position [67, 0]
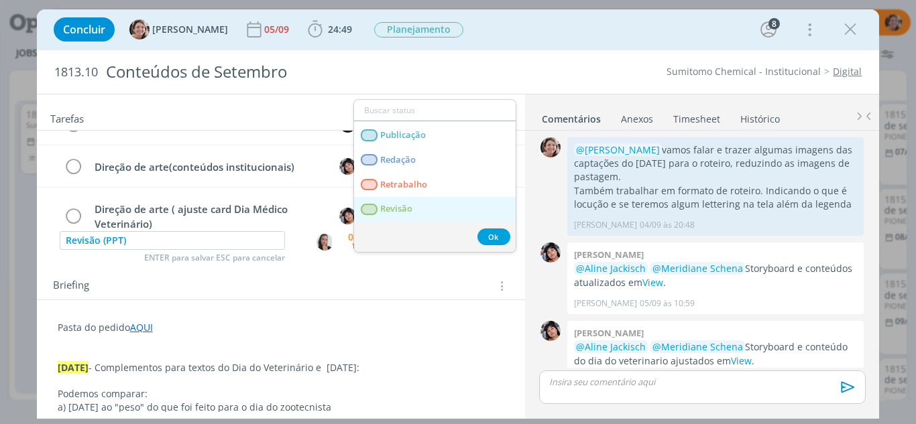
click at [402, 210] on span "Revisão" at bounding box center [396, 209] width 32 height 11
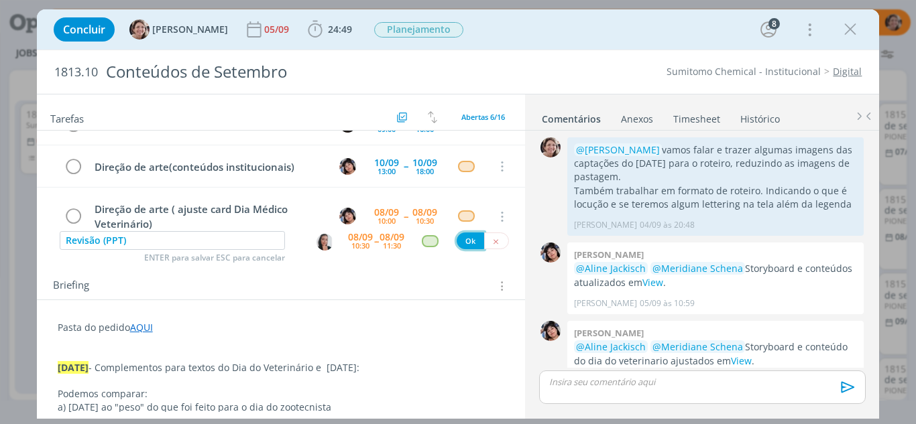
click at [465, 244] on button "Ok" at bounding box center [470, 241] width 27 height 17
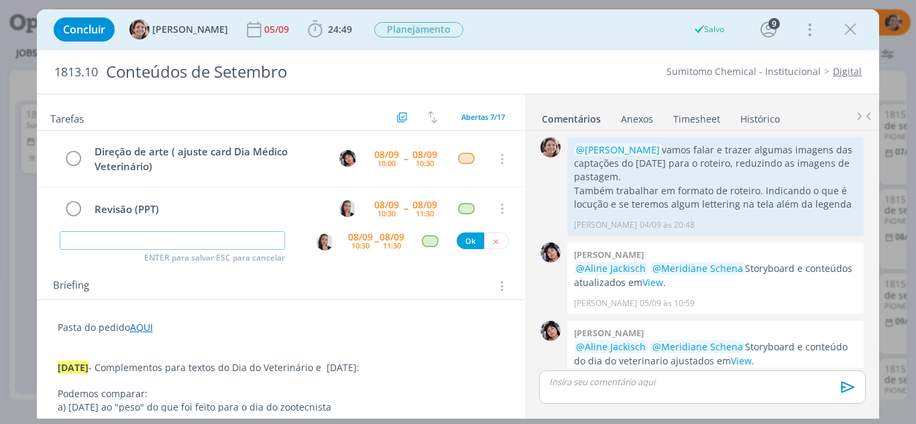
click at [111, 234] on input "dialog" at bounding box center [173, 240] width 226 height 19
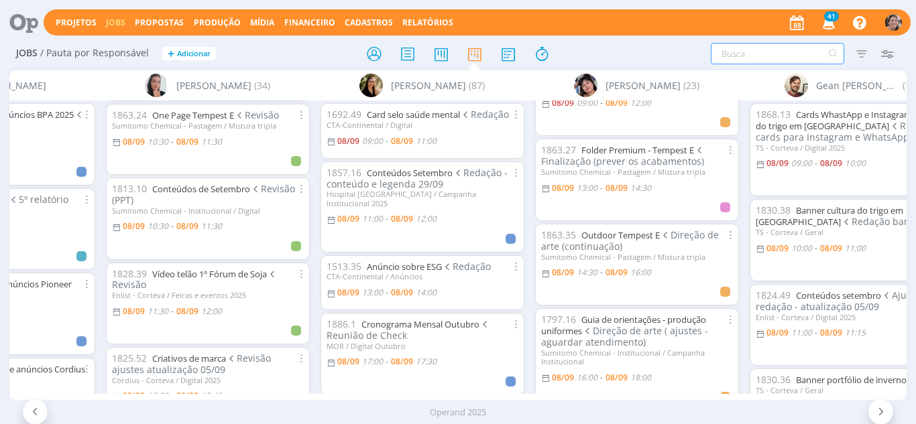
scroll to position [134, 0]
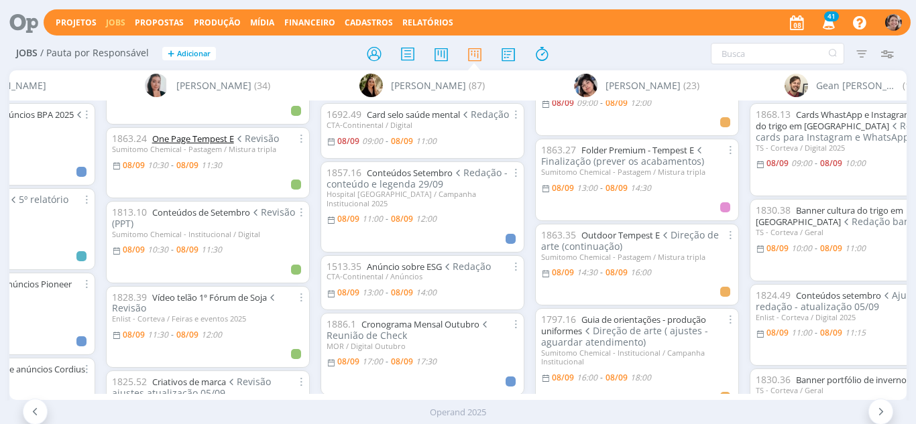
click at [211, 141] on link "One Page Tempest E" at bounding box center [193, 139] width 82 height 12
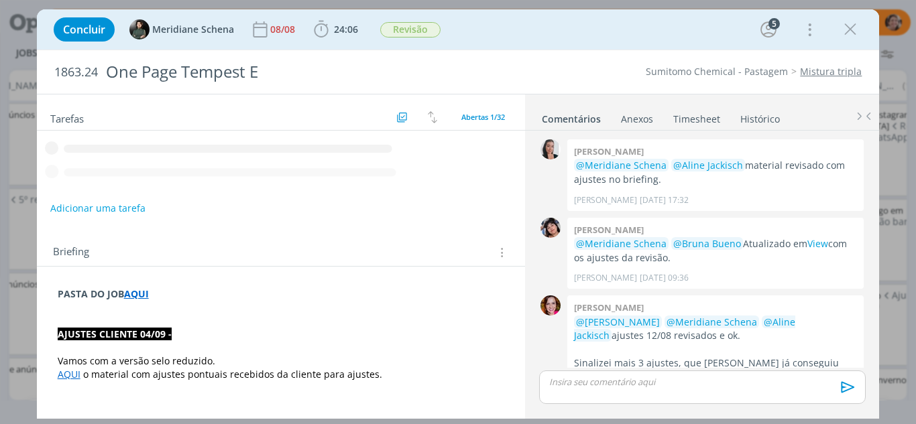
scroll to position [1524, 0]
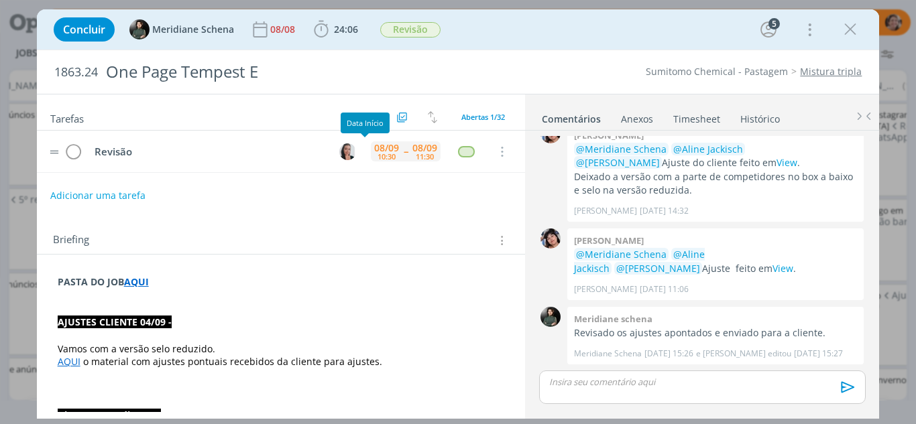
click at [374, 151] on div "08/09" at bounding box center [386, 148] width 25 height 9
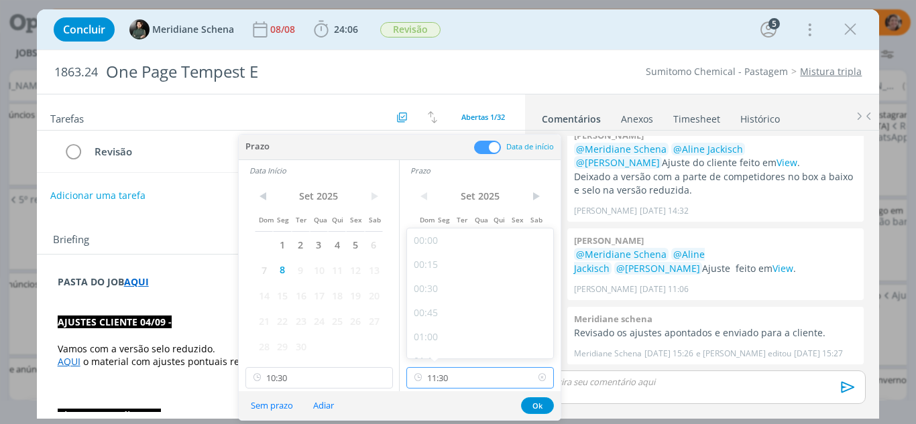
click at [474, 370] on input "11:30" at bounding box center [480, 377] width 148 height 21
click at [437, 264] on div "15:30" at bounding box center [482, 259] width 150 height 24
type input "15:30"
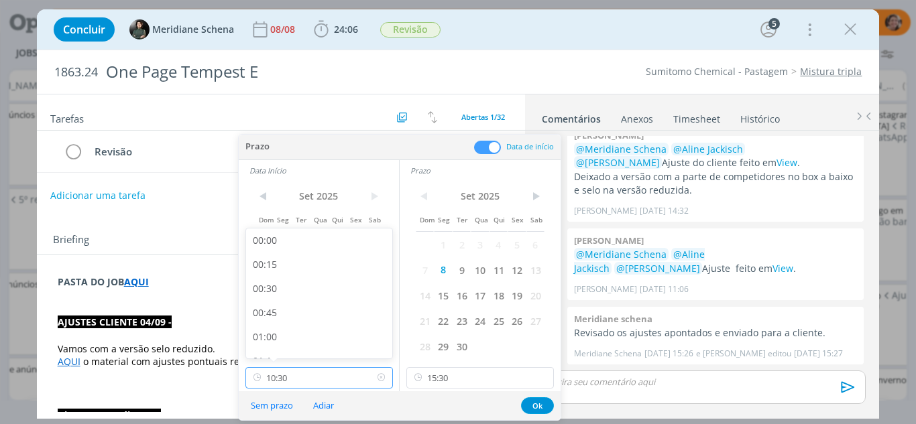
click at [310, 384] on input "10:30" at bounding box center [319, 377] width 148 height 21
click at [272, 341] on div "15:15" at bounding box center [321, 353] width 150 height 24
type input "15:15"
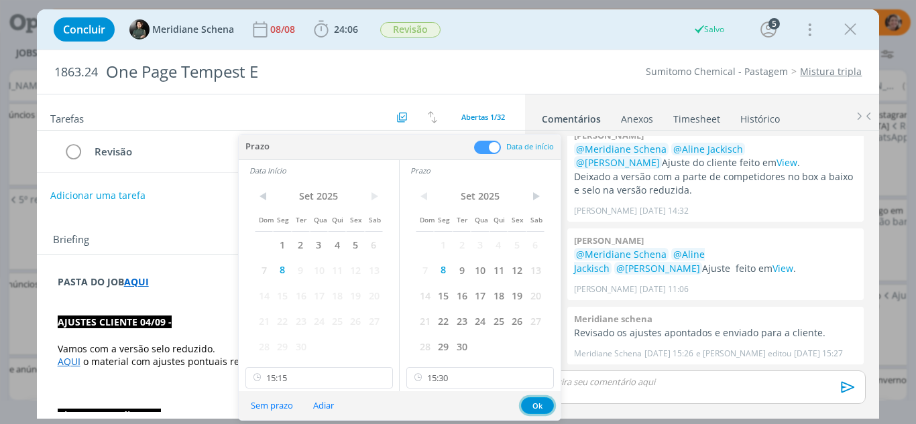
click at [538, 407] on button "Ok" at bounding box center [537, 406] width 33 height 17
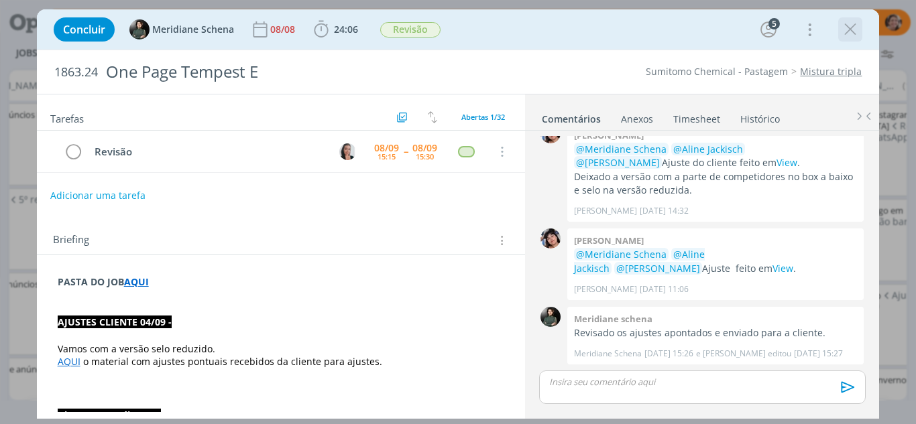
click at [852, 32] on icon "dialog" at bounding box center [850, 29] width 20 height 20
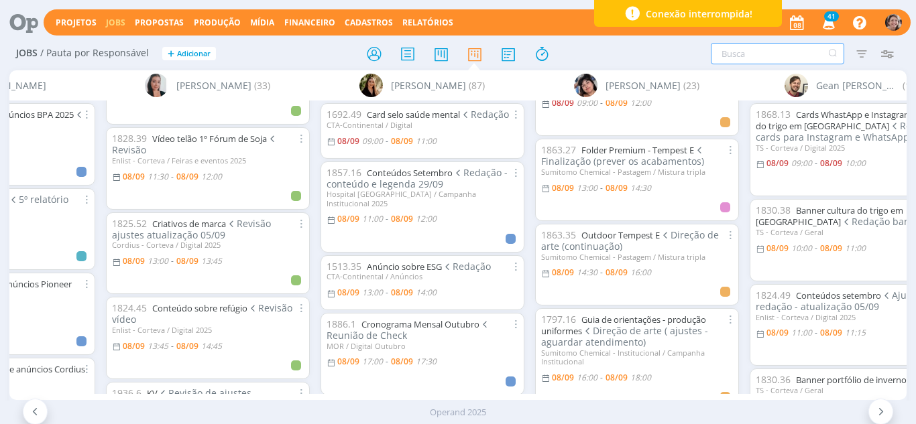
click at [776, 55] on input "text" at bounding box center [777, 53] width 133 height 21
type input "convite"
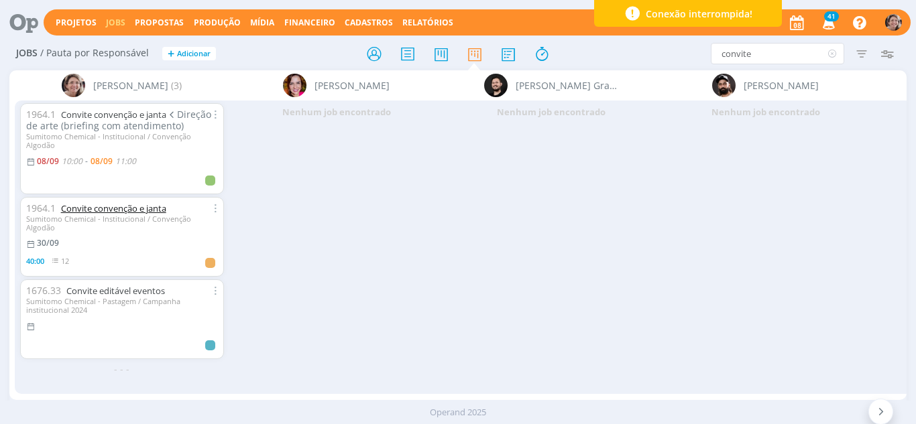
click at [109, 203] on link "Convite convenção e janta" at bounding box center [113, 209] width 105 height 12
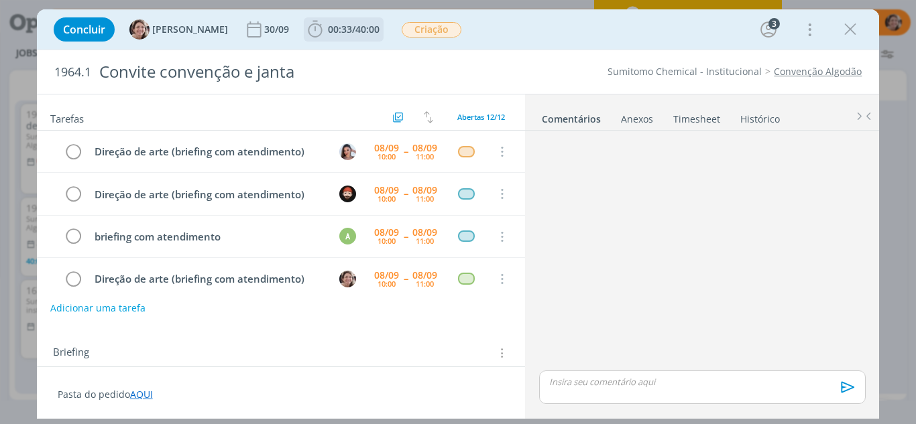
click at [305, 36] on icon "dialog" at bounding box center [315, 29] width 20 height 20
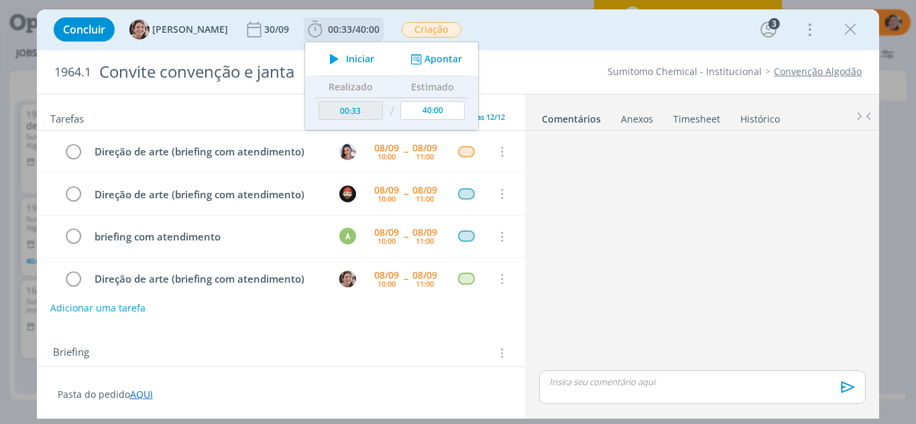
click at [346, 55] on span "Iniciar" at bounding box center [360, 58] width 28 height 9
click at [674, 170] on div "dialog" at bounding box center [702, 252] width 337 height 232
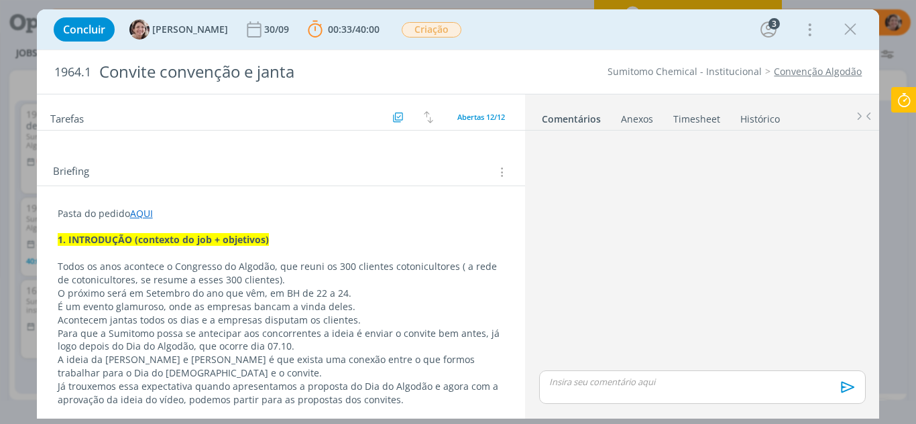
scroll to position [114, 0]
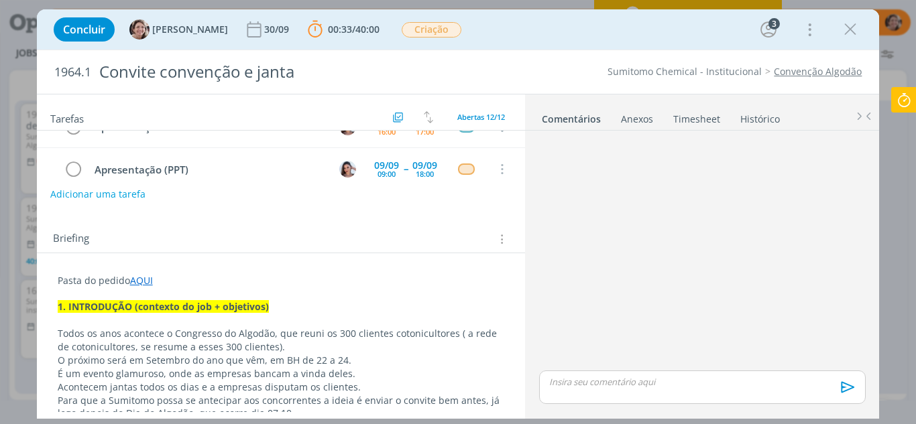
click at [606, 212] on div "dialog" at bounding box center [702, 252] width 337 height 232
click at [915, 105] on icon at bounding box center [904, 100] width 24 height 26
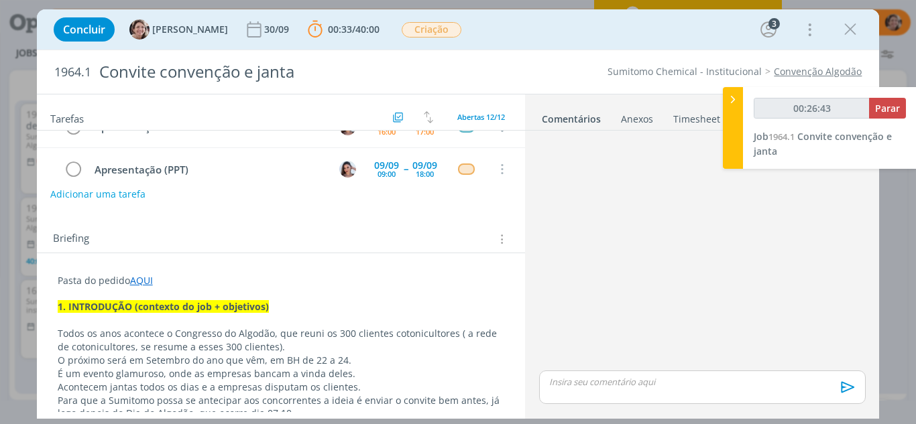
click at [897, 97] on div "00:26:43 Parar Job 1964.1 Convite convenção e janta" at bounding box center [830, 128] width 174 height 82
type input "00:26:44"
click at [887, 109] on span "Parar" at bounding box center [887, 108] width 25 height 13
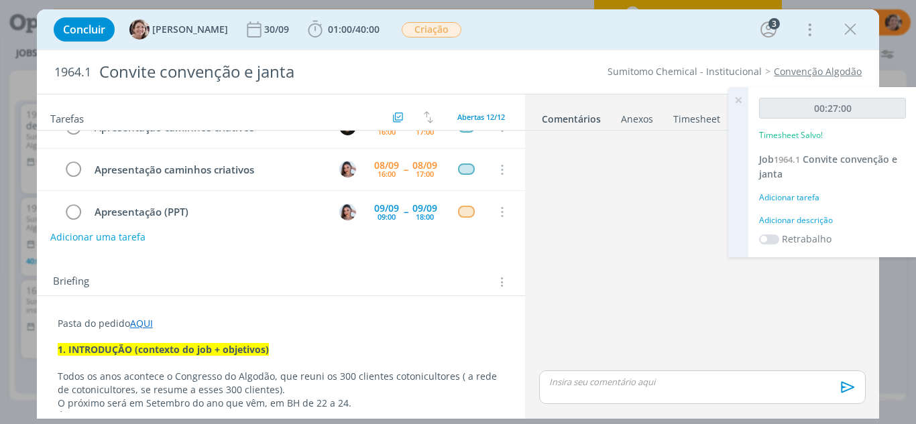
scroll to position [113, 0]
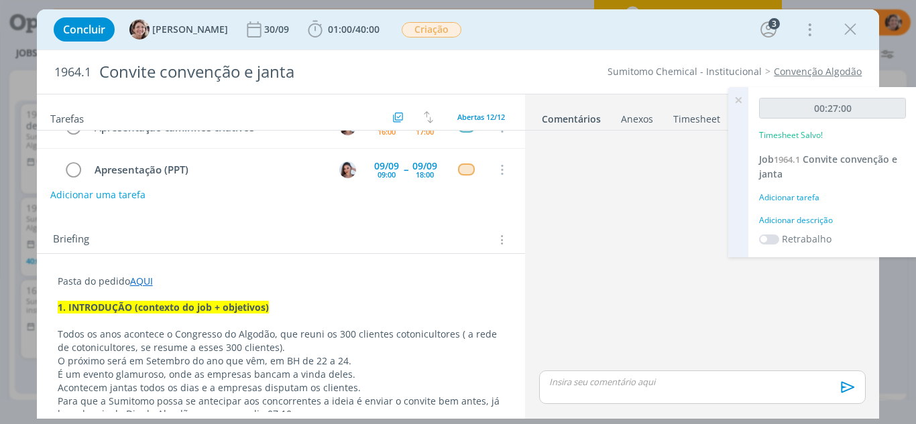
drag, startPoint x: 617, startPoint y: 279, endPoint x: 620, endPoint y: 272, distance: 7.8
click at [620, 272] on div "dialog" at bounding box center [702, 252] width 337 height 232
click at [737, 99] on icon at bounding box center [738, 100] width 24 height 26
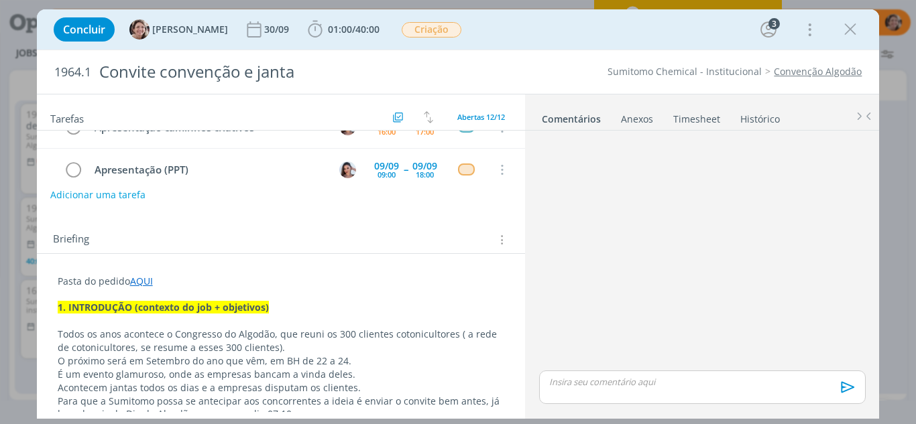
click at [689, 121] on link "Timesheet" at bounding box center [697, 116] width 48 height 19
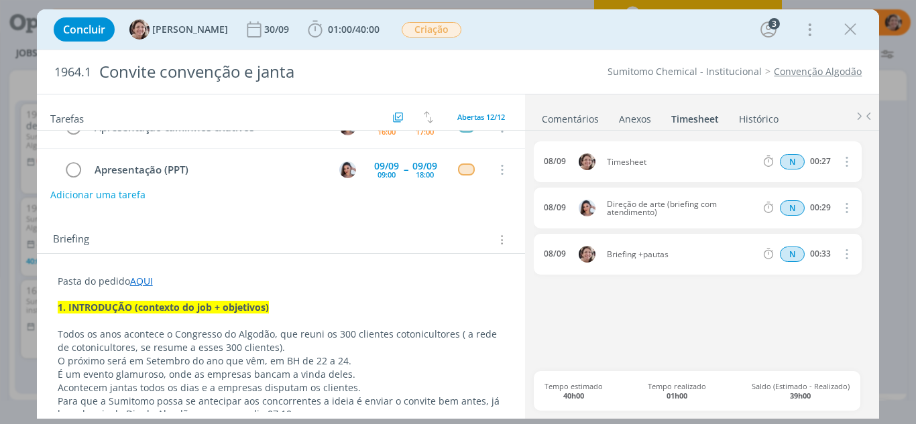
click at [848, 163] on icon "dialog" at bounding box center [846, 162] width 15 height 16
click at [788, 209] on link "Editar" at bounding box center [809, 206] width 106 height 21
drag, startPoint x: 654, startPoint y: 158, endPoint x: 593, endPoint y: 160, distance: 61.1
click at [593, 160] on div "08/09 10:40 Timesheet Selecione a tarefa N 00:27" at bounding box center [697, 161] width 327 height 41
click at [849, 157] on div "N 00:27" at bounding box center [849, 162] width 182 height 17
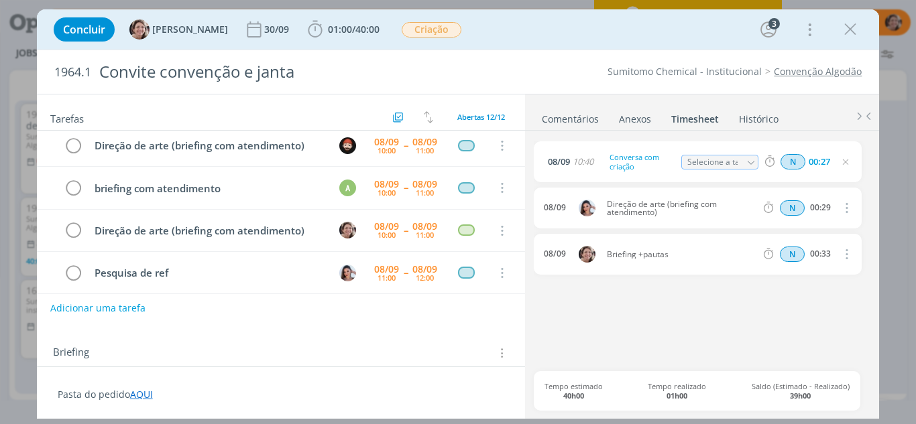
scroll to position [0, 0]
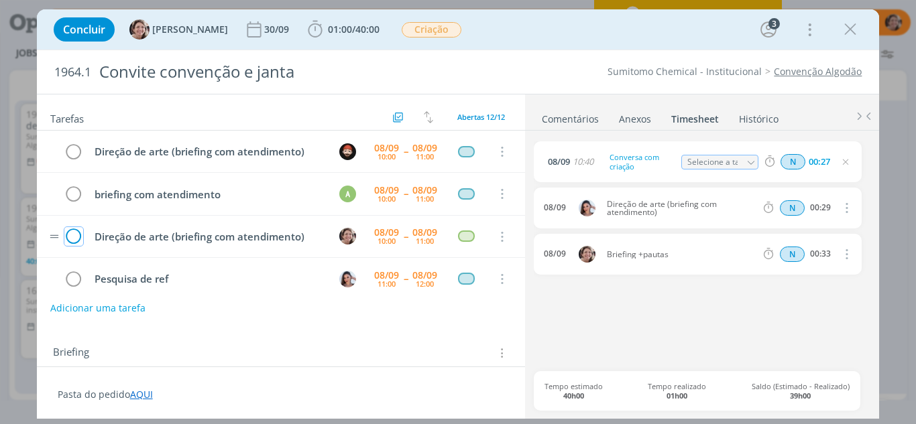
click at [74, 235] on icon "dialog" at bounding box center [73, 237] width 19 height 20
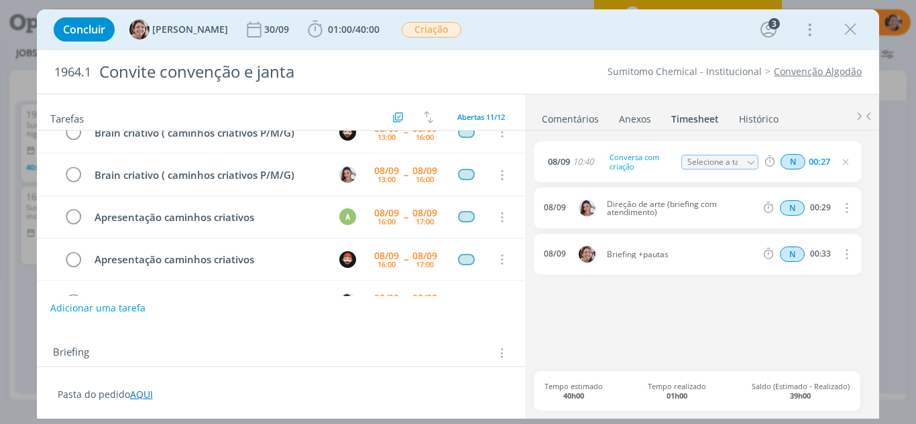
scroll to position [201, 0]
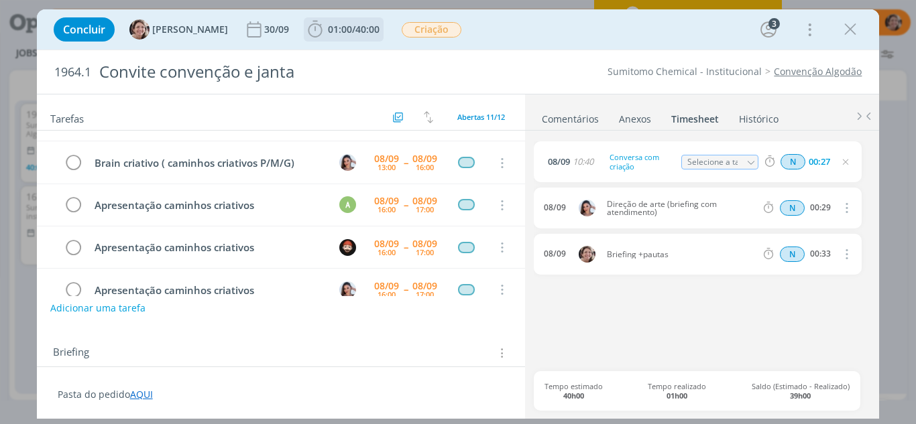
click at [306, 30] on icon "dialog" at bounding box center [315, 29] width 20 height 20
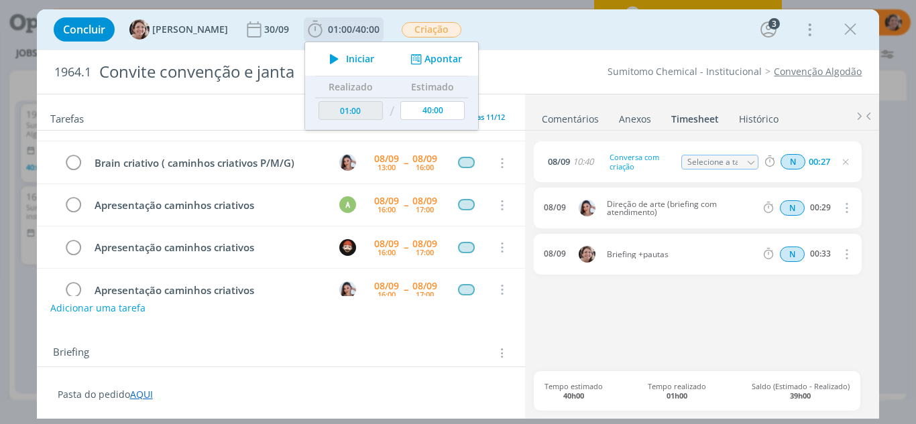
click at [327, 58] on icon "dialog" at bounding box center [334, 58] width 23 height 17
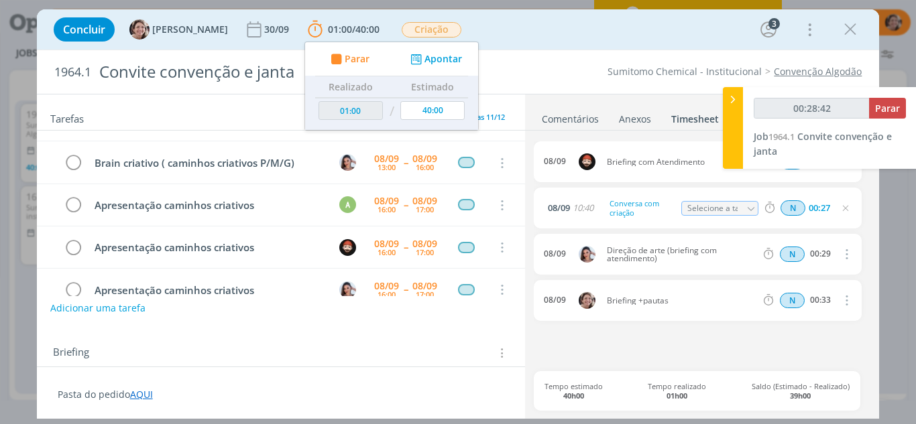
type input "00:29:42"
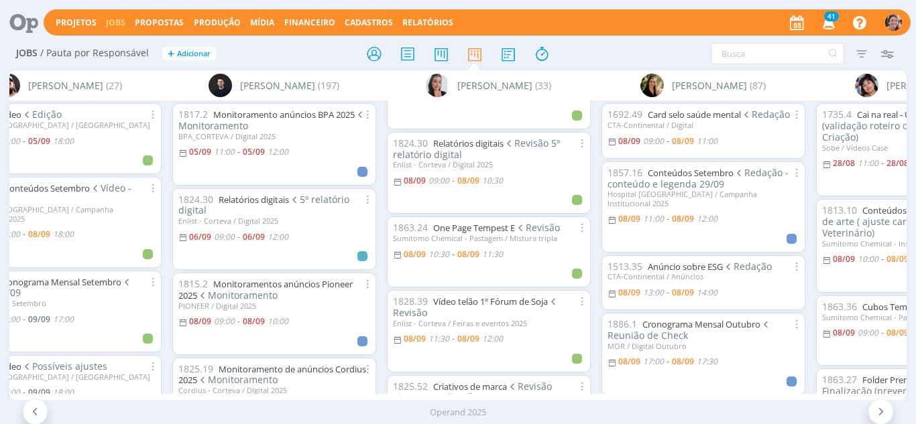
scroll to position [67, 0]
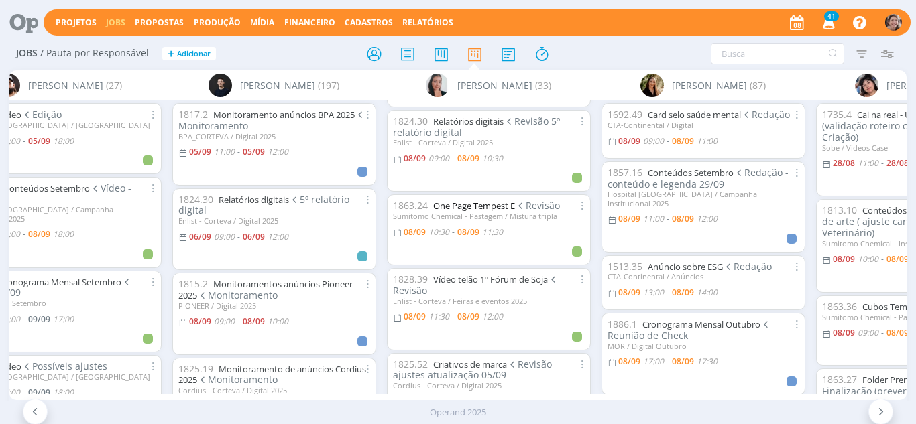
click at [465, 207] on link "One Page Tempest E" at bounding box center [474, 206] width 82 height 12
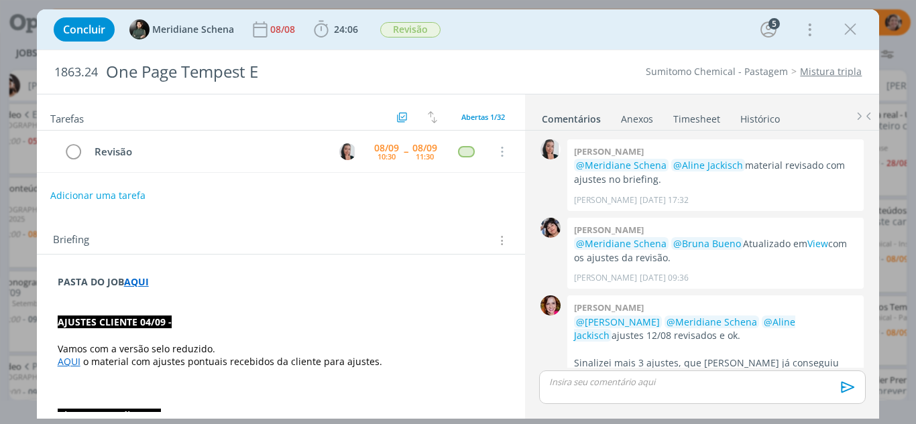
scroll to position [1524, 0]
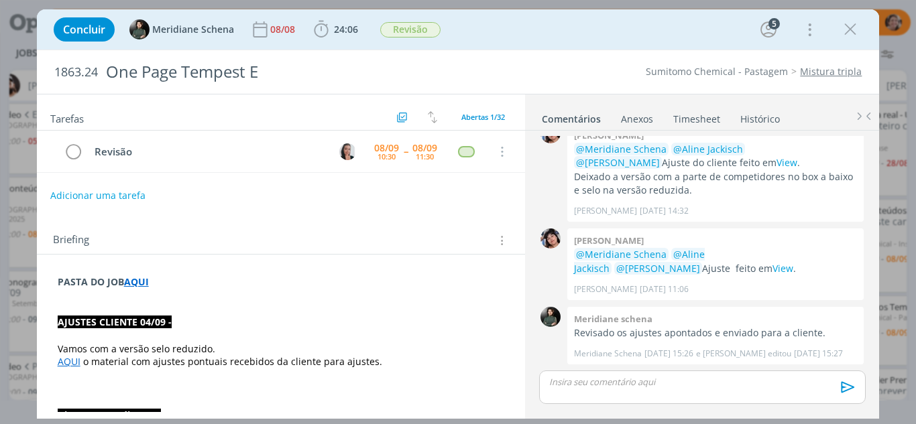
drag, startPoint x: 846, startPoint y: 27, endPoint x: 729, endPoint y: 1, distance: 120.2
click at [846, 27] on icon "dialog" at bounding box center [850, 29] width 20 height 20
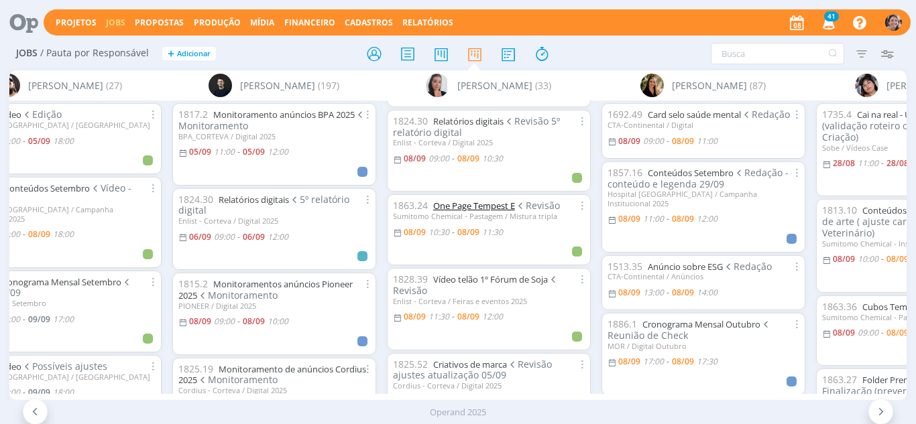
click at [477, 207] on link "One Page Tempest E" at bounding box center [474, 206] width 82 height 12
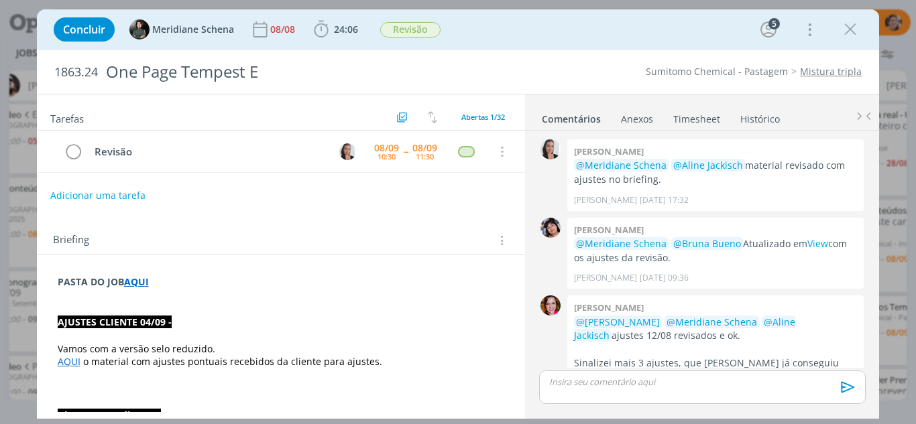
scroll to position [1524, 0]
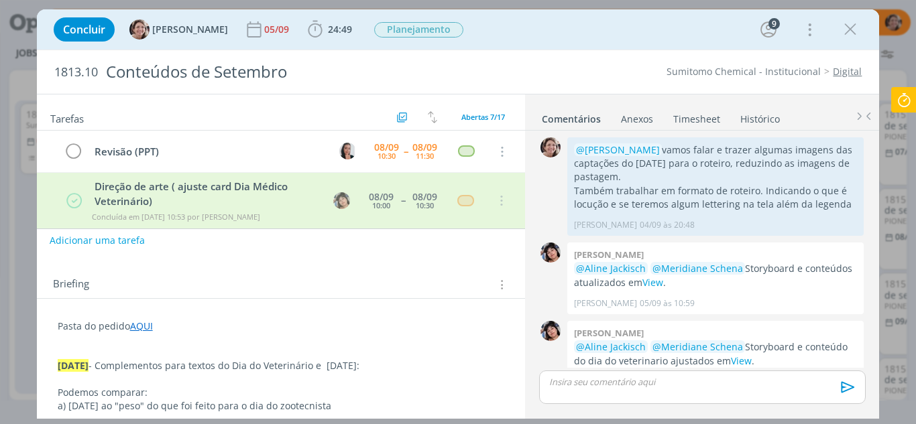
scroll to position [512, 0]
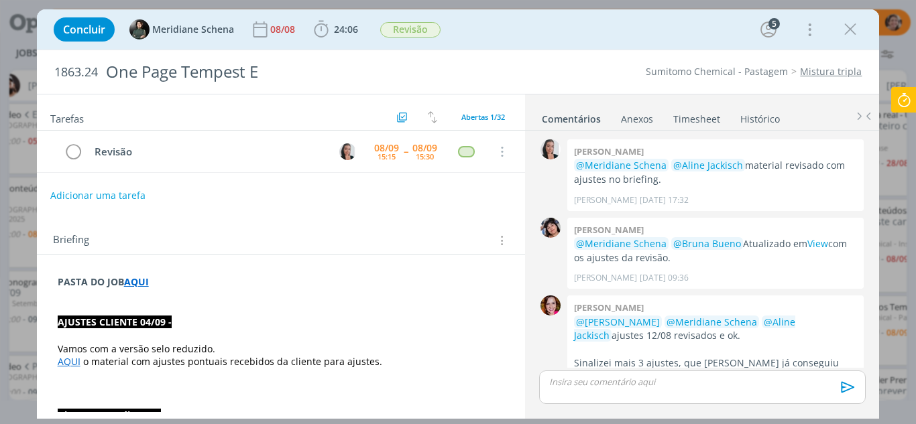
scroll to position [1524, 0]
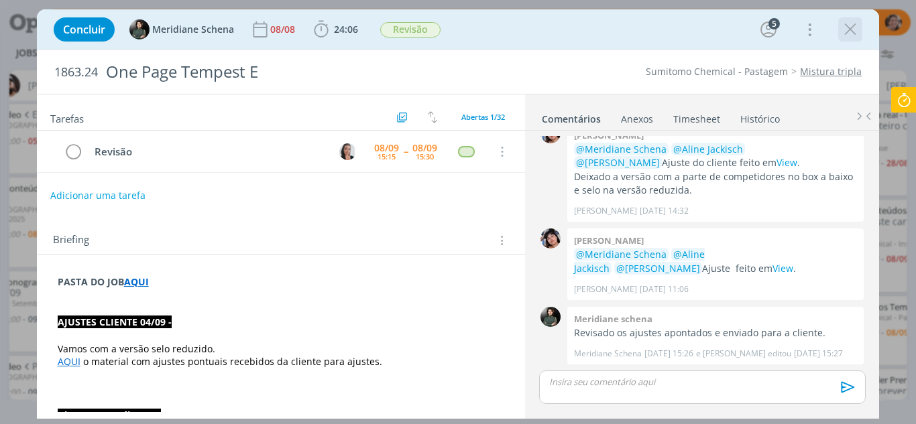
click at [858, 27] on icon "dialog" at bounding box center [850, 29] width 20 height 20
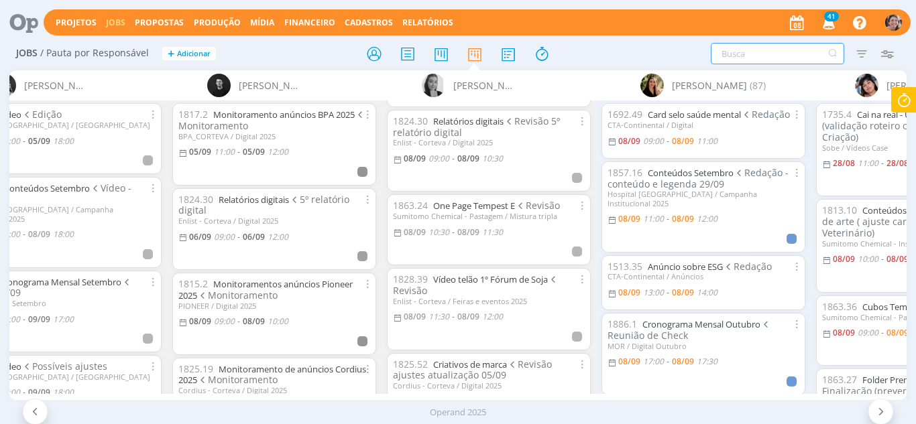
click at [741, 58] on input "text" at bounding box center [777, 53] width 133 height 21
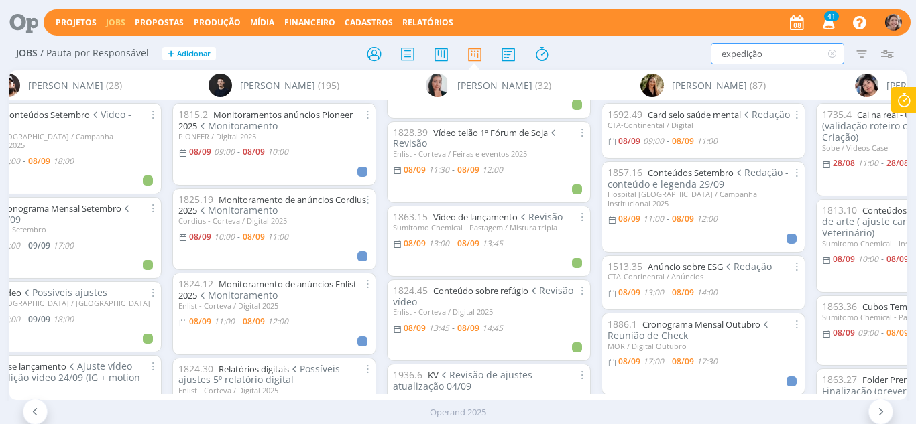
scroll to position [237, 0]
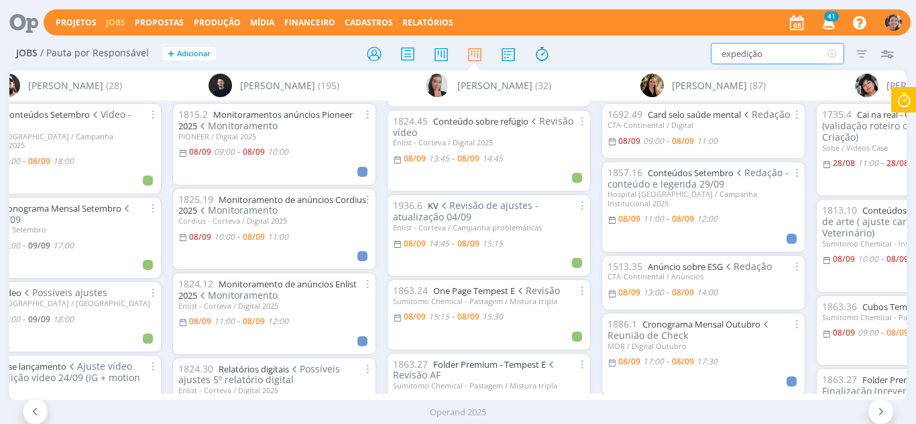
type input "expedição"
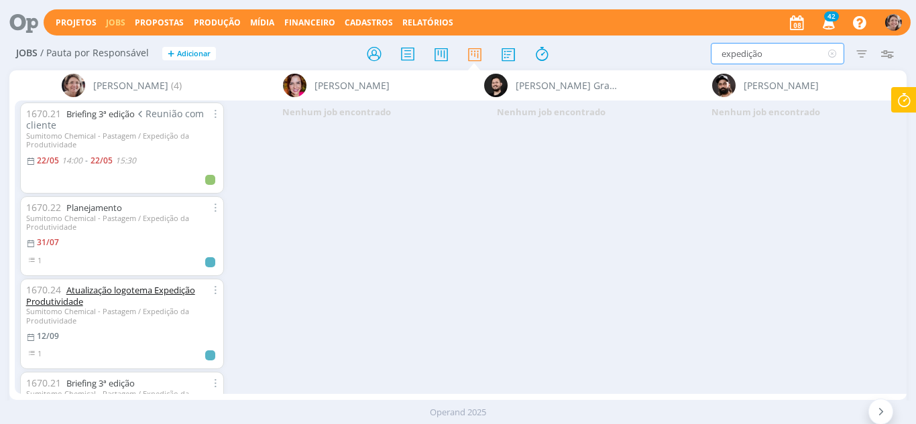
scroll to position [0, 0]
click at [109, 205] on link "Planejamento" at bounding box center [94, 209] width 56 height 12
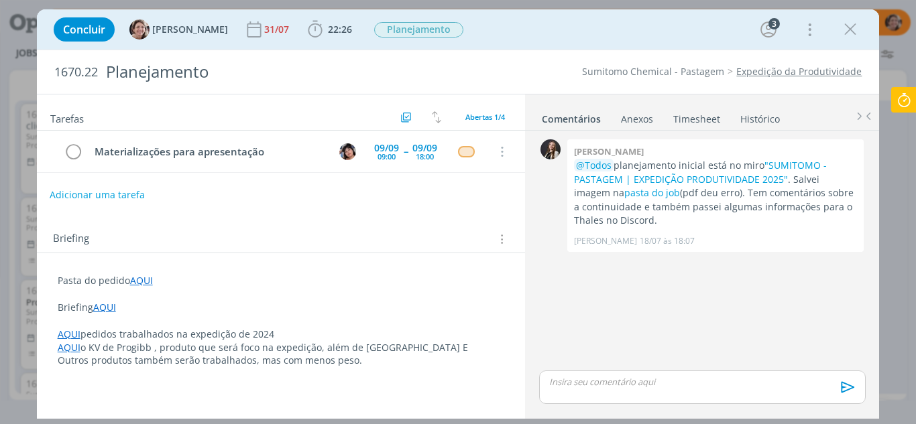
click at [92, 196] on button "Adicionar uma tarefa" at bounding box center [97, 195] width 95 height 23
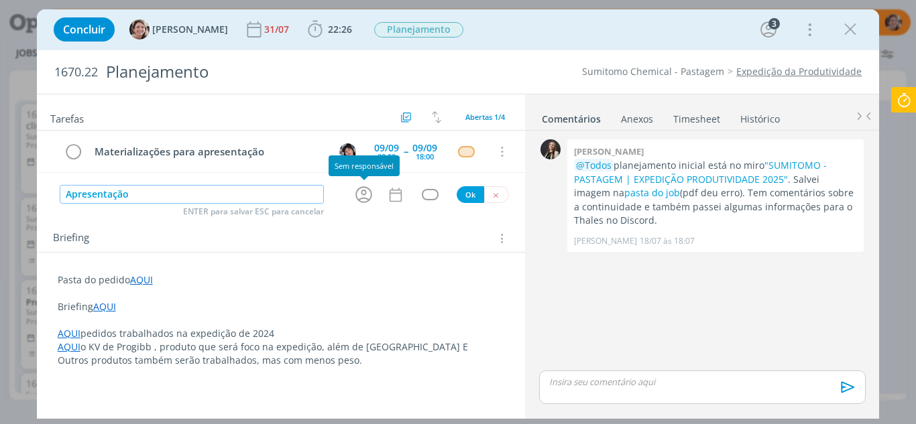
click at [364, 196] on icon "dialog" at bounding box center [363, 194] width 21 height 21
type input "Apresentação"
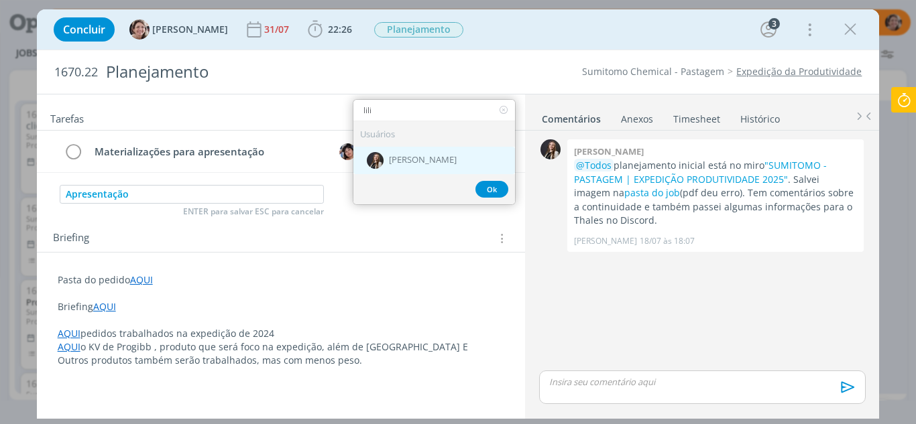
type input "lili"
click at [444, 160] on div "[PERSON_NAME]" at bounding box center [434, 160] width 162 height 27
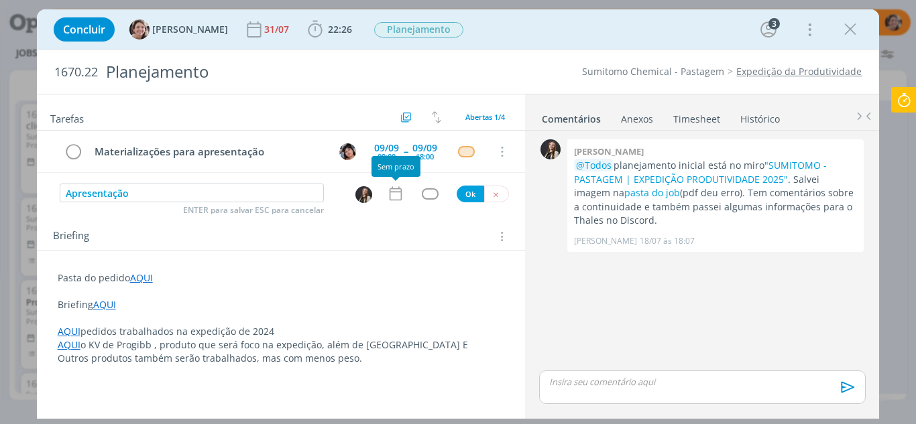
click at [398, 196] on icon "dialog" at bounding box center [395, 193] width 17 height 17
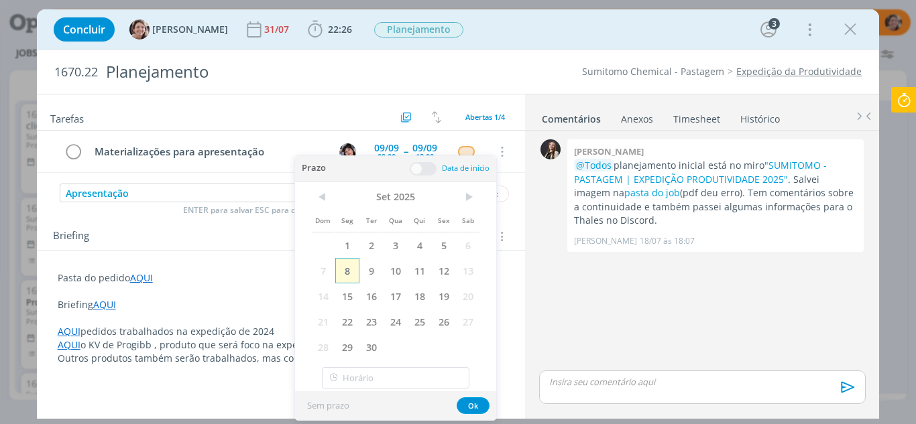
click at [354, 272] on span "8" at bounding box center [347, 270] width 24 height 25
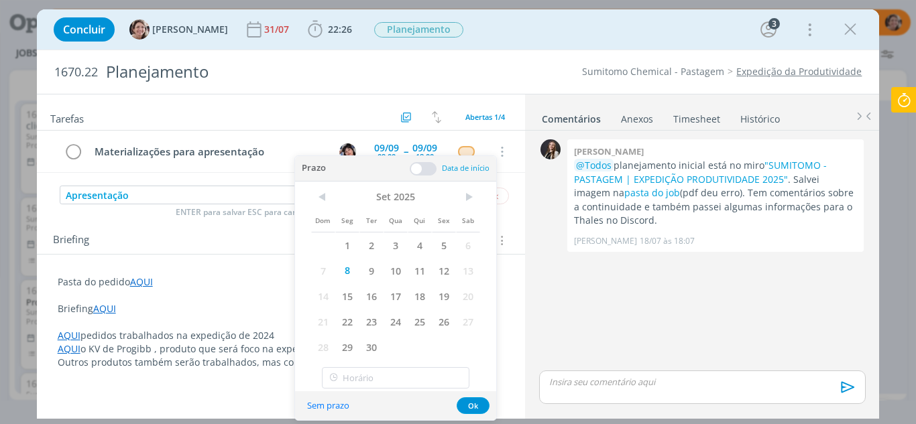
click at [424, 165] on span at bounding box center [423, 168] width 27 height 13
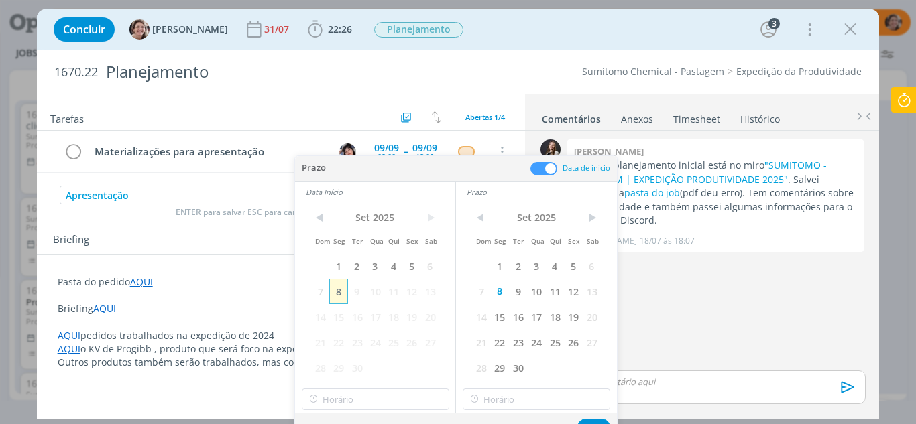
click at [337, 294] on span "8" at bounding box center [338, 291] width 18 height 25
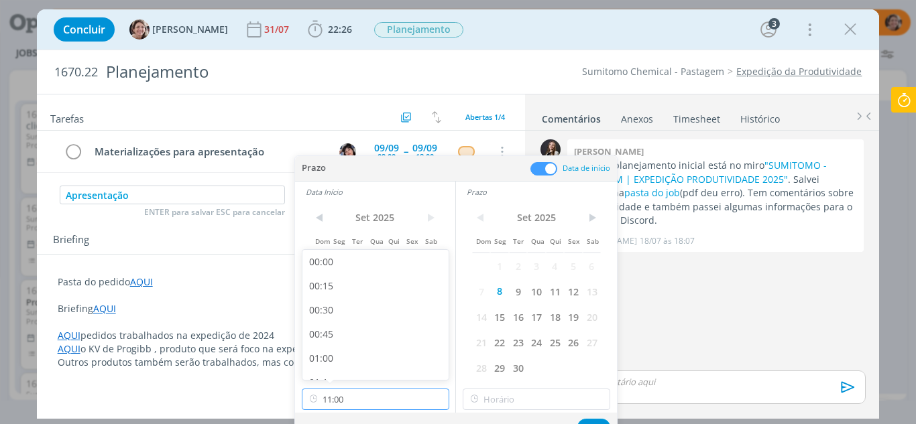
click at [339, 401] on input "11:00" at bounding box center [376, 399] width 148 height 21
click at [333, 297] on div "09:00" at bounding box center [377, 305] width 150 height 24
type input "09:00"
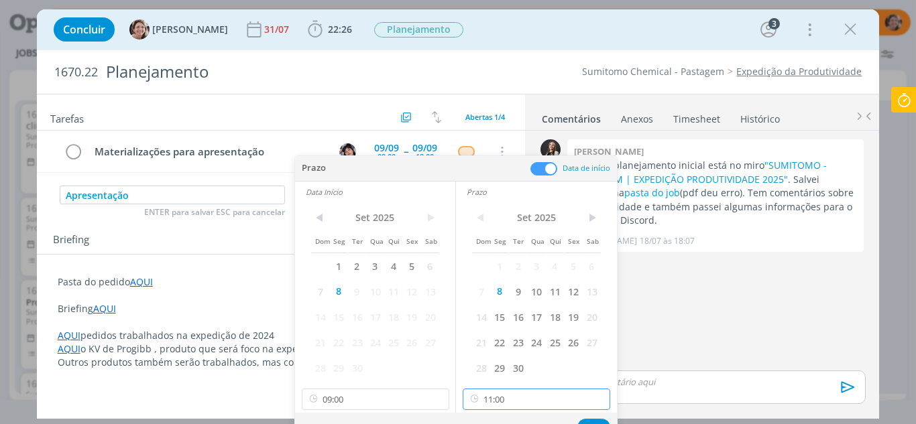
click at [523, 402] on input "11:00" at bounding box center [537, 399] width 148 height 21
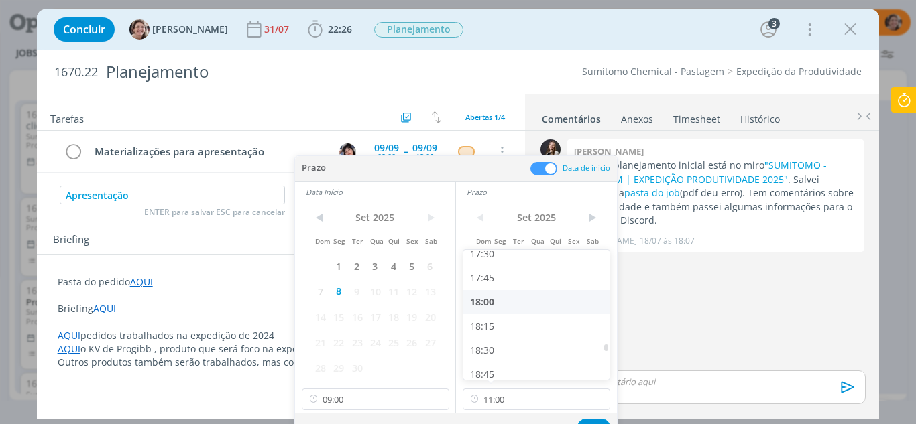
click at [500, 298] on div "18:00" at bounding box center [538, 302] width 150 height 24
type input "18:00"
click at [589, 419] on button "Ok" at bounding box center [593, 427] width 33 height 17
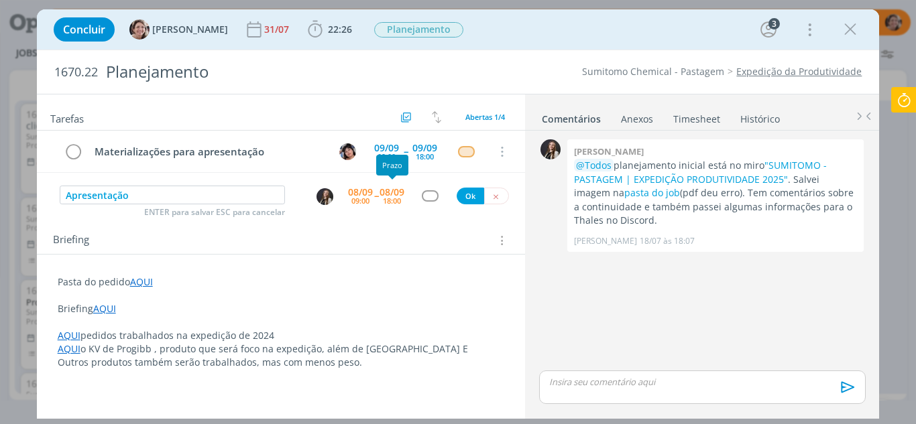
click at [401, 202] on div "18:00" at bounding box center [392, 200] width 18 height 7
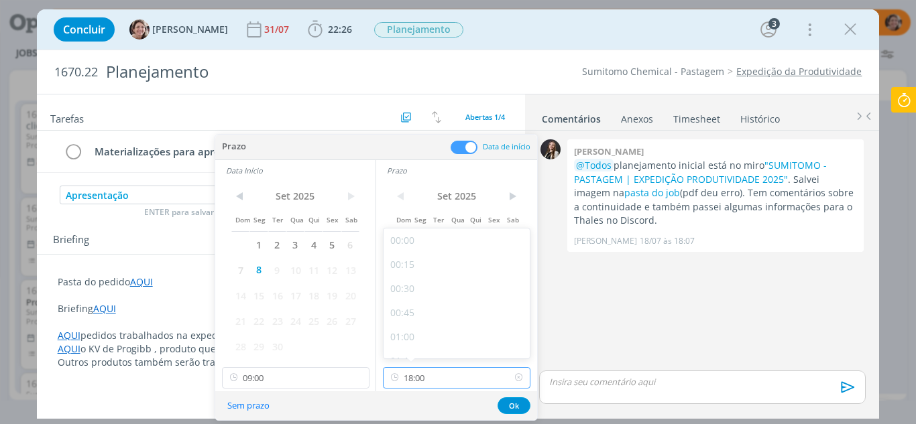
click at [436, 386] on input "18:00" at bounding box center [457, 377] width 148 height 21
click at [424, 263] on div "11:00" at bounding box center [459, 270] width 150 height 24
type input "11:00"
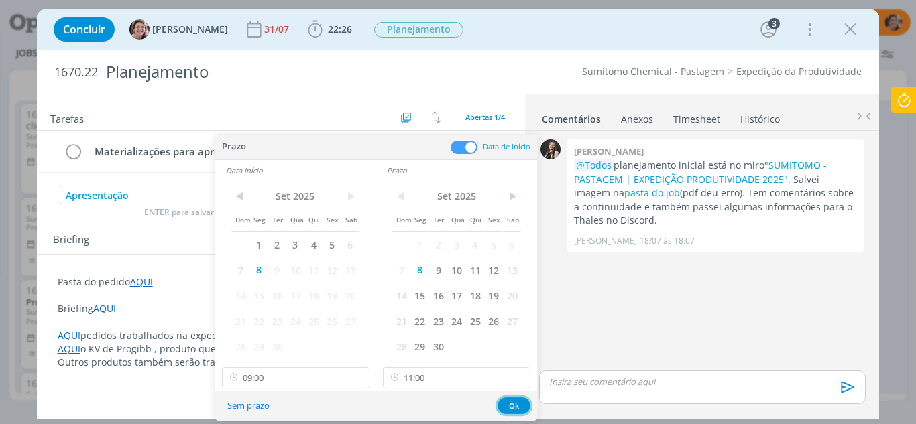
click at [513, 401] on button "Ok" at bounding box center [514, 406] width 33 height 17
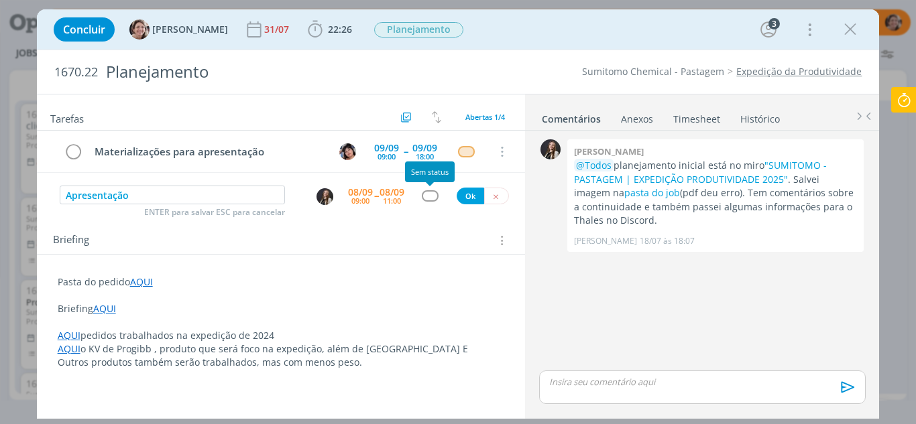
click at [433, 192] on div "dialog" at bounding box center [430, 195] width 17 height 11
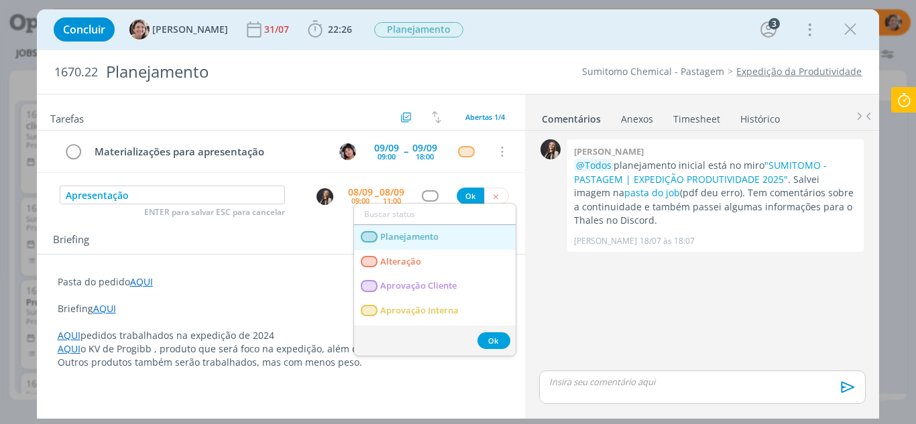
click at [418, 238] on span "Planejamento" at bounding box center [409, 237] width 58 height 11
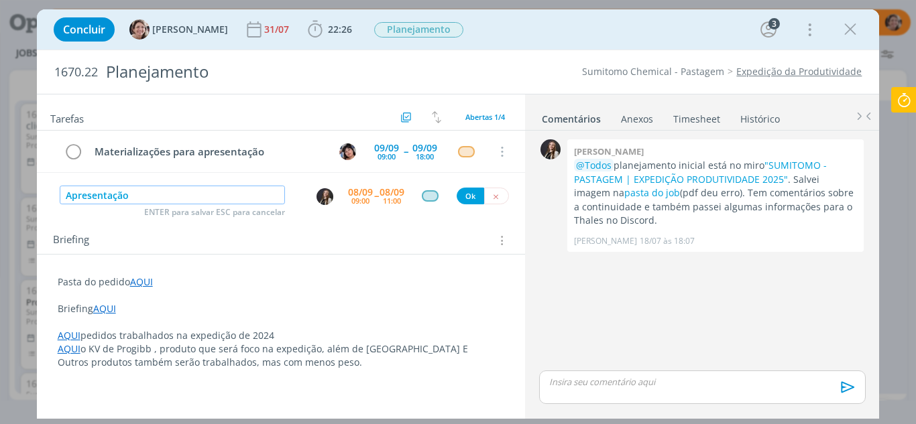
drag, startPoint x: 136, startPoint y: 197, endPoint x: 44, endPoint y: 213, distance: 93.9
click at [46, 214] on div "Tarefas Usar Job de template Criar template a partir deste job Visualizar Templ…" at bounding box center [281, 254] width 489 height 318
type input "Organização PPT"
click at [467, 195] on button "Ok" at bounding box center [470, 196] width 27 height 17
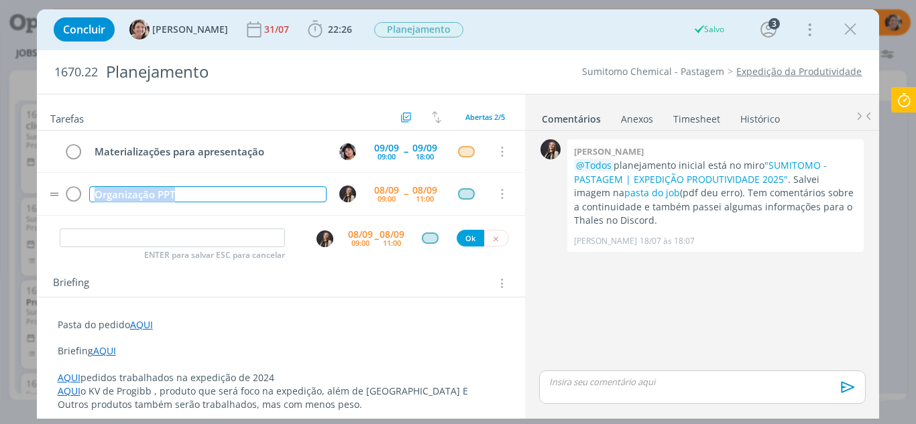
drag, startPoint x: 128, startPoint y: 205, endPoint x: 87, endPoint y: 194, distance: 42.3
click at [84, 201] on tr "Organização PPT 08/09 09:00 -- 08/09 11:00 Cancelar" at bounding box center [281, 194] width 489 height 42
copy div "Organização PPT"
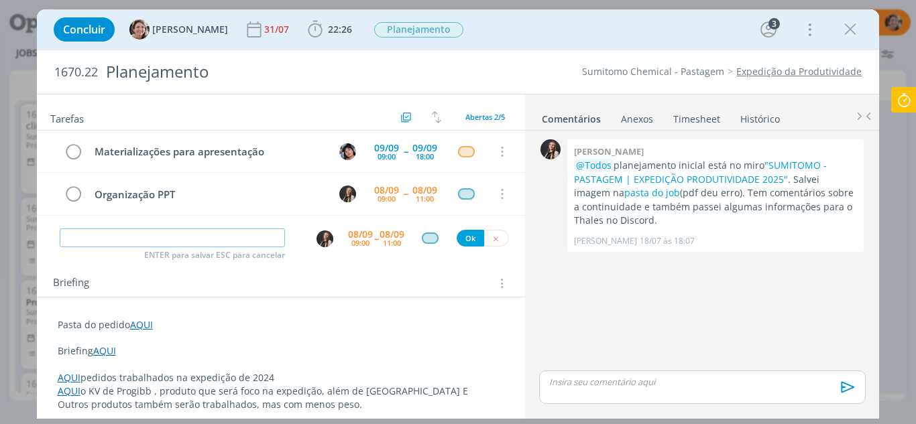
click at [172, 229] on input "dialog" at bounding box center [173, 238] width 226 height 19
paste input "Organização PPT"
type input "Organização PPT (continuidade)"
click at [351, 242] on div "09:00" at bounding box center [360, 242] width 18 height 7
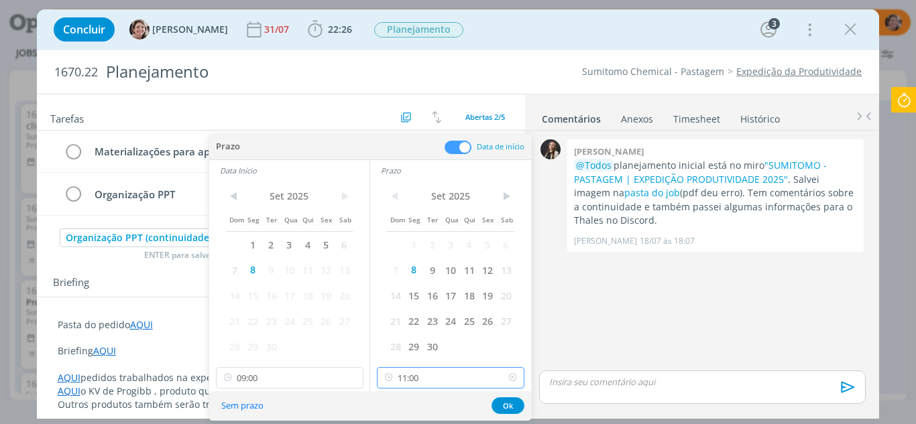
click at [441, 373] on input "11:00" at bounding box center [451, 377] width 148 height 21
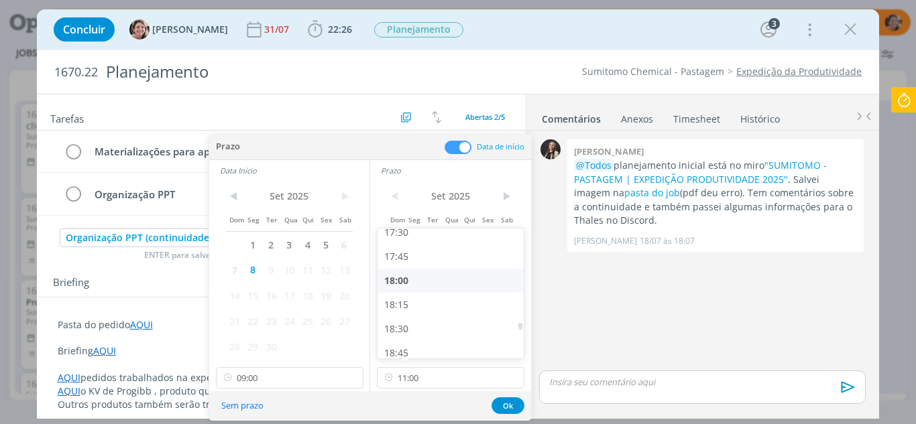
click at [411, 284] on div "18:00" at bounding box center [453, 281] width 150 height 24
type input "18:00"
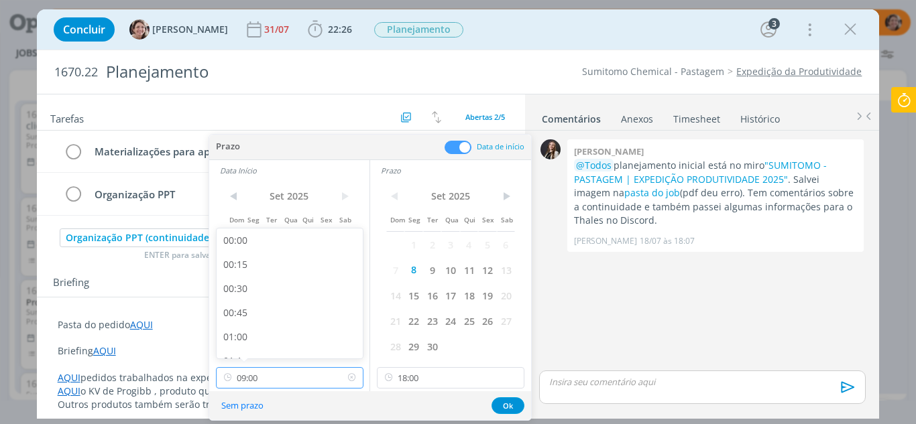
click at [266, 378] on input "09:00" at bounding box center [290, 377] width 148 height 21
click at [247, 331] on div "13:00" at bounding box center [292, 327] width 150 height 24
type input "13:00"
click at [514, 409] on button "Ok" at bounding box center [508, 406] width 33 height 17
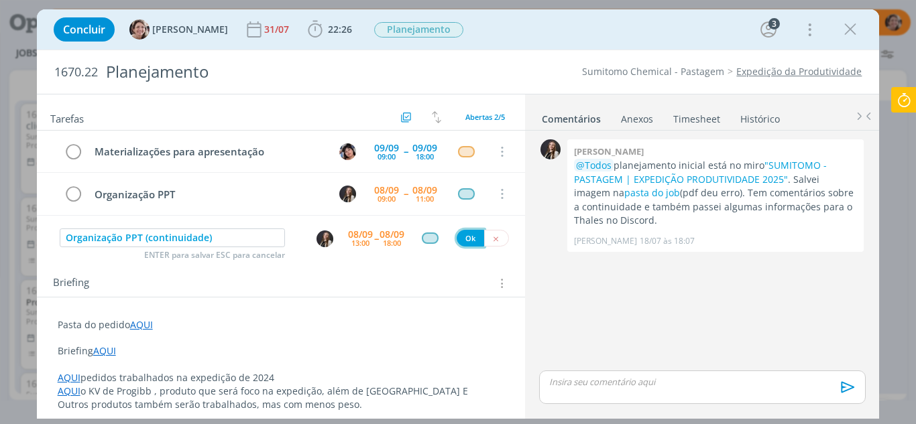
click at [463, 237] on button "Ok" at bounding box center [470, 238] width 27 height 17
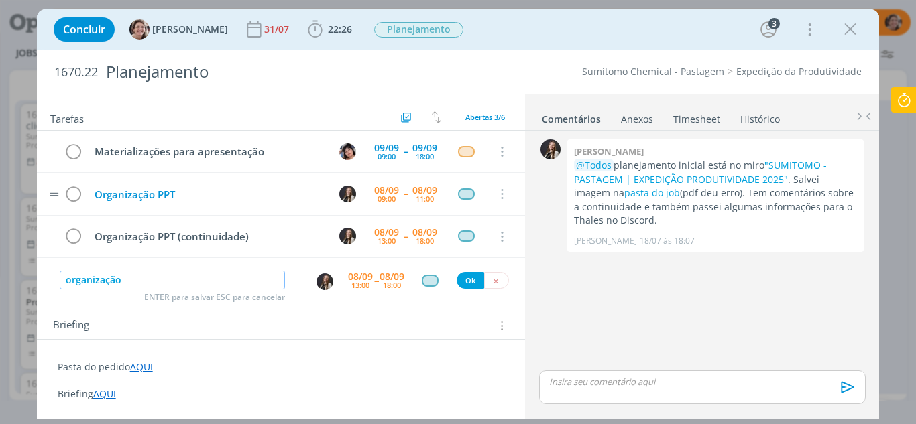
type input "organização"
drag, startPoint x: 154, startPoint y: 192, endPoint x: 91, endPoint y: 195, distance: 63.1
click at [91, 195] on div "Organização PPT" at bounding box center [208, 194] width 238 height 17
drag, startPoint x: 192, startPoint y: 193, endPoint x: 59, endPoint y: 213, distance: 134.9
click at [59, 213] on tr "Apresentação PPT 08/09 09:00 -- 08/09 11:00 Cancelar" at bounding box center [281, 194] width 489 height 42
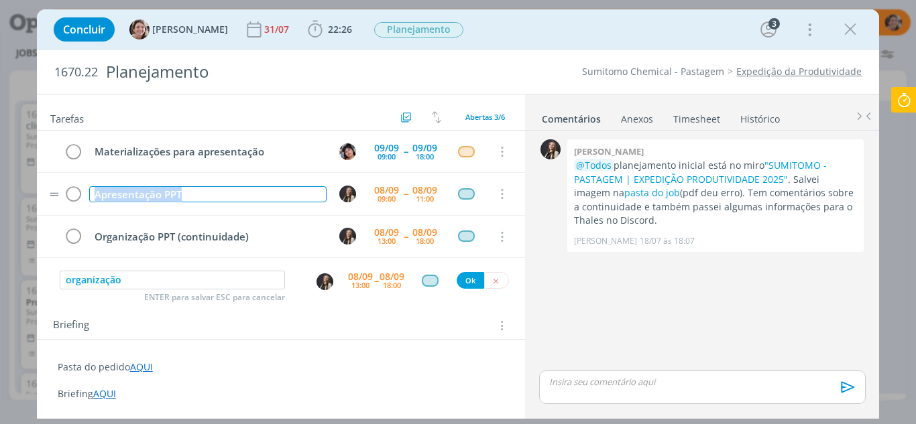
copy div "Apresentação PPT"
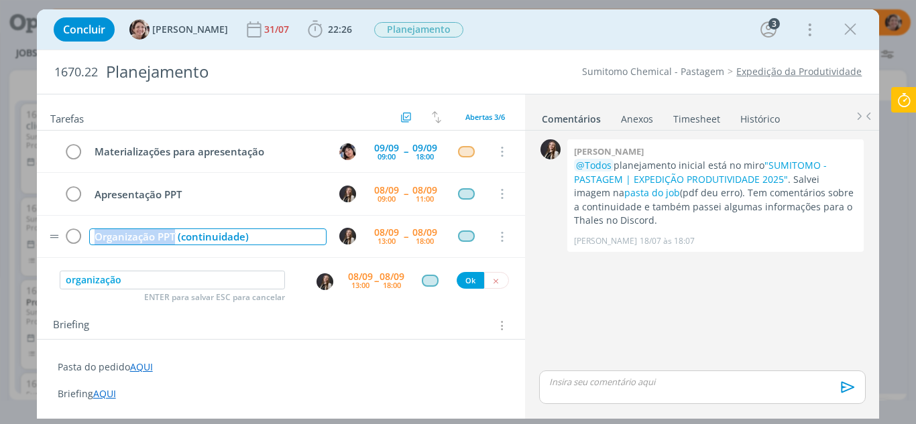
drag, startPoint x: 176, startPoint y: 236, endPoint x: 84, endPoint y: 243, distance: 92.2
click at [84, 243] on tr "Organização PPT (continuidade) 08/09 13:00 -- 08/09 18:00 Cancelar" at bounding box center [281, 237] width 489 height 42
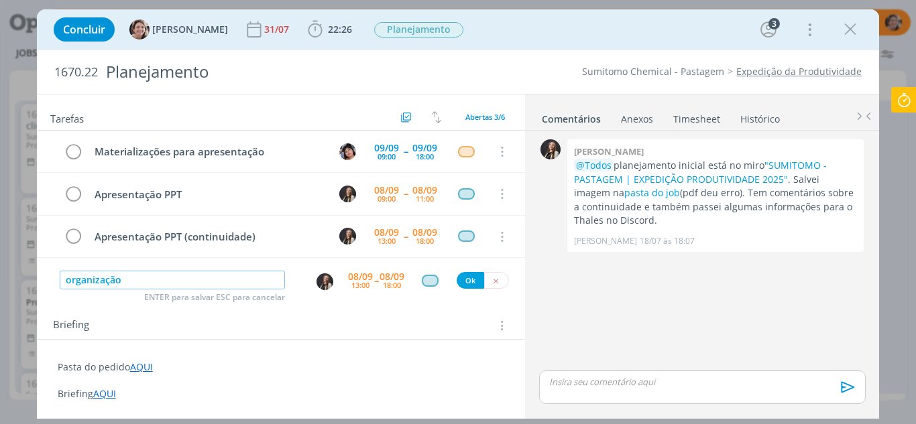
drag, startPoint x: 56, startPoint y: 284, endPoint x: 34, endPoint y: 284, distance: 22.8
click at [34, 284] on div "Concluir Aline Jackisch 31/07 22:26 Iniciar Apontar Data * 08/09/2025 Horas * 0…" at bounding box center [458, 212] width 916 height 424
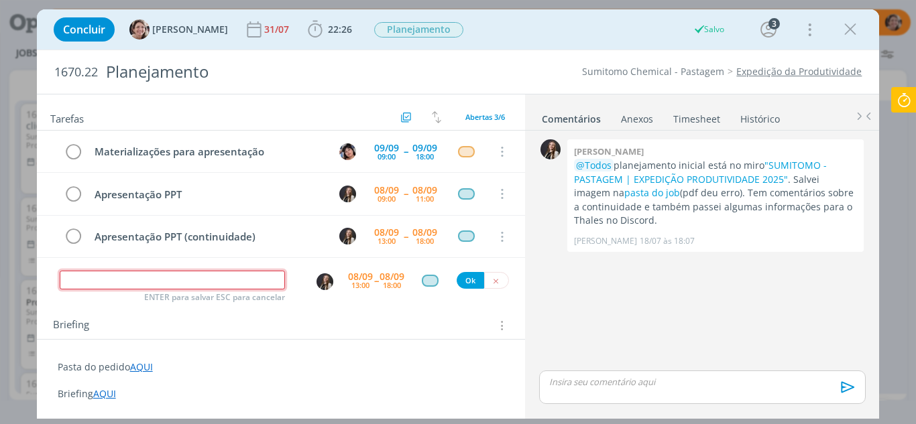
paste input "Apresentação PPT"
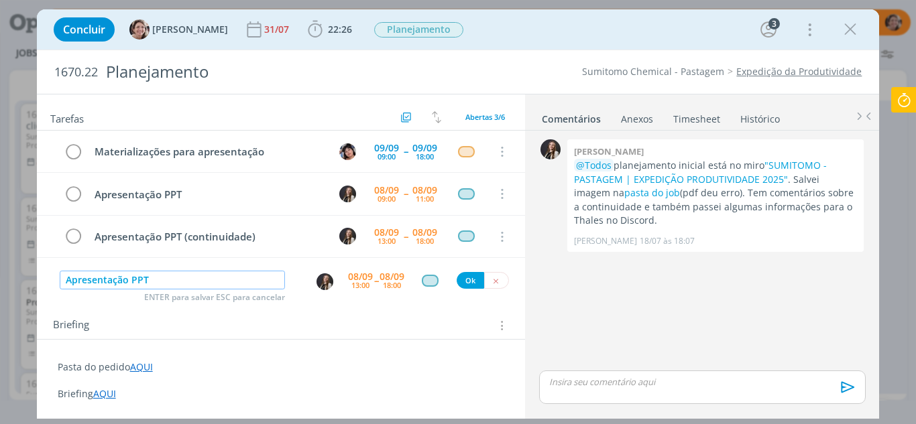
type input "Apresentação PPT"
click at [355, 277] on div "08/09" at bounding box center [360, 276] width 25 height 9
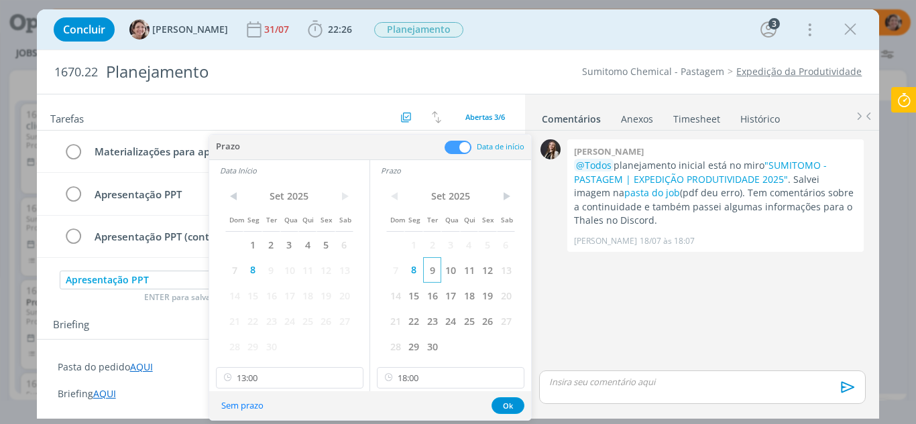
click at [431, 275] on span "9" at bounding box center [432, 270] width 18 height 25
click at [273, 274] on span "9" at bounding box center [271, 270] width 18 height 25
click at [259, 376] on input "13:00" at bounding box center [290, 377] width 148 height 21
click at [239, 291] on div "09:00" at bounding box center [292, 292] width 150 height 24
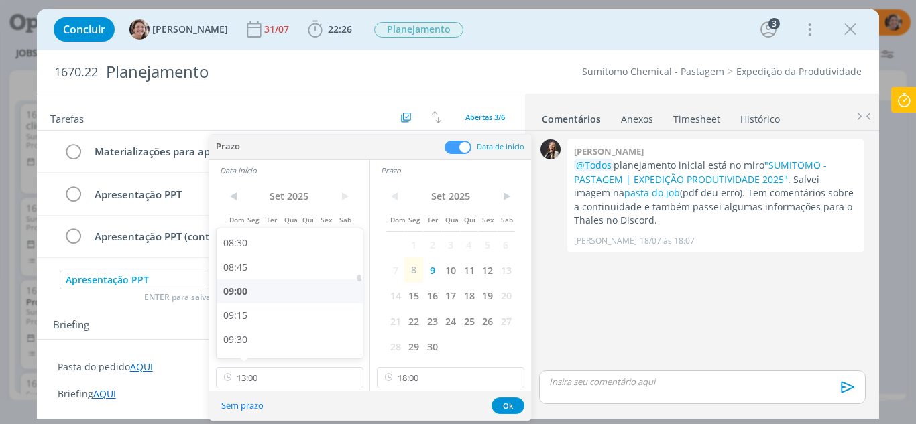
type input "09:00"
click at [505, 403] on button "Ok" at bounding box center [508, 406] width 33 height 17
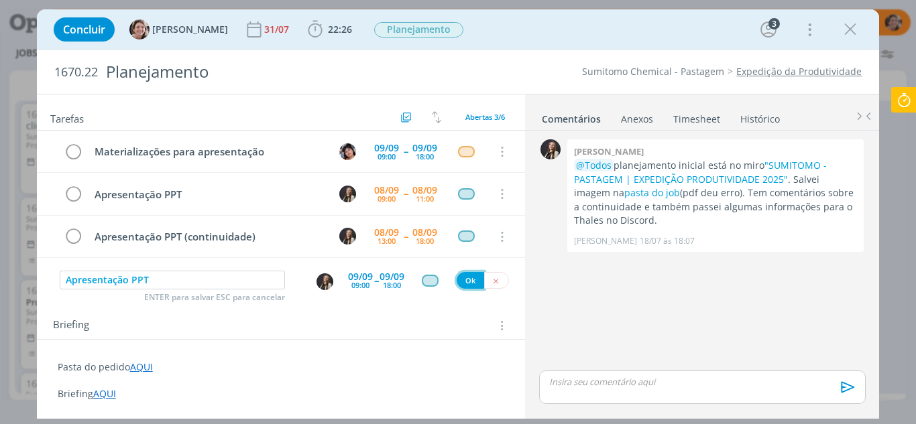
click at [465, 282] on button "Ok" at bounding box center [470, 280] width 27 height 17
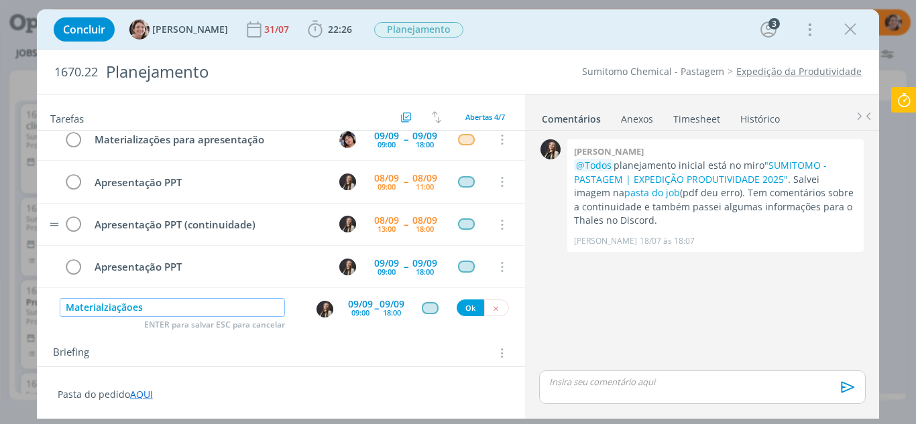
scroll to position [15, 0]
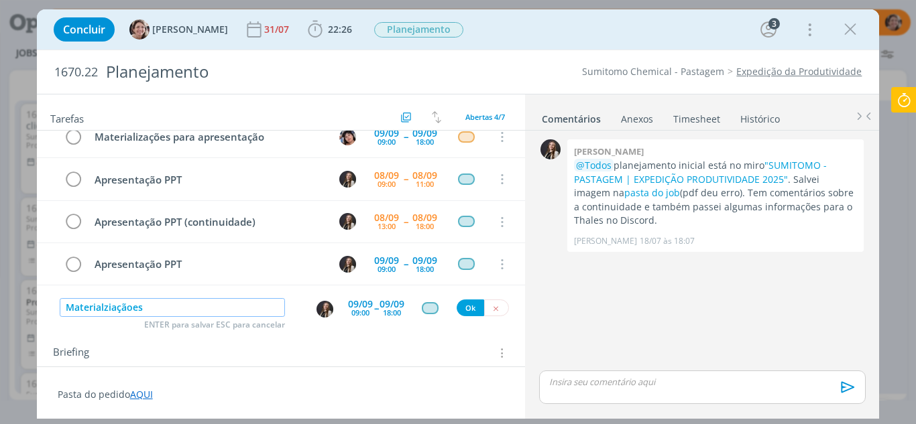
type input "Materialziaçãoes"
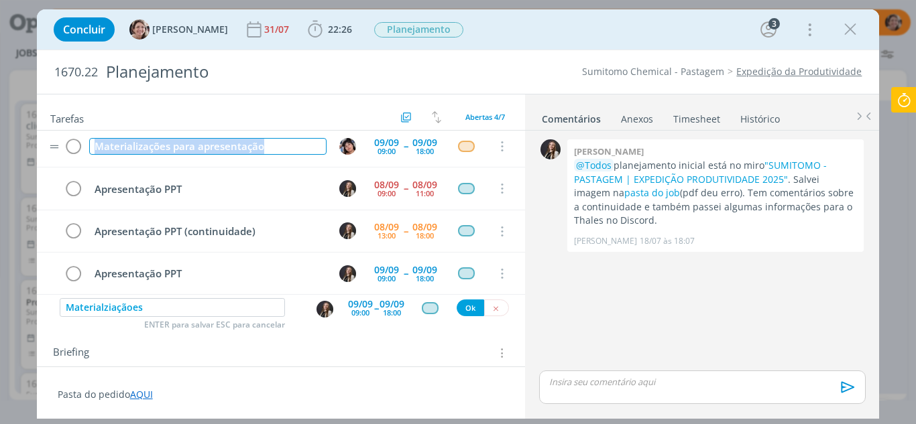
drag, startPoint x: 274, startPoint y: 136, endPoint x: 89, endPoint y: 149, distance: 185.5
click at [91, 148] on div "Materializações para apresentação" at bounding box center [208, 146] width 238 height 17
copy div "Materializações para apresentação"
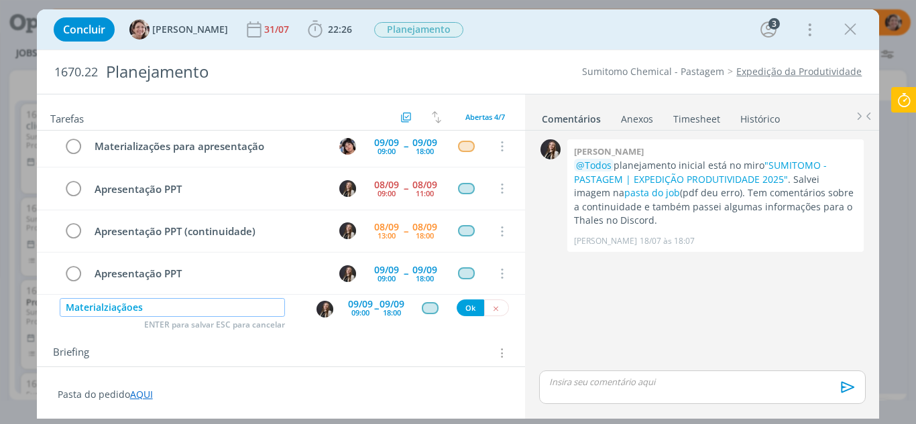
click at [164, 300] on input "Materialziaçãoes" at bounding box center [173, 307] width 226 height 19
drag, startPoint x: 154, startPoint y: 313, endPoint x: 32, endPoint y: 304, distance: 122.4
click at [32, 304] on div "Concluir Aline Jackisch 31/07 22:26 Iniciar Apontar Data * 08/09/2025 Horas * 0…" at bounding box center [458, 212] width 916 height 424
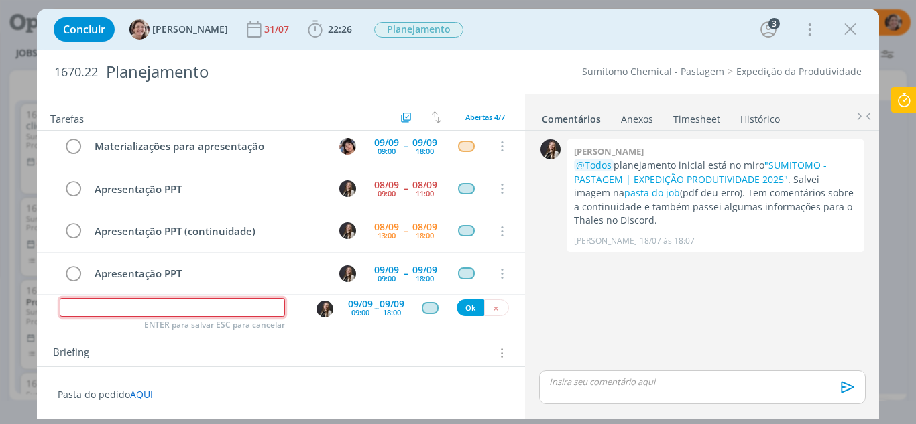
paste input "Materializações para apresentação"
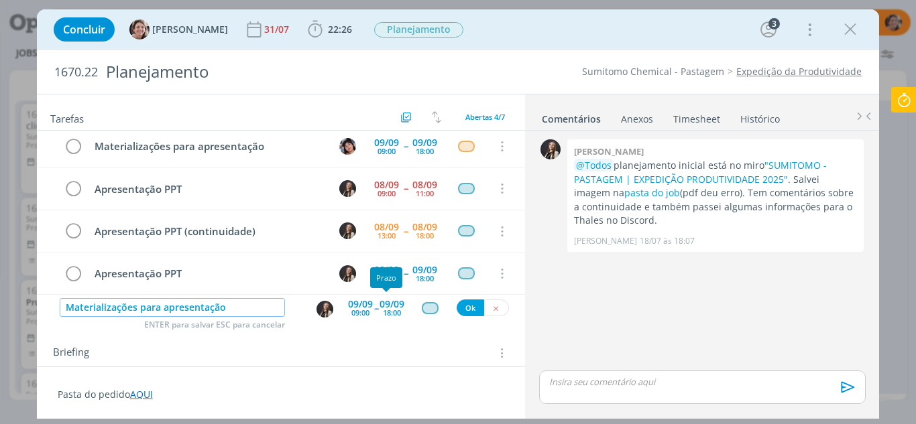
type input "Materializações para apresentação"
click at [356, 306] on div "09/09" at bounding box center [360, 304] width 25 height 9
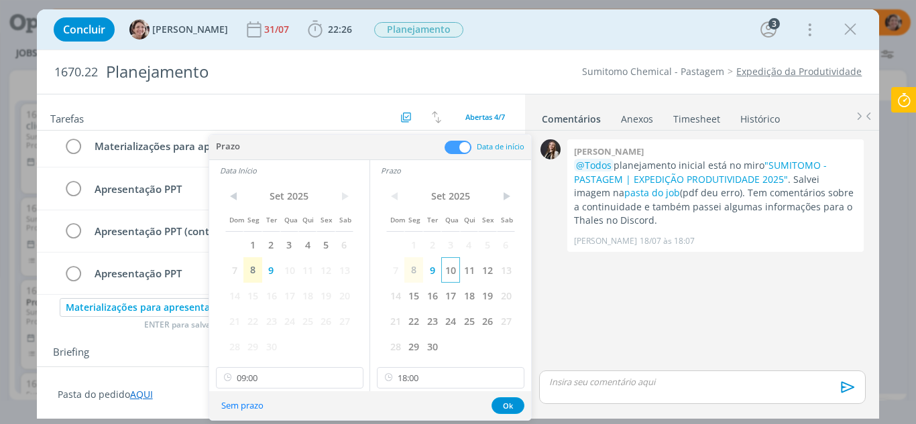
click at [457, 268] on span "10" at bounding box center [450, 270] width 18 height 25
click at [289, 273] on span "10" at bounding box center [289, 270] width 18 height 25
click at [511, 404] on button "Ok" at bounding box center [508, 406] width 33 height 17
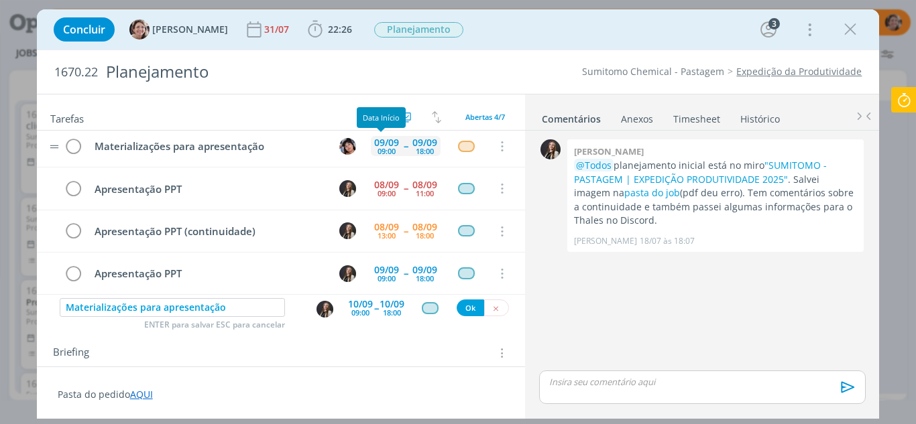
click at [384, 146] on div "09/09" at bounding box center [386, 142] width 25 height 9
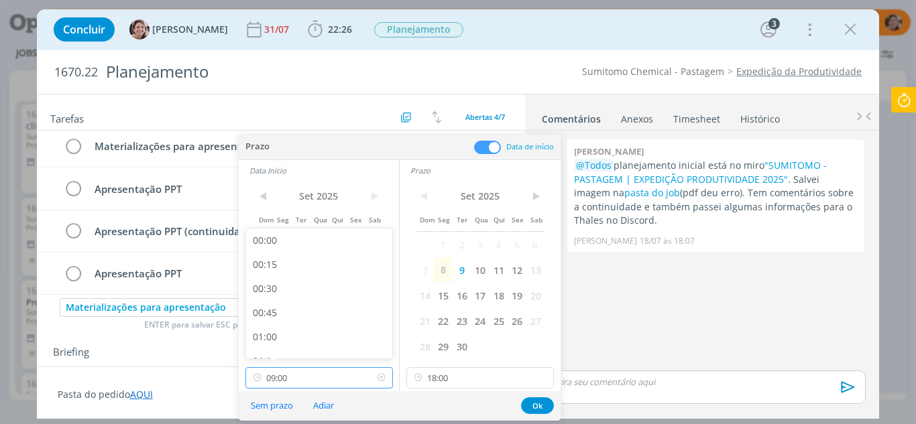
click at [289, 380] on input "09:00" at bounding box center [319, 377] width 148 height 21
click at [279, 324] on div "13:00" at bounding box center [321, 327] width 150 height 24
type input "13:00"
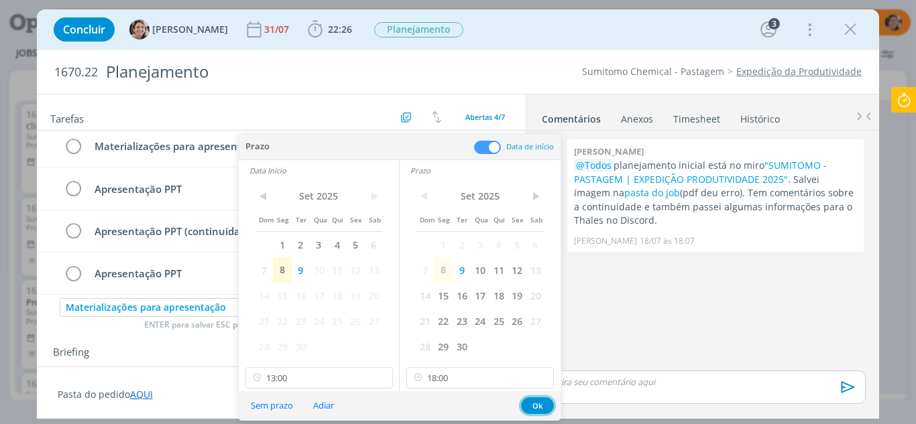
click at [532, 408] on button "Ok" at bounding box center [537, 406] width 33 height 17
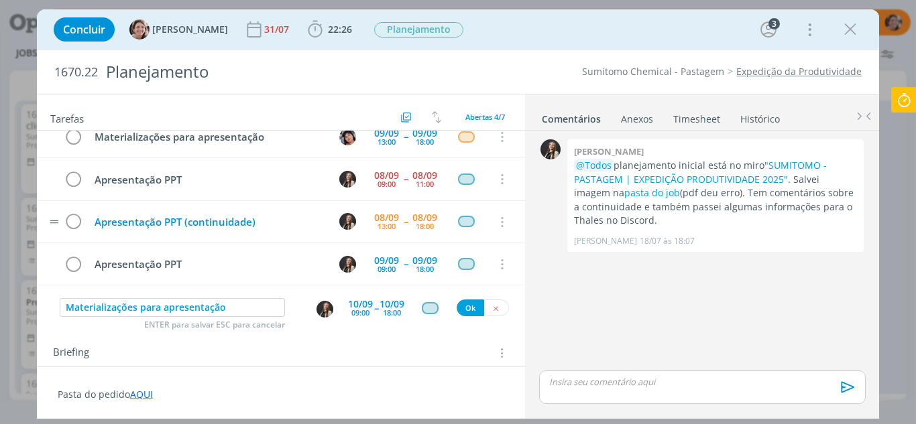
scroll to position [67, 0]
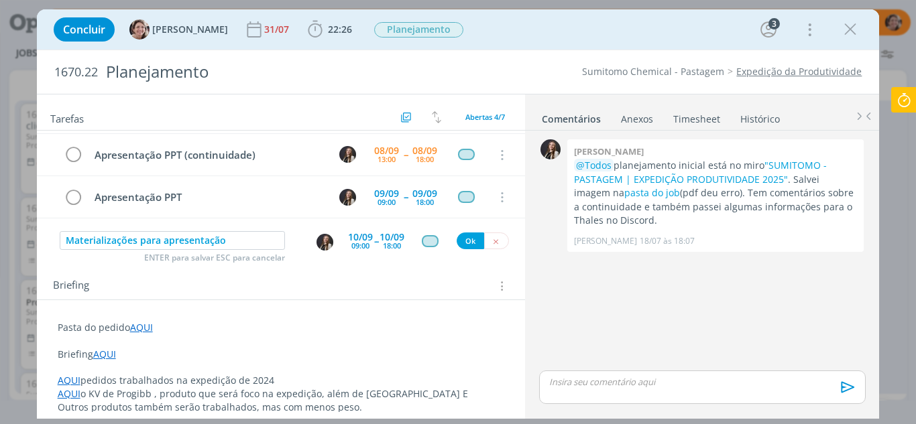
click at [319, 242] on img "dialog" at bounding box center [325, 242] width 17 height 17
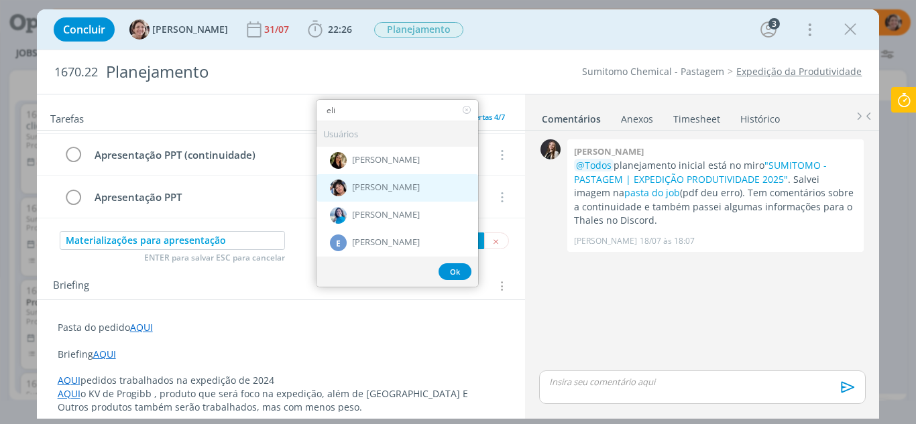
type input "eli"
drag, startPoint x: 396, startPoint y: 181, endPoint x: 403, endPoint y: 183, distance: 7.6
click at [396, 182] on div "[PERSON_NAME]" at bounding box center [398, 187] width 162 height 27
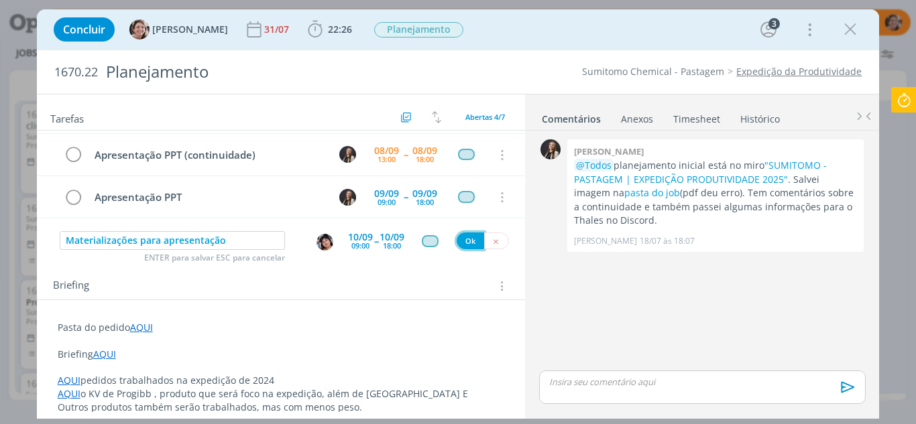
click at [469, 243] on button "Ok" at bounding box center [470, 241] width 27 height 17
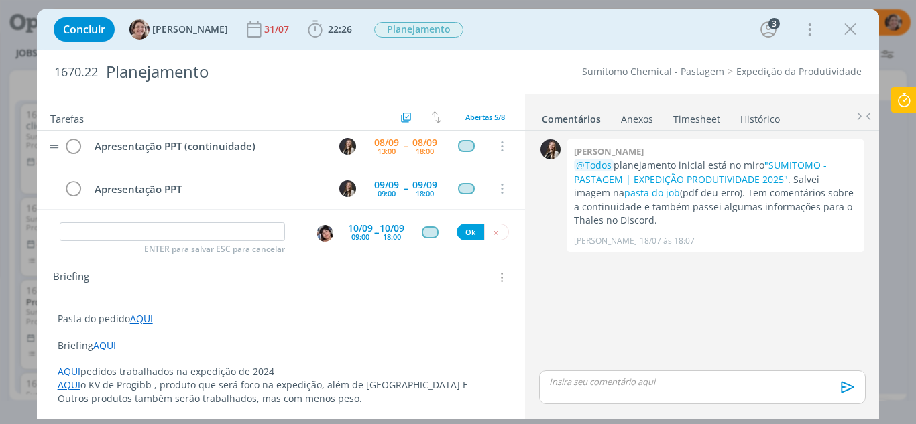
scroll to position [79, 0]
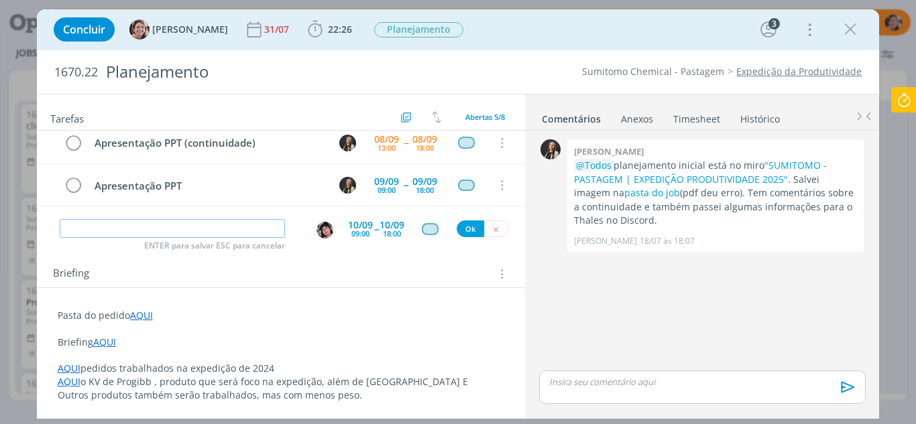
click at [149, 233] on input "dialog" at bounding box center [173, 228] width 226 height 19
click at [123, 229] on input "Fechamanto PPT" at bounding box center [173, 228] width 226 height 19
click at [325, 232] on img "dialog" at bounding box center [325, 230] width 17 height 17
type input "Fechamento PPT"
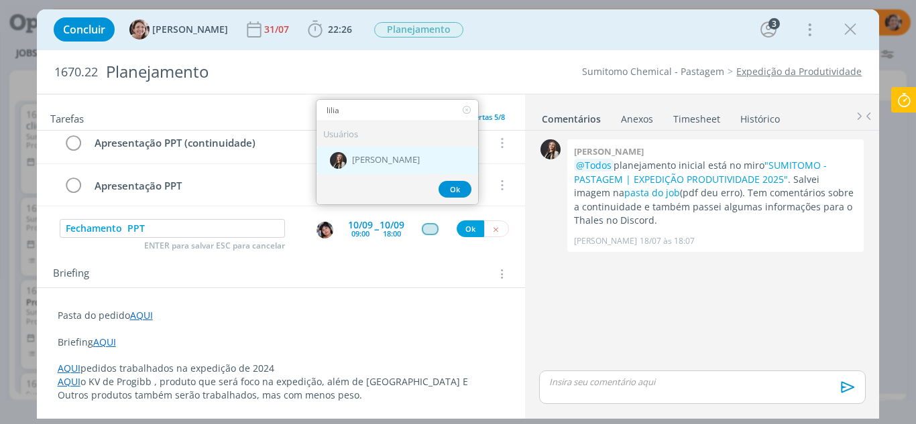
type input "lilia"
click at [390, 160] on span "[PERSON_NAME]" at bounding box center [386, 160] width 68 height 11
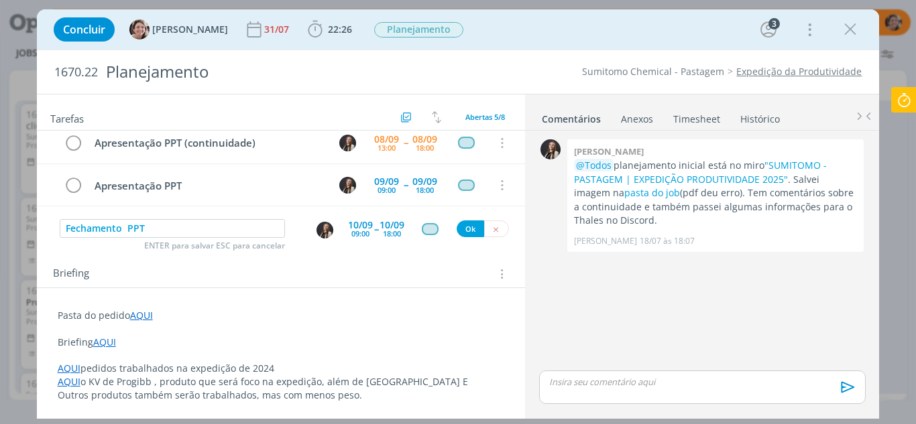
click at [360, 234] on div "09:00" at bounding box center [360, 233] width 18 height 7
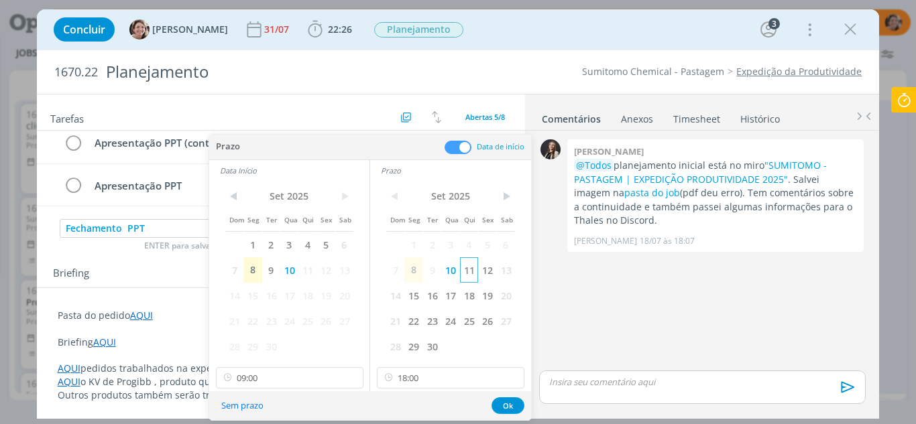
click at [469, 269] on span "11" at bounding box center [469, 270] width 18 height 25
click at [315, 271] on span "11" at bounding box center [307, 270] width 18 height 25
click at [503, 406] on button "Ok" at bounding box center [508, 406] width 33 height 17
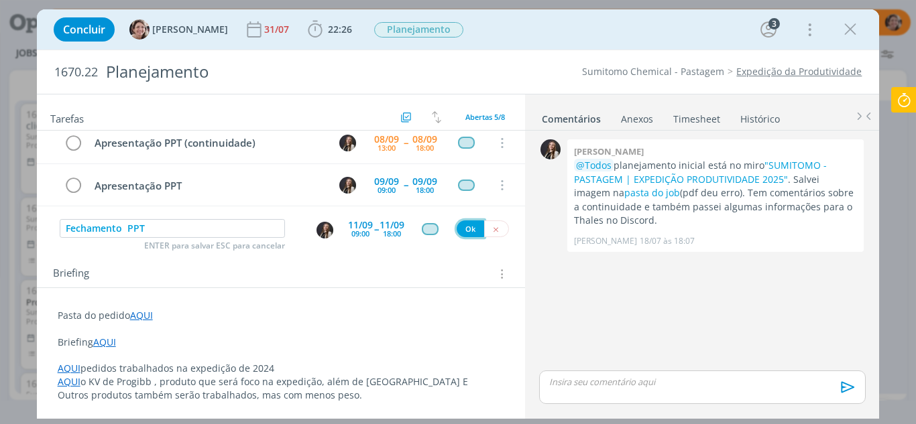
click at [471, 224] on button "Ok" at bounding box center [470, 229] width 27 height 17
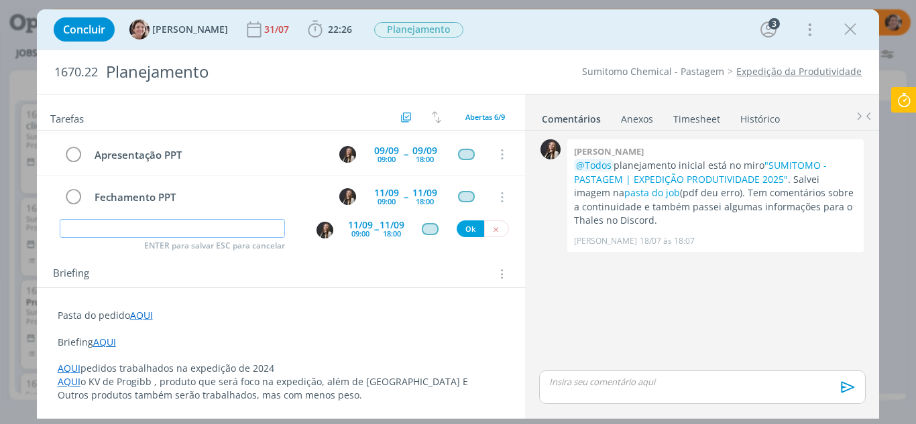
click at [109, 230] on input "dialog" at bounding box center [173, 228] width 226 height 19
click at [317, 232] on img "dialog" at bounding box center [325, 230] width 17 height 17
type input "Revisão"
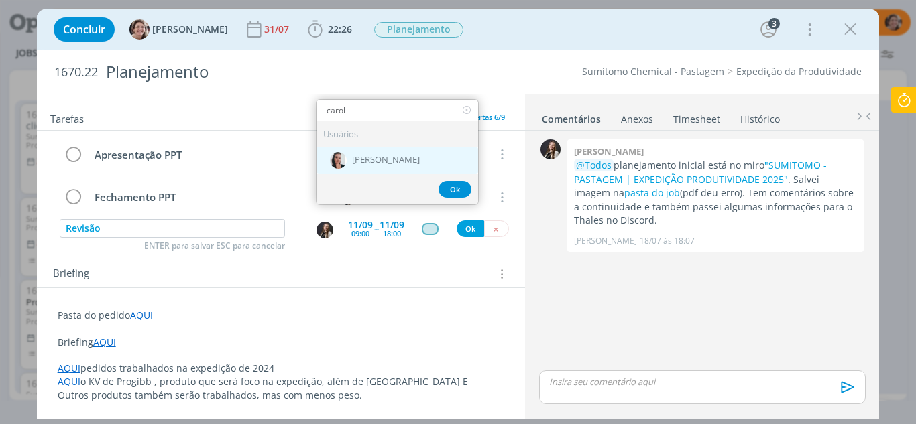
type input "carol"
click at [376, 162] on span "[PERSON_NAME]" at bounding box center [386, 160] width 68 height 11
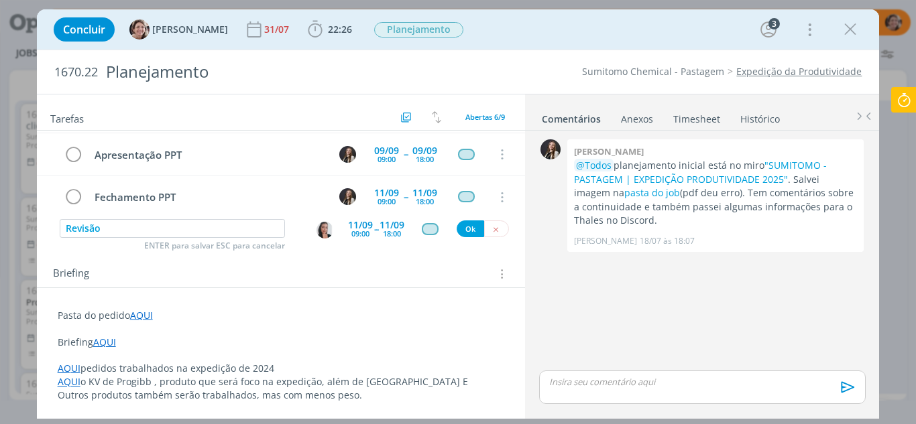
click at [356, 230] on div "09:00" at bounding box center [360, 233] width 18 height 7
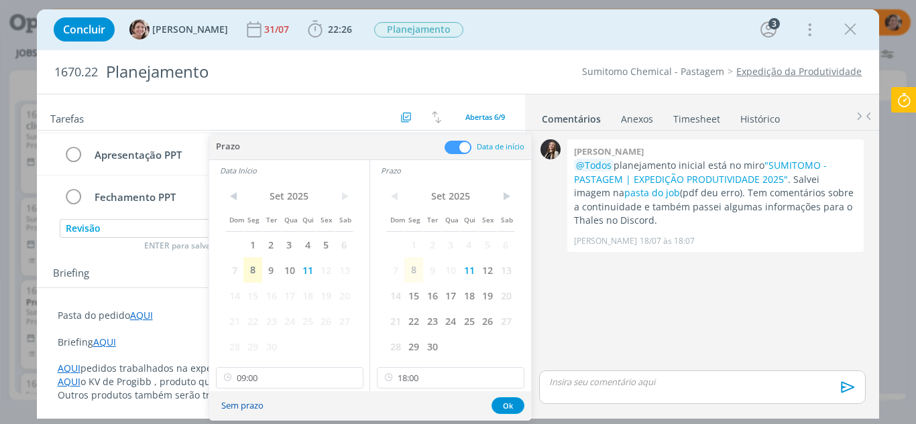
click at [245, 407] on button "Sem prazo" at bounding box center [243, 406] width 60 height 18
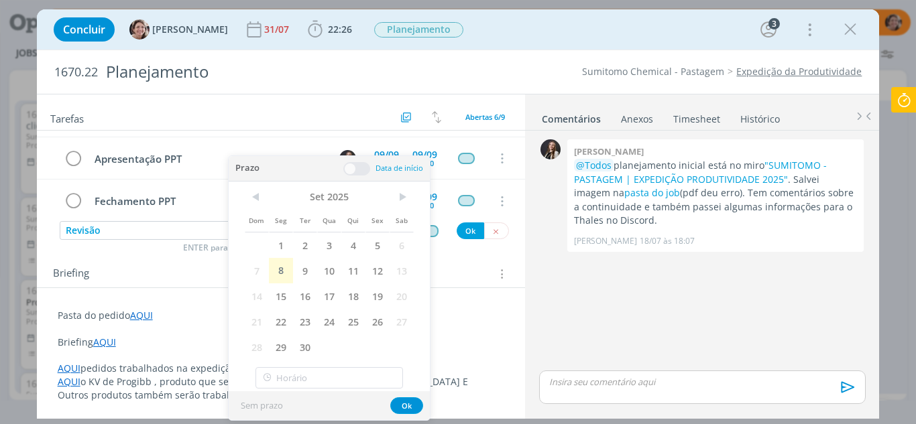
scroll to position [75, 0]
click at [410, 409] on button "Ok" at bounding box center [406, 406] width 33 height 17
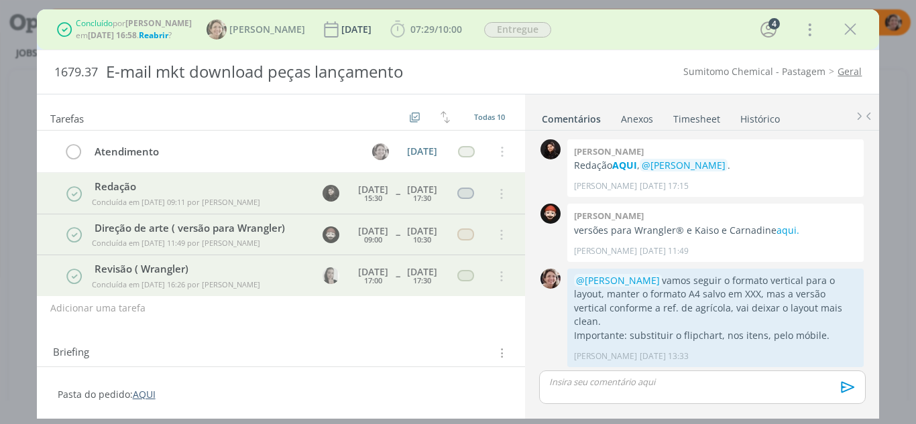
scroll to position [600, 0]
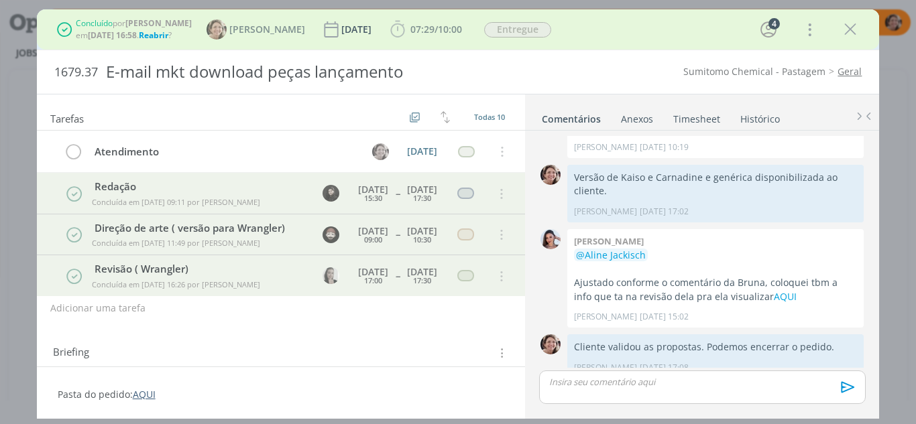
drag, startPoint x: 850, startPoint y: 29, endPoint x: 404, endPoint y: 80, distance: 448.9
click at [850, 30] on icon "dialog" at bounding box center [850, 29] width 20 height 20
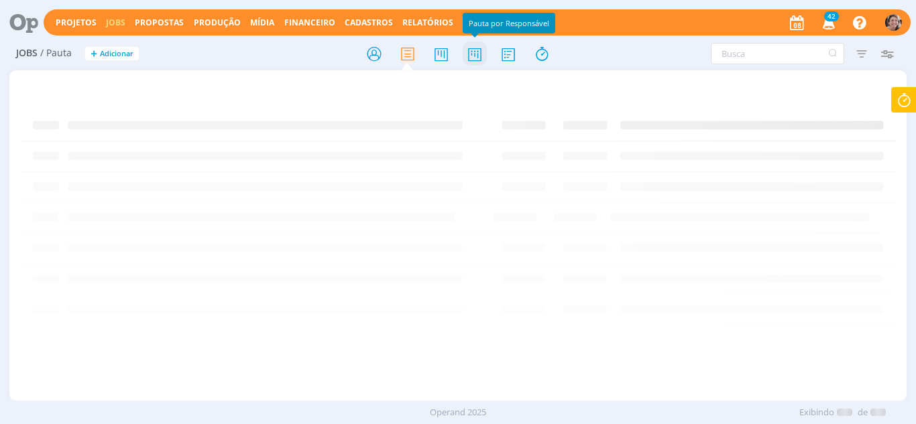
click at [469, 53] on icon at bounding box center [475, 54] width 24 height 26
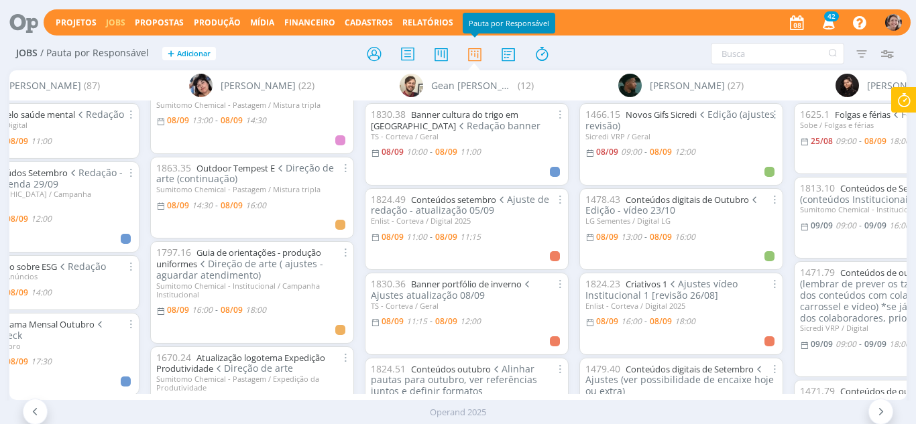
scroll to position [268, 0]
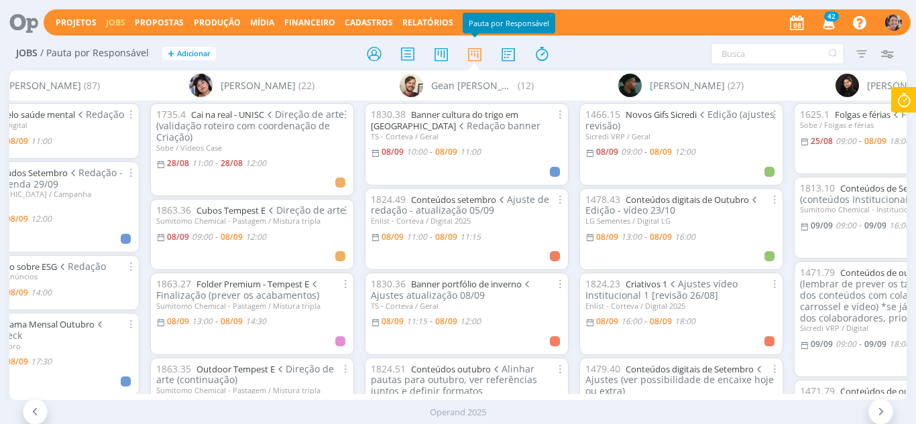
scroll to position [67, 0]
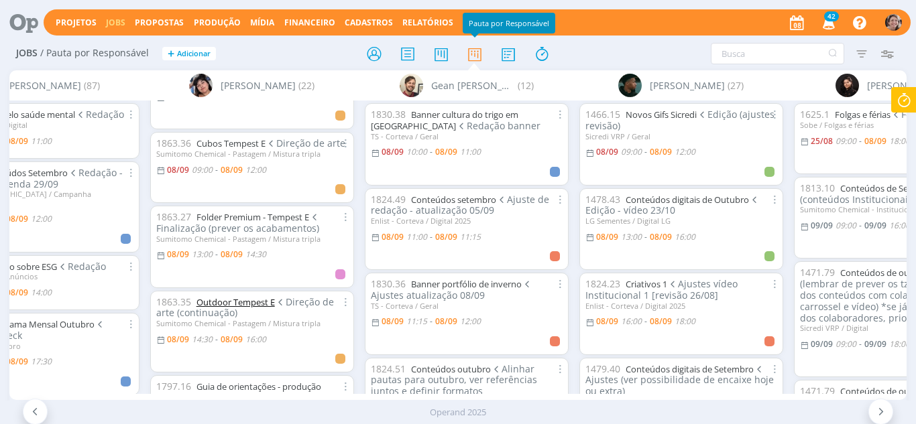
click at [232, 308] on link "Outdoor Tempest E" at bounding box center [235, 302] width 78 height 12
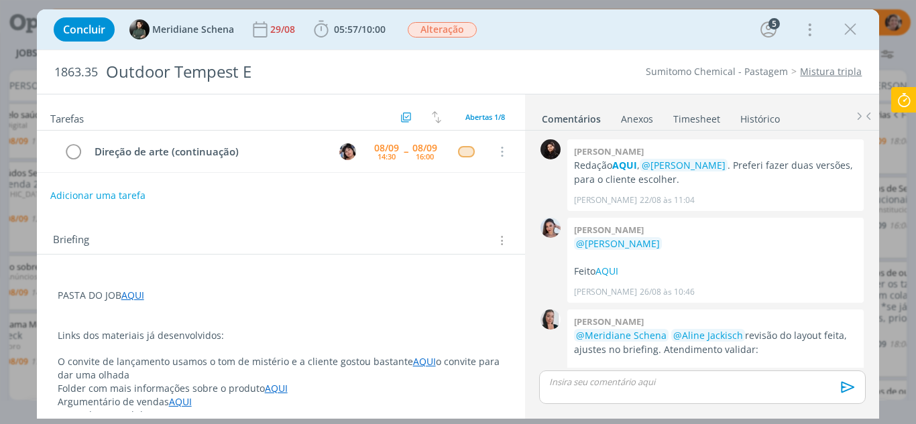
scroll to position [337, 0]
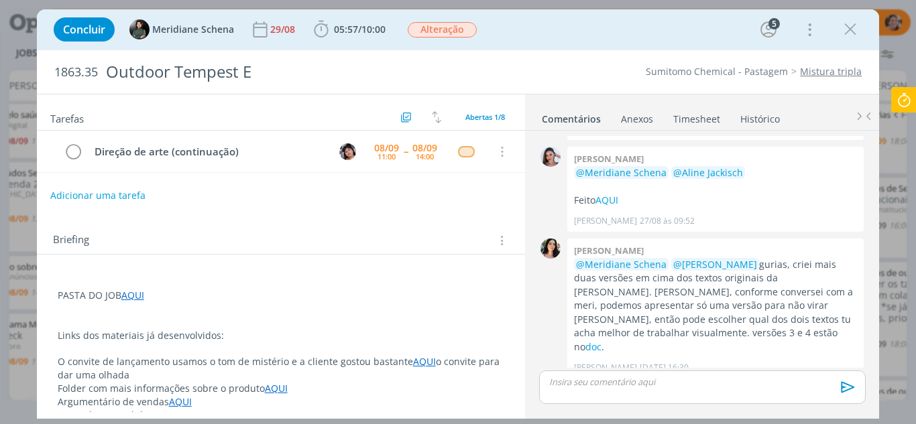
click at [855, 25] on icon "dialog" at bounding box center [850, 29] width 20 height 20
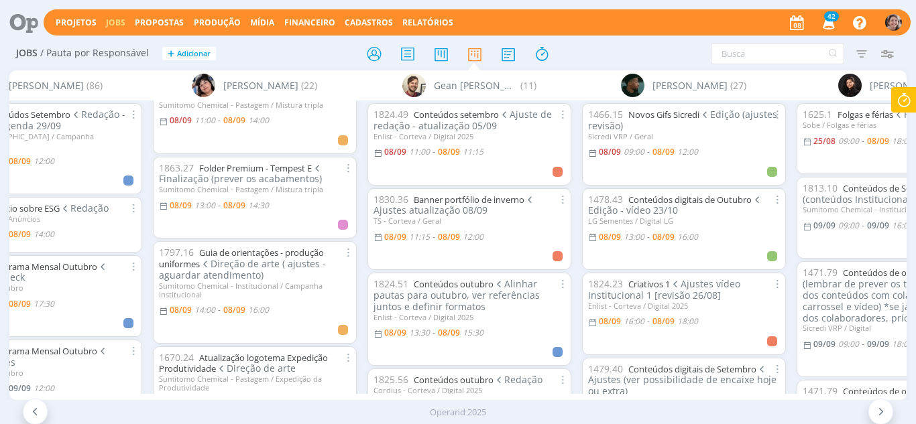
scroll to position [268, 0]
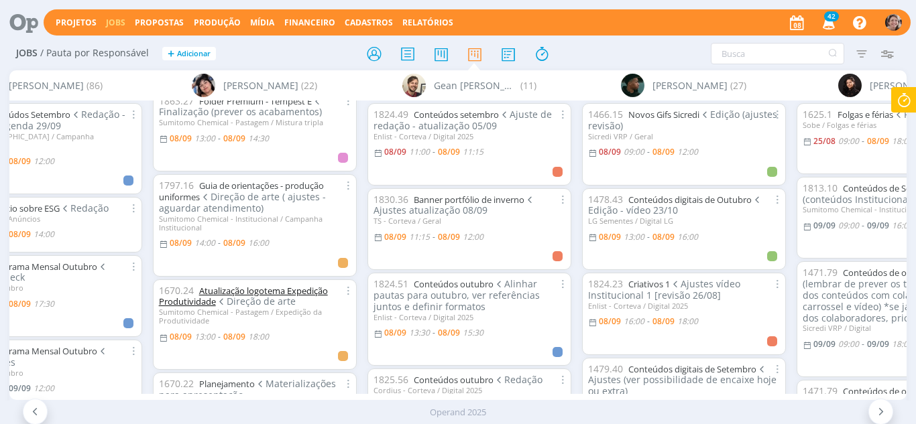
click at [288, 302] on link "Atualização logotema Expedição Produtividade" at bounding box center [243, 296] width 169 height 23
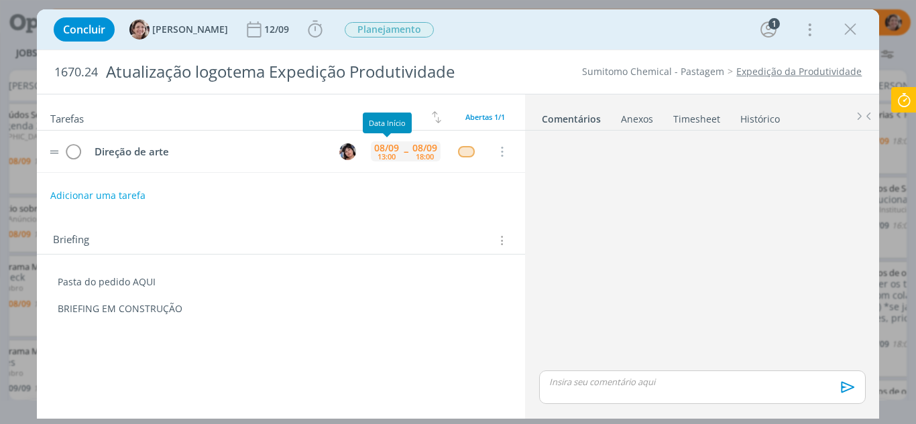
click at [394, 153] on div "13:00" at bounding box center [387, 156] width 18 height 7
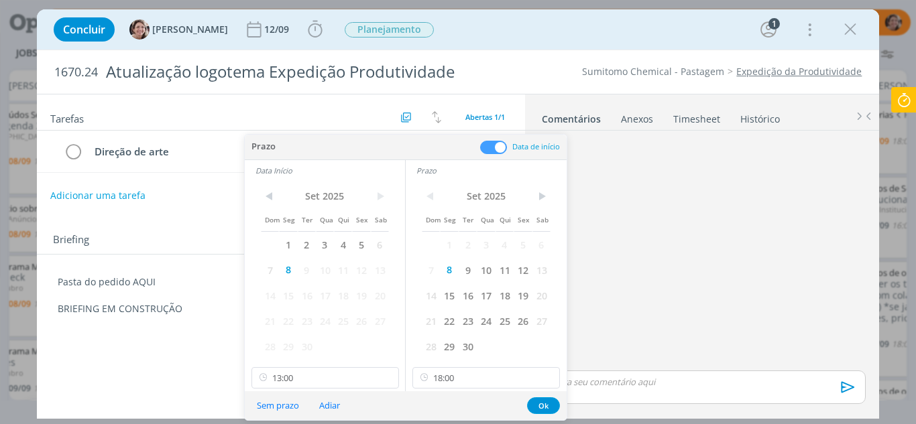
click at [234, 327] on div "Tarefas Usar Job de template Criar template a partir deste job Visualizar Templ…" at bounding box center [281, 254] width 489 height 318
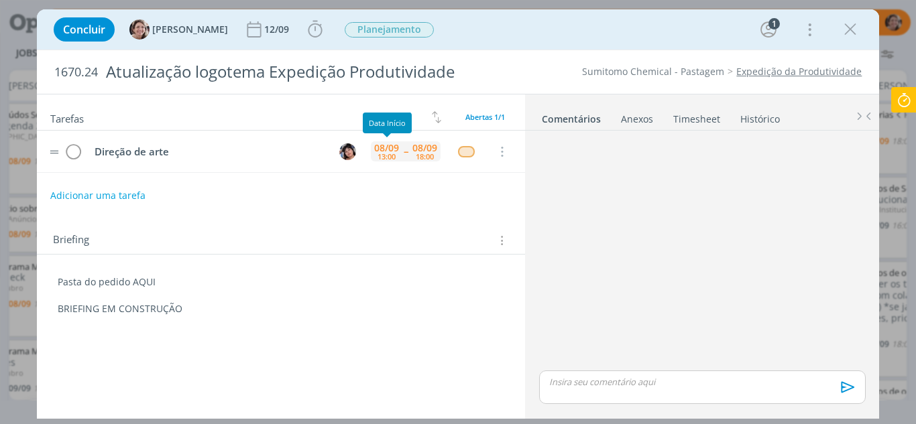
click at [398, 152] on div "08/09" at bounding box center [386, 148] width 25 height 9
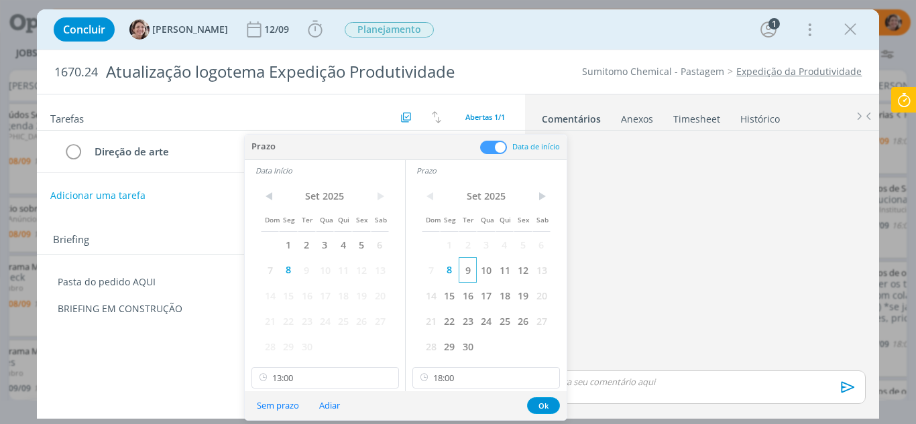
click at [468, 272] on span "9" at bounding box center [468, 270] width 18 height 25
click at [310, 269] on span "9" at bounding box center [307, 270] width 18 height 25
click at [322, 379] on input "13:00" at bounding box center [325, 377] width 148 height 21
click at [292, 294] on div "09:00" at bounding box center [327, 292] width 150 height 24
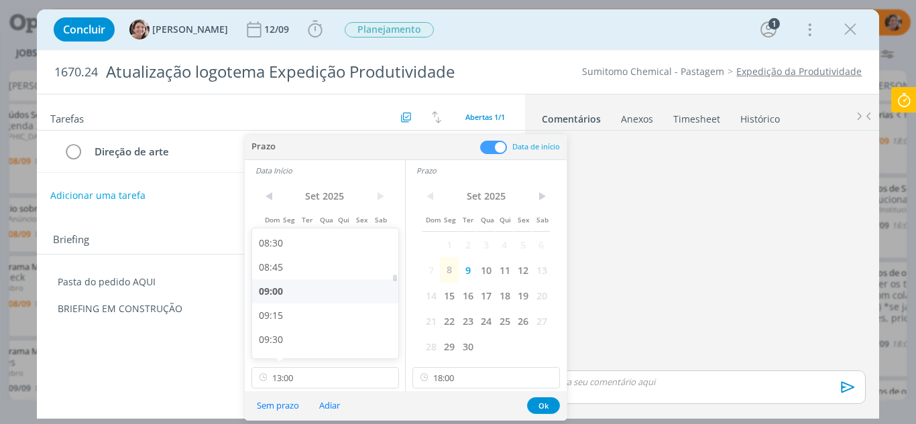
type input "09:00"
click at [472, 376] on input "18:00" at bounding box center [486, 377] width 148 height 21
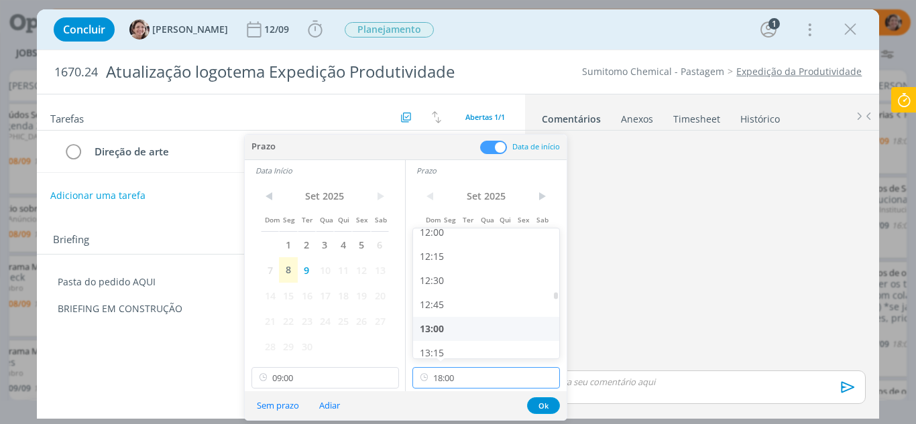
scroll to position [1100, 0]
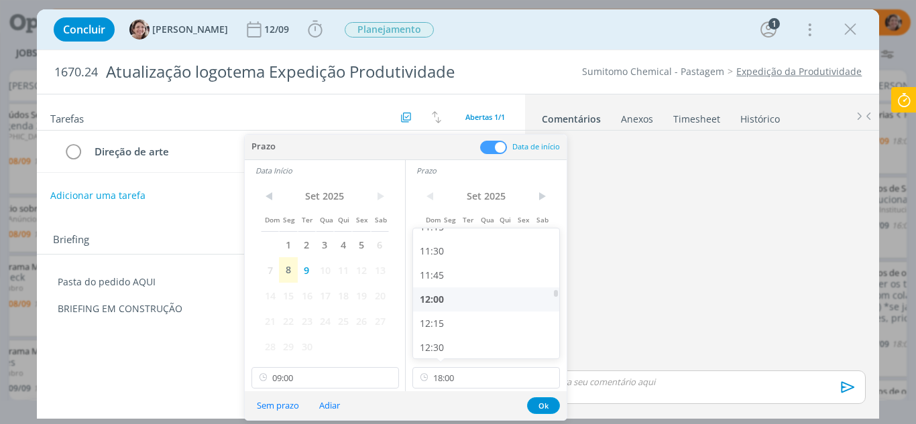
click at [450, 292] on div "12:00" at bounding box center [488, 300] width 150 height 24
type input "12:00"
click at [546, 404] on button "Ok" at bounding box center [543, 406] width 33 height 17
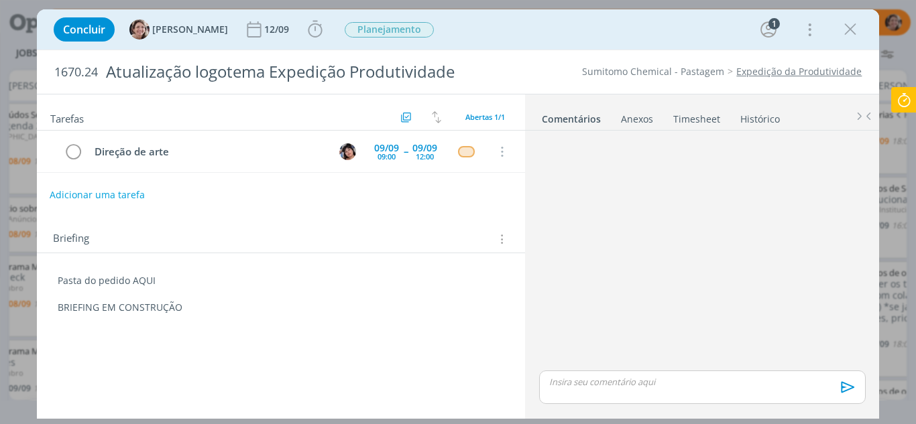
click at [104, 194] on button "Adicionar uma tarefa" at bounding box center [97, 195] width 95 height 23
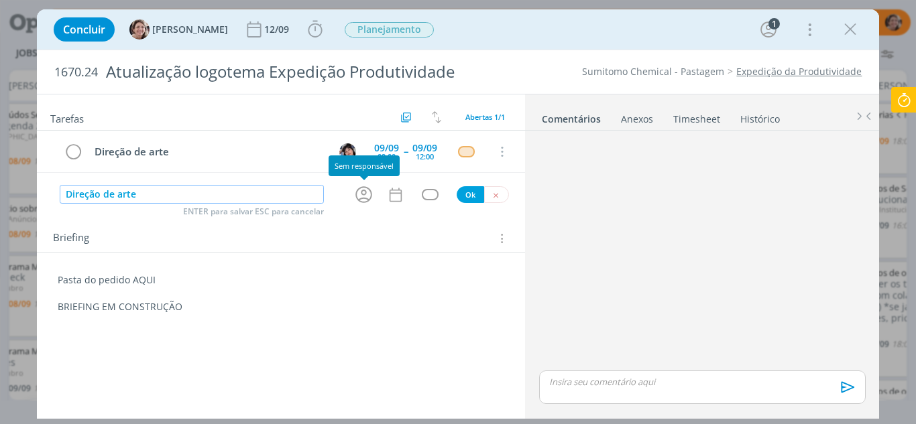
click at [366, 197] on icon "dialog" at bounding box center [363, 194] width 21 height 21
type input "Direção de arte"
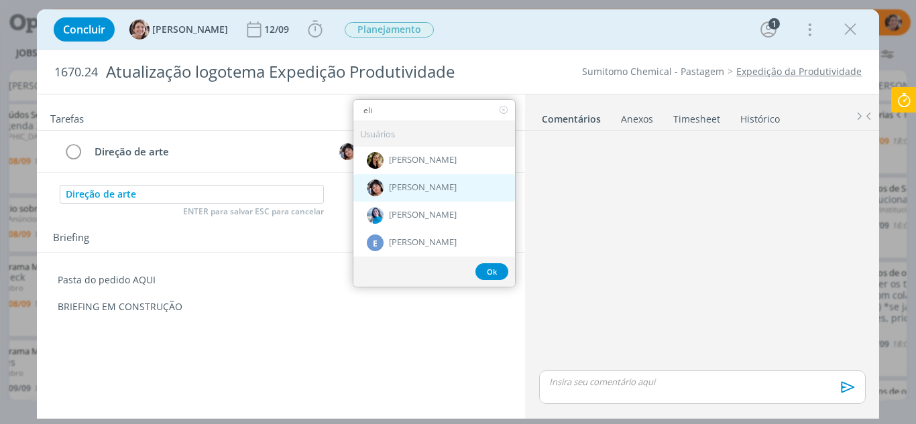
type input "eli"
click at [406, 188] on span "[PERSON_NAME]" at bounding box center [423, 188] width 68 height 11
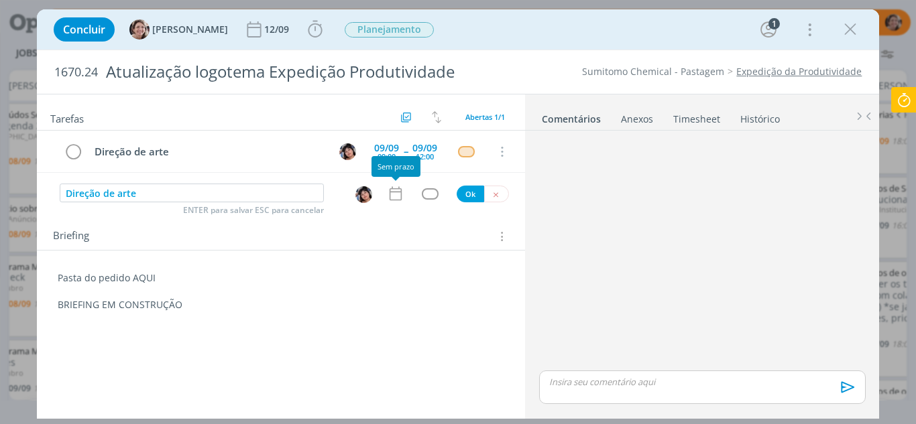
click at [396, 194] on icon "dialog" at bounding box center [395, 193] width 17 height 17
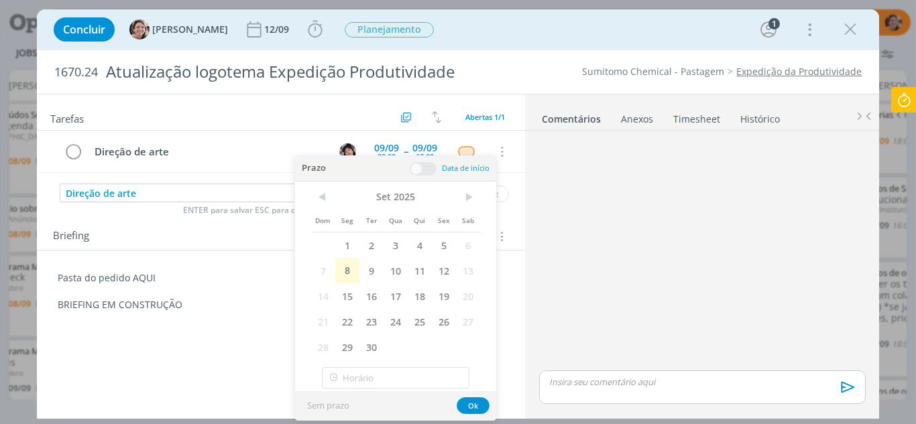
drag, startPoint x: 349, startPoint y: 274, endPoint x: 407, endPoint y: 215, distance: 82.5
click at [351, 273] on span "8" at bounding box center [347, 270] width 24 height 25
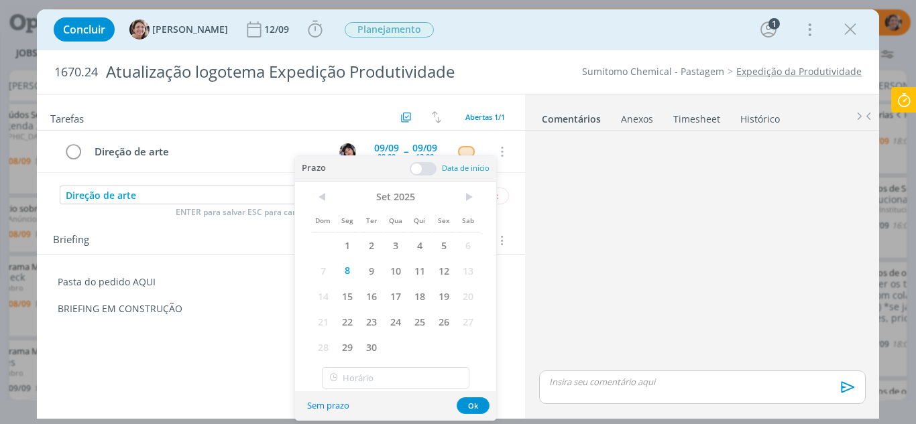
click at [420, 169] on span at bounding box center [423, 168] width 27 height 13
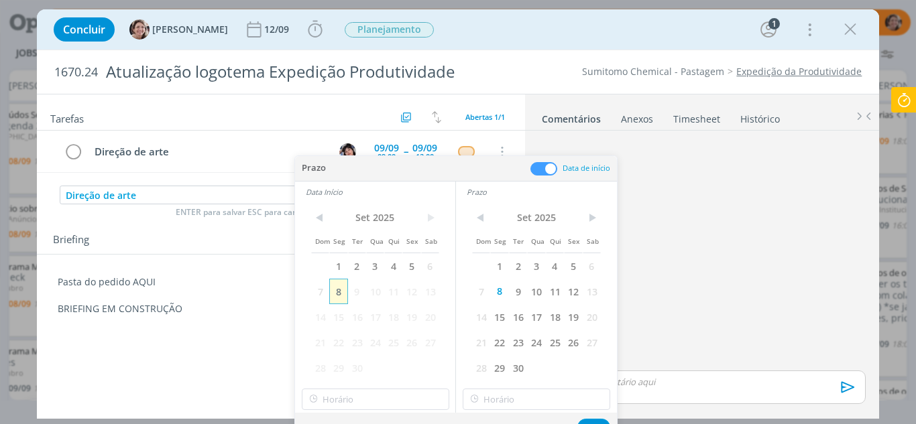
click at [336, 290] on span "8" at bounding box center [338, 291] width 18 height 25
click at [345, 404] on input "12:00" at bounding box center [376, 399] width 148 height 21
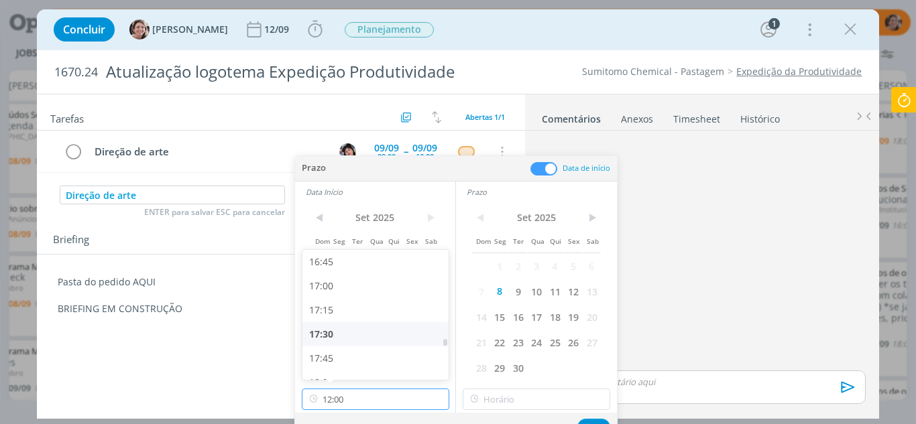
scroll to position [1593, 0]
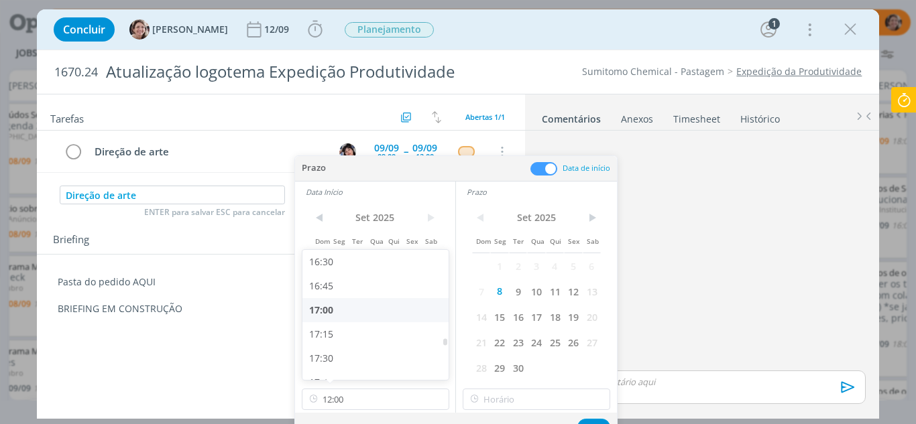
click at [335, 306] on div "17:00" at bounding box center [377, 310] width 150 height 24
type input "17:00"
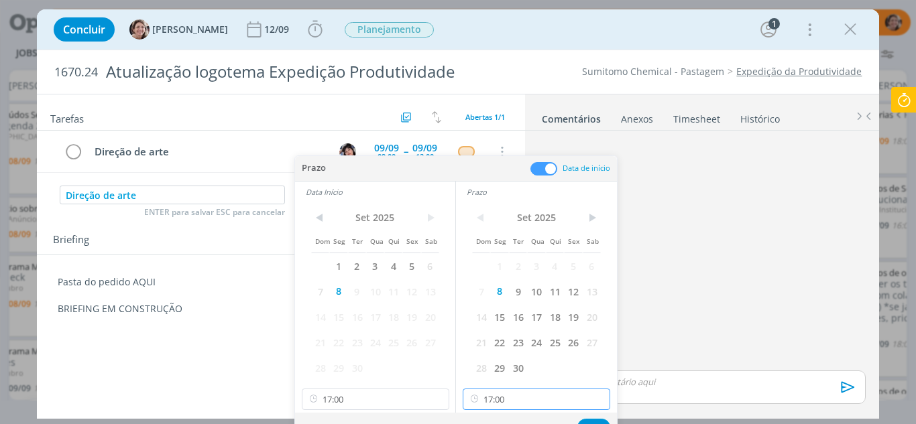
click at [530, 395] on input "17:00" at bounding box center [537, 399] width 148 height 21
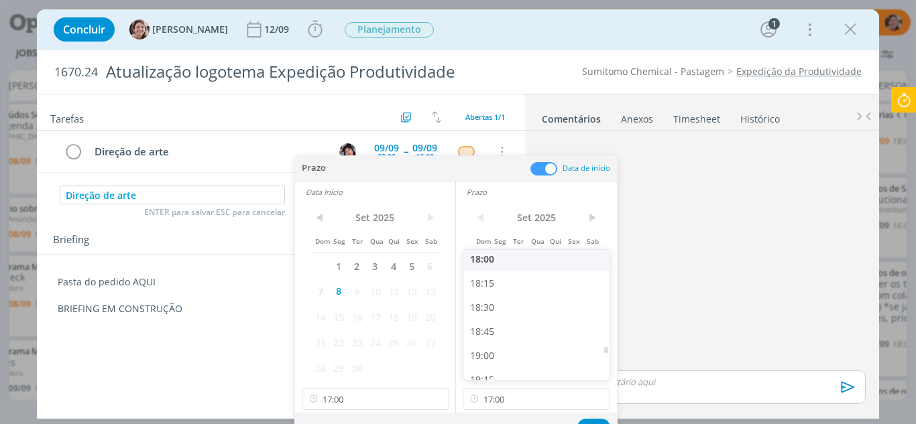
click at [500, 263] on div "18:00" at bounding box center [538, 259] width 150 height 24
type input "18:00"
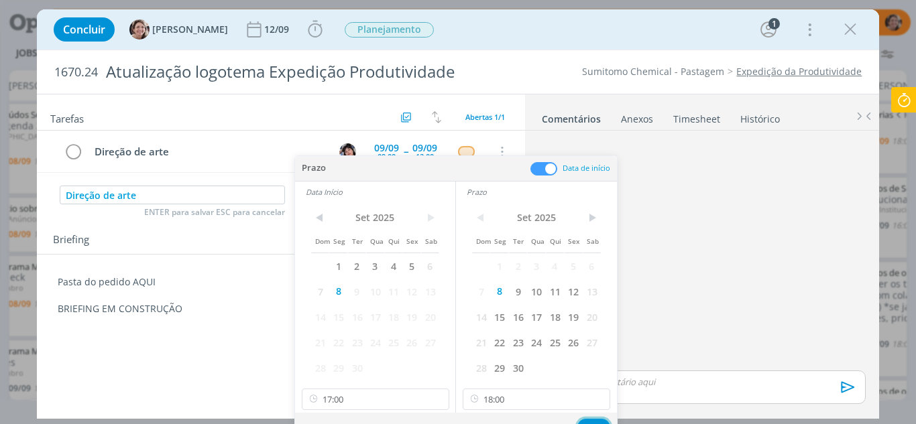
click at [592, 419] on button "Ok" at bounding box center [593, 427] width 33 height 17
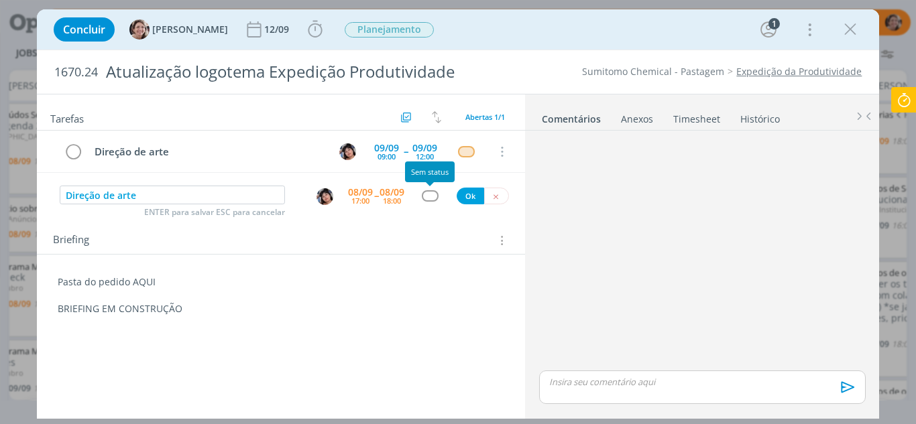
click at [433, 196] on div "dialog" at bounding box center [430, 195] width 17 height 11
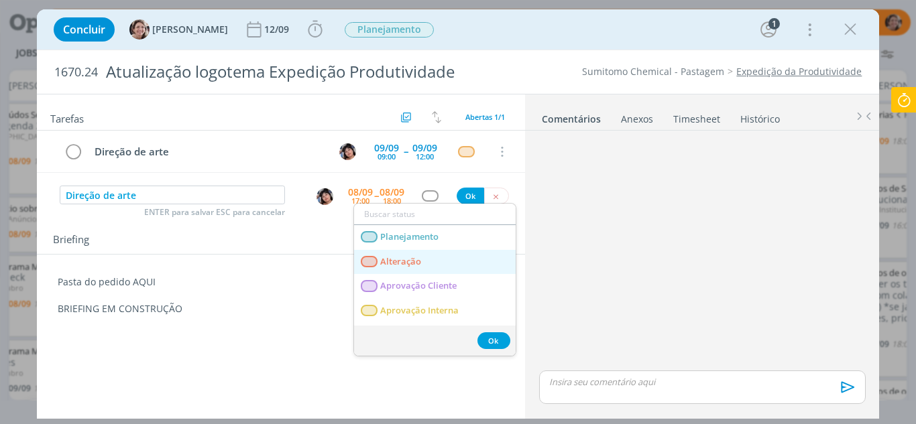
scroll to position [67, 0]
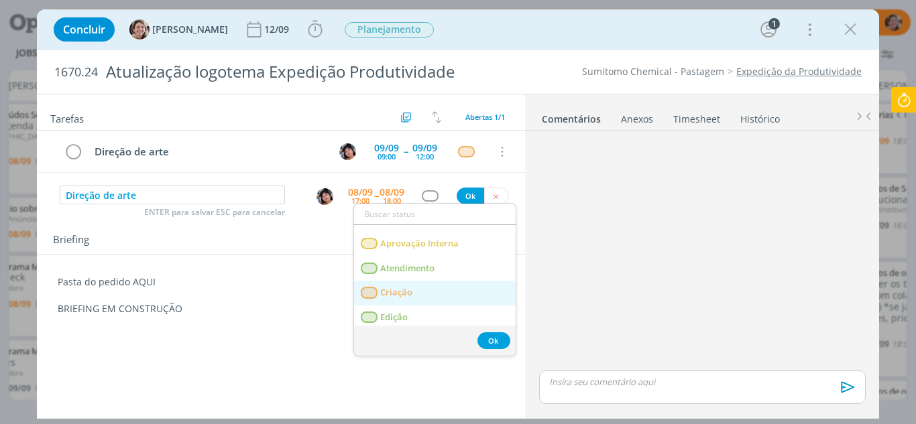
click at [406, 296] on span "Criação" at bounding box center [396, 293] width 32 height 11
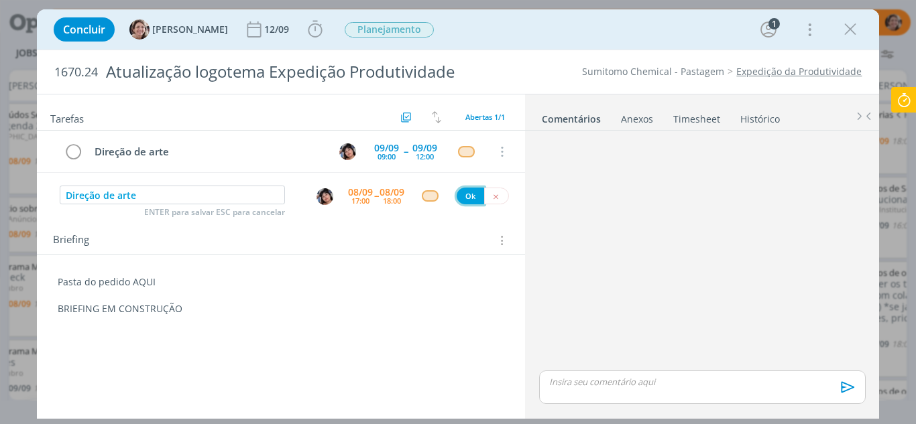
click at [471, 200] on button "Ok" at bounding box center [470, 196] width 27 height 17
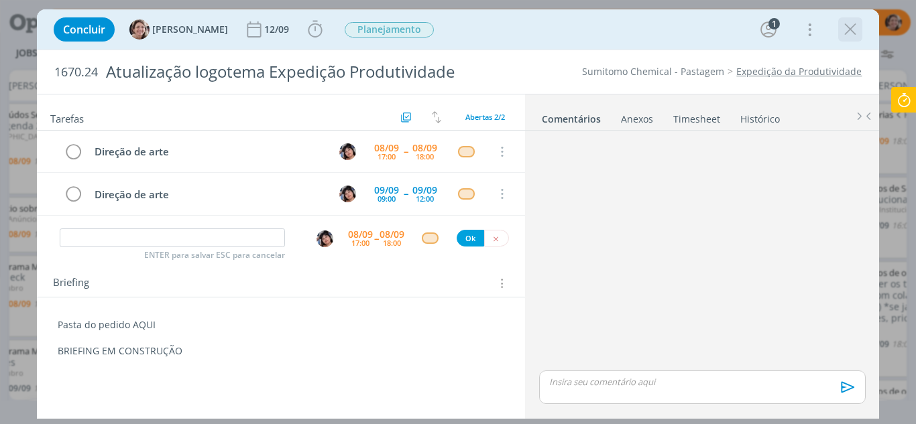
scroll to position [268, 0]
click at [852, 30] on icon "dialog" at bounding box center [850, 29] width 20 height 20
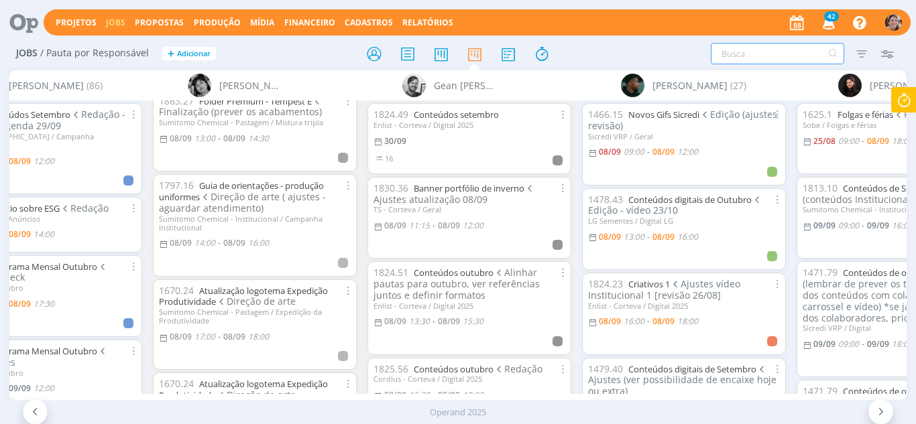
click at [766, 56] on input "text" at bounding box center [777, 53] width 133 height 21
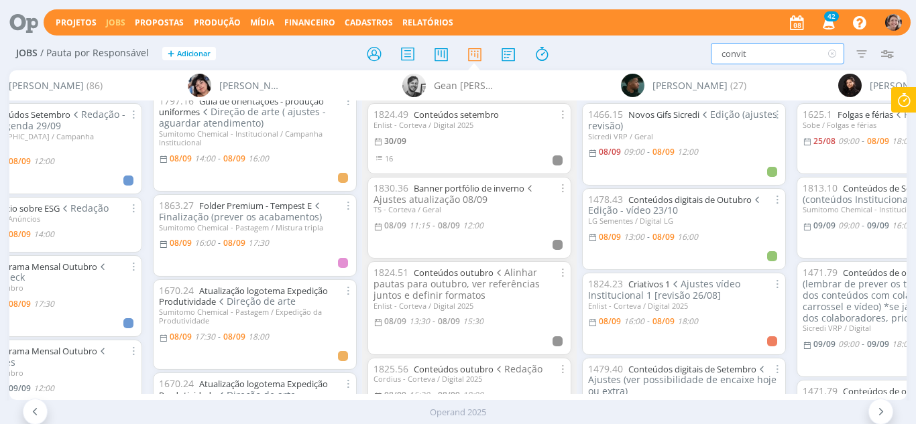
type input "convite"
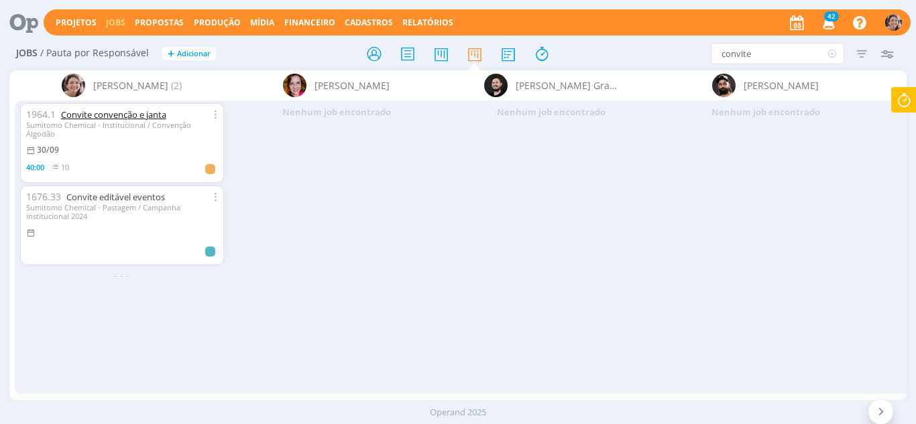
click at [111, 115] on link "Convite convenção e janta" at bounding box center [113, 115] width 105 height 12
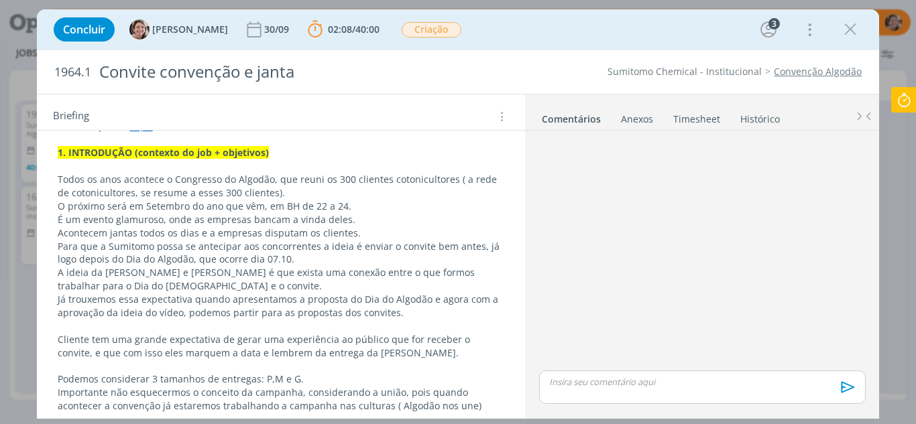
scroll to position [335, 0]
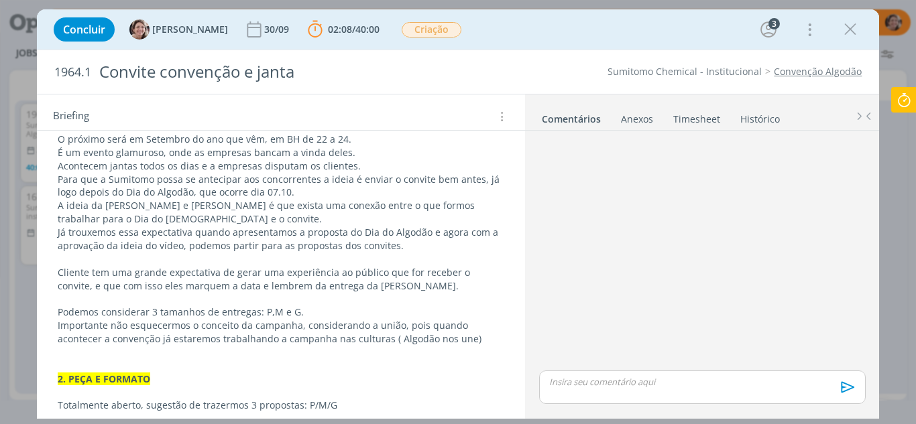
click at [901, 108] on icon at bounding box center [904, 100] width 24 height 26
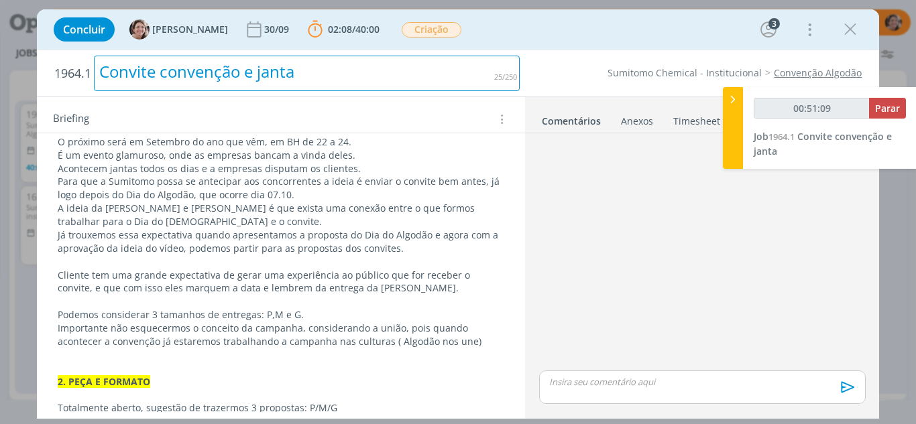
click at [516, 78] on div "Convite convenção e janta" at bounding box center [307, 74] width 426 height 36
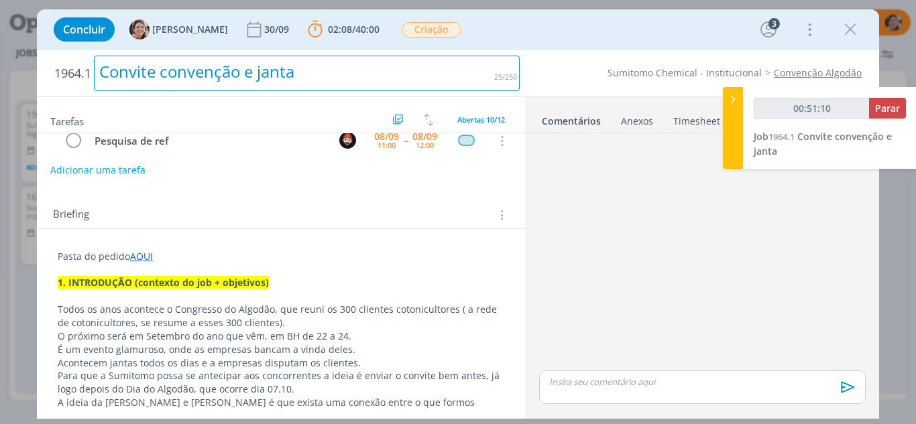
scroll to position [134, 0]
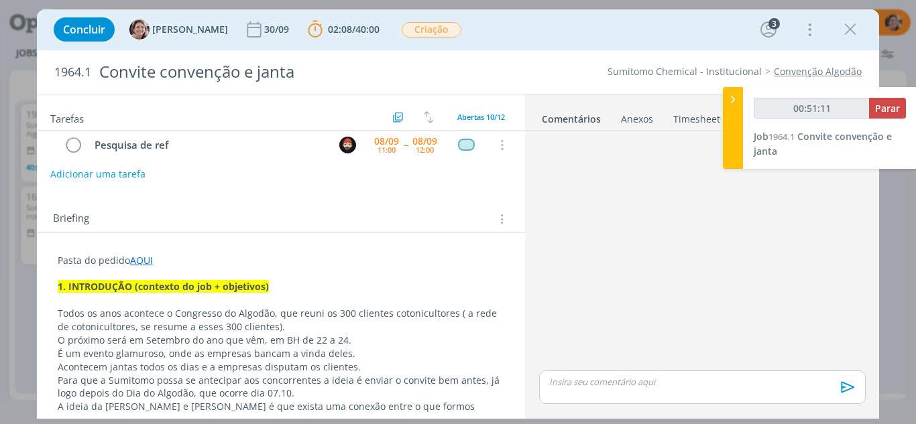
type input "00:51:12"
click at [733, 97] on icon at bounding box center [732, 100] width 13 height 14
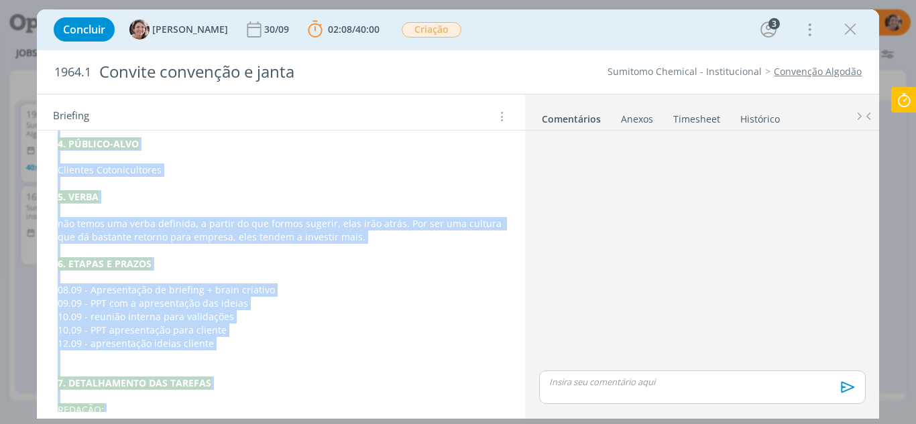
scroll to position [919, 0]
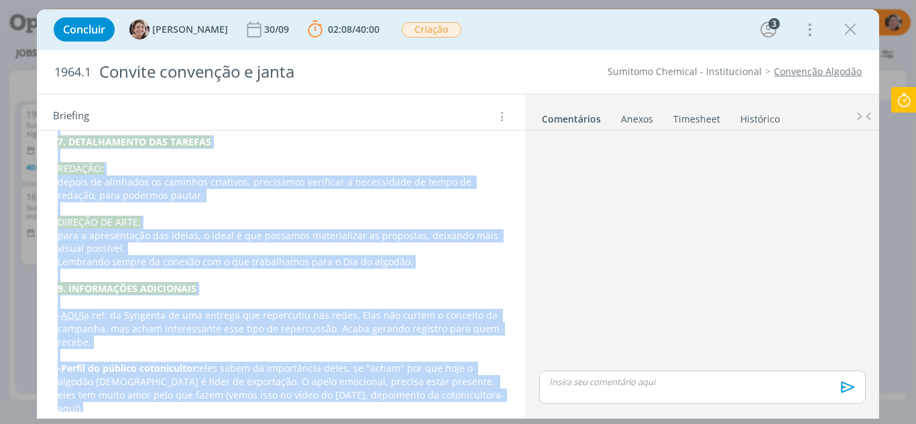
drag, startPoint x: 53, startPoint y: 282, endPoint x: 534, endPoint y: 455, distance: 510.8
click at [534, 424] on html "Projetos Jobs Propostas Produção [GEOGRAPHIC_DATA] Financeiro Cadastros Relatór…" at bounding box center [458, 212] width 916 height 424
copy div "0. LOREMIPSUM (dolorsit am con + adipiscin) Elits do eius temporin u Laboreetd …"
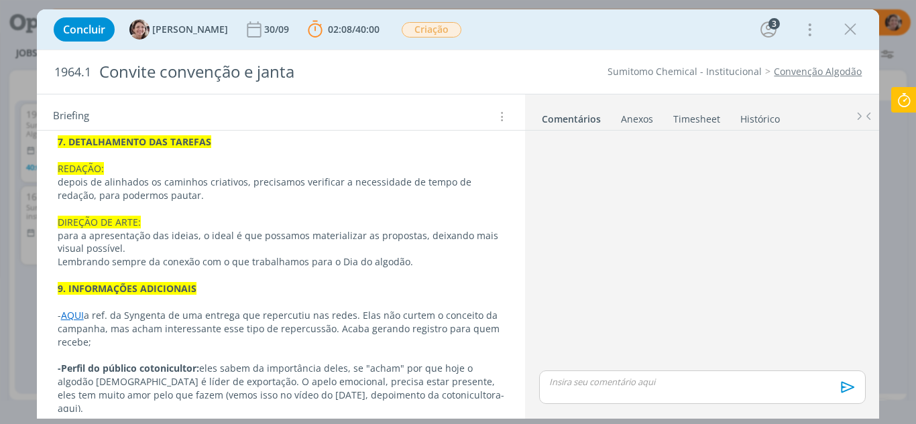
click at [674, 276] on div "dialog" at bounding box center [702, 252] width 337 height 232
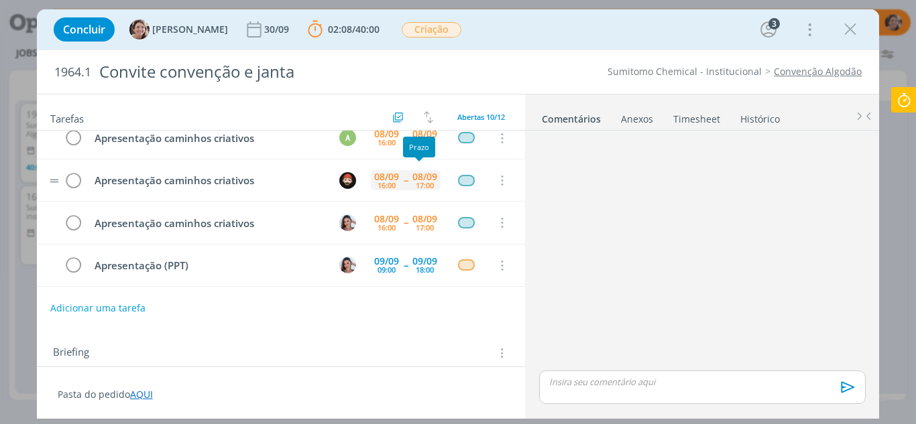
scroll to position [270, 0]
